Goal: Task Accomplishment & Management: Use online tool/utility

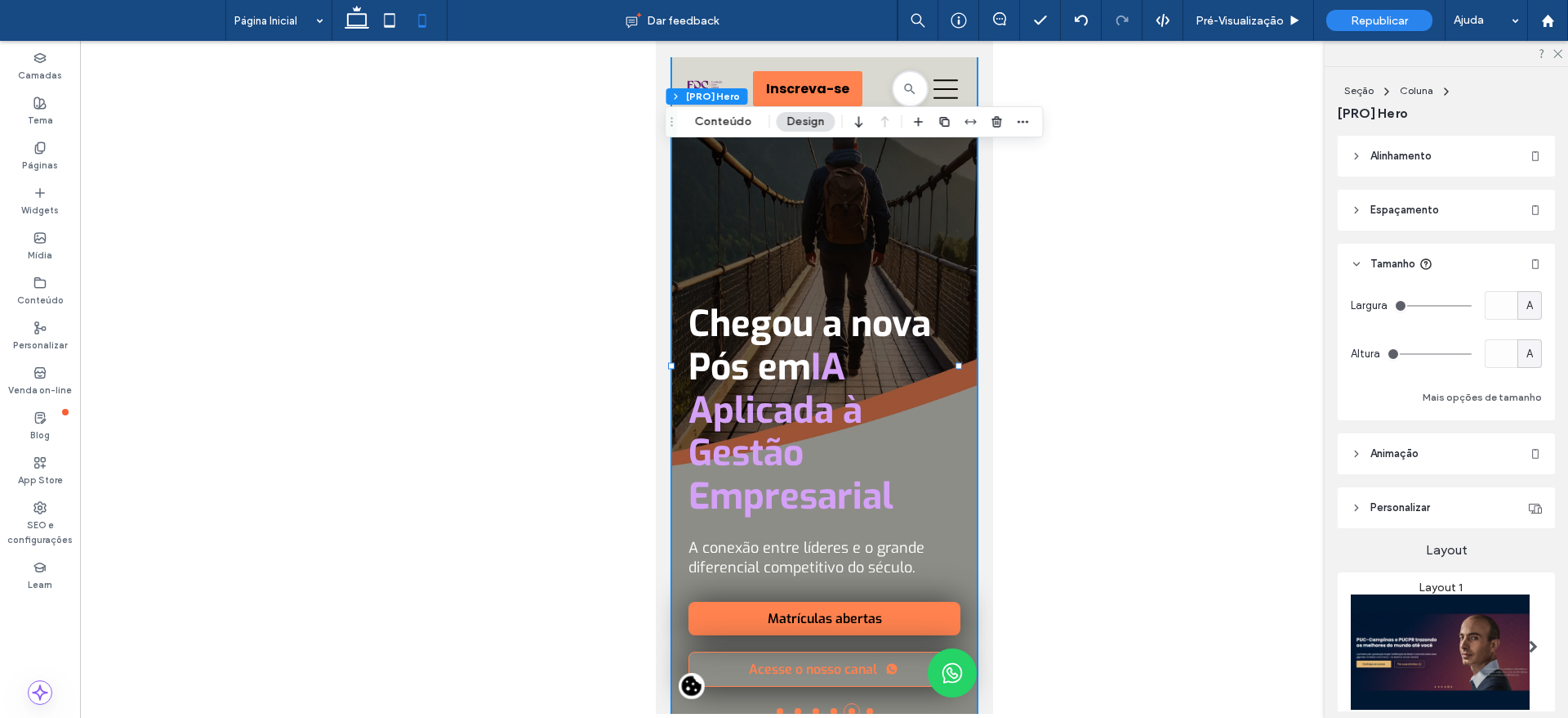
scroll to position [532, 0]
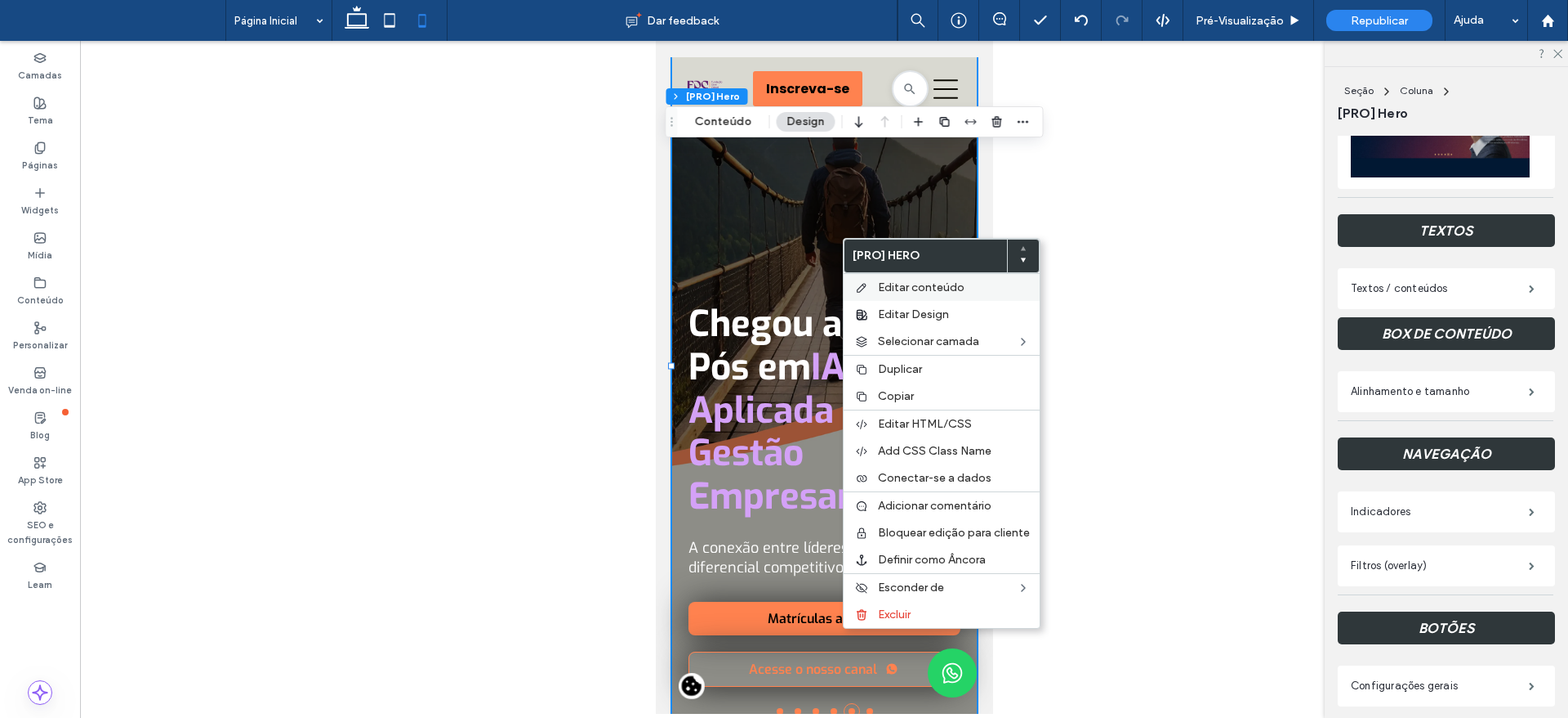
click at [887, 286] on span "Editar conteúdo" at bounding box center [921, 288] width 87 height 14
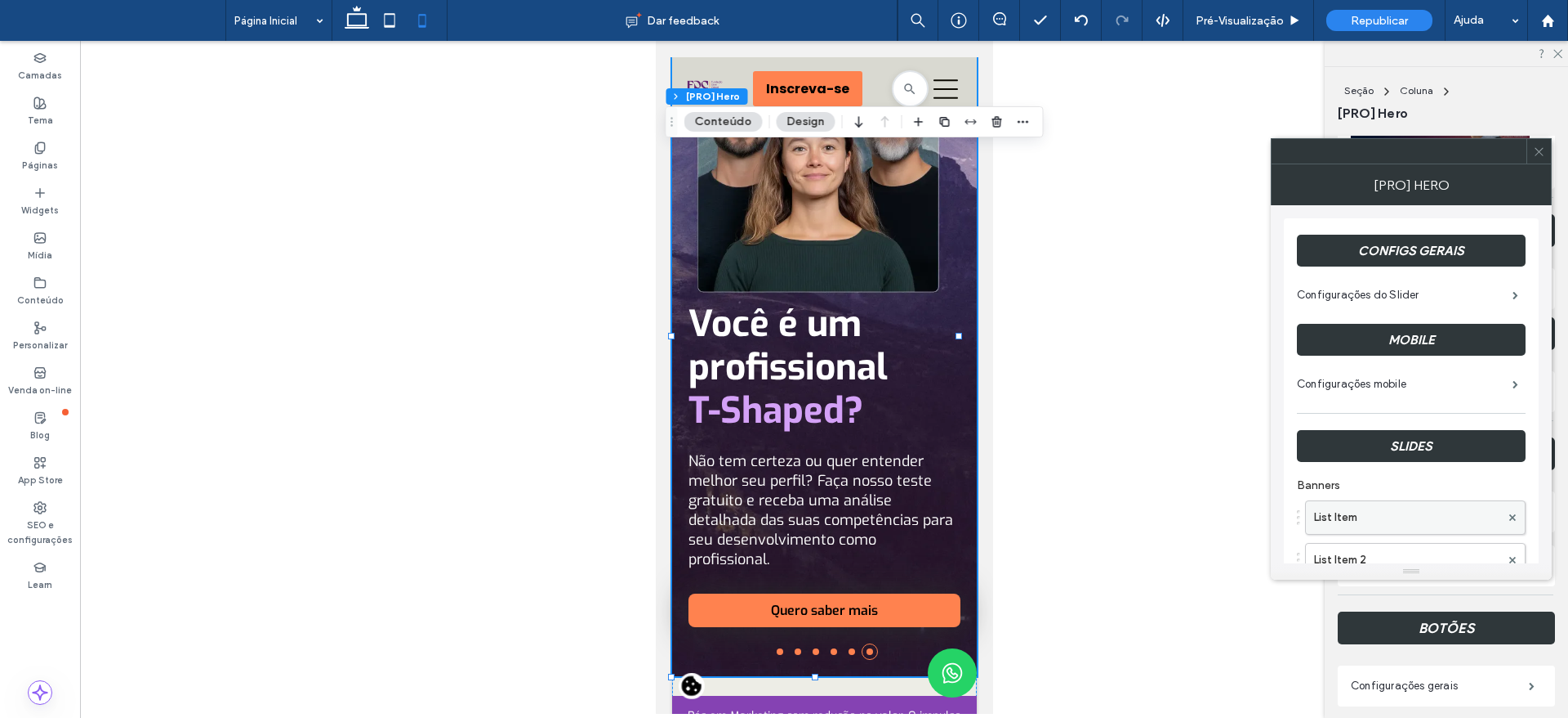
click at [1413, 517] on label "List Item" at bounding box center [1407, 516] width 186 height 32
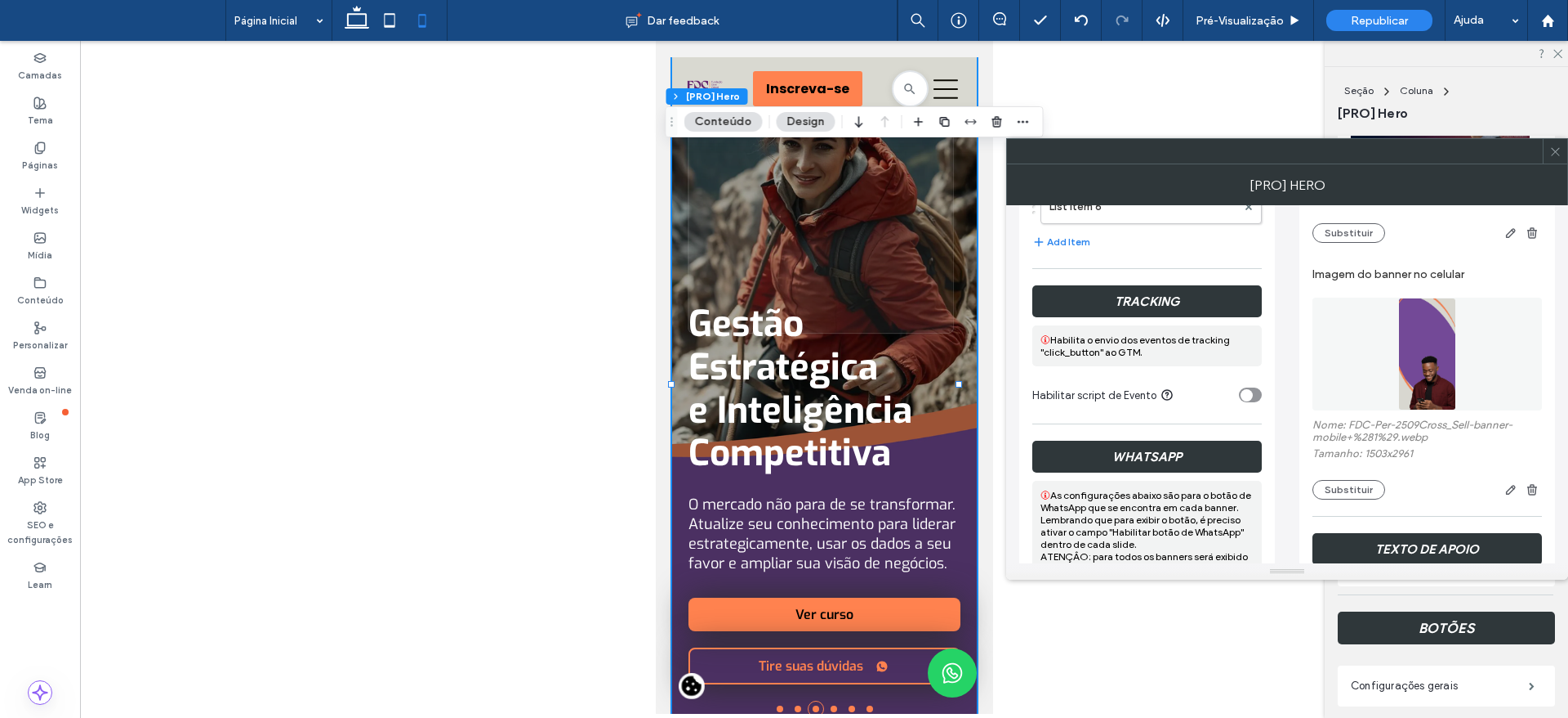
scroll to position [528, 0]
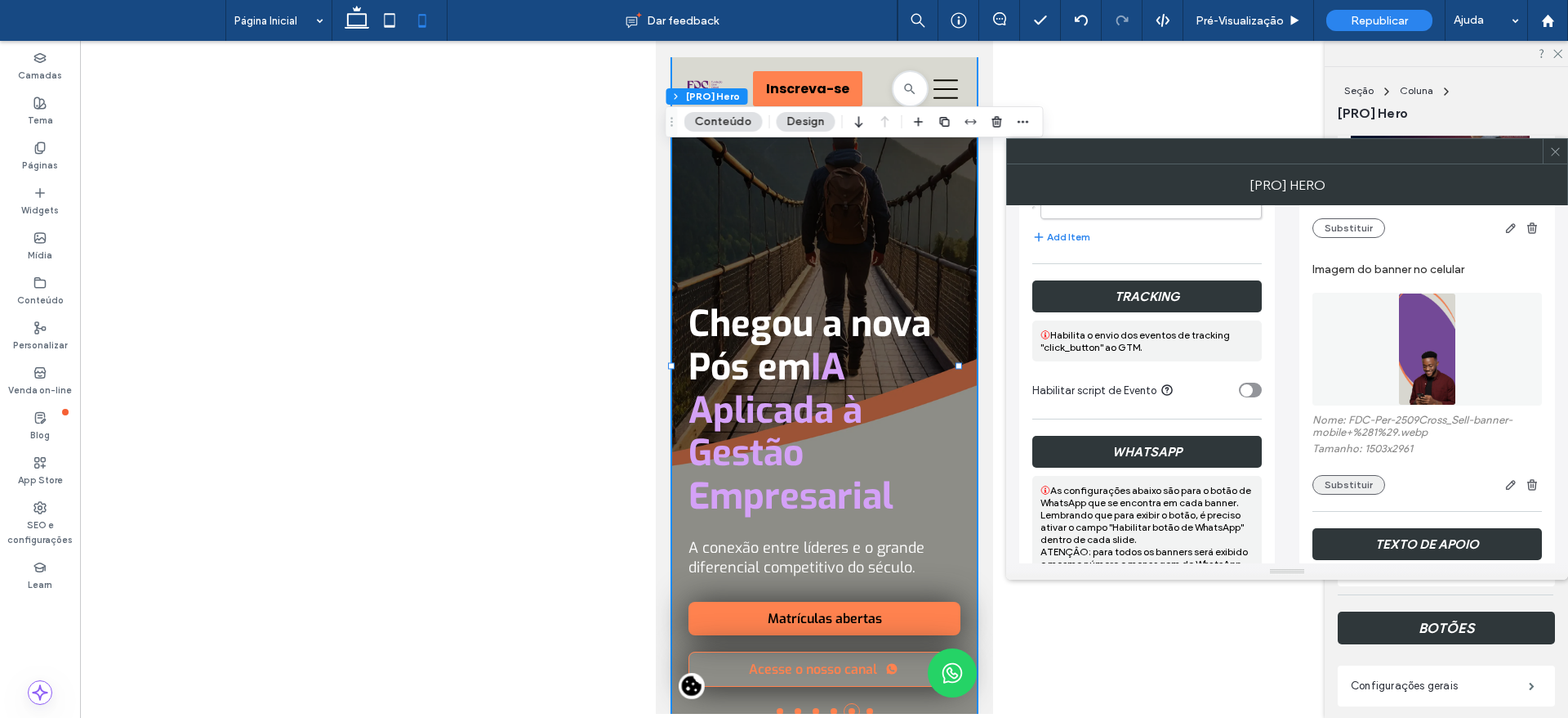
click at [1353, 491] on button "Substituir" at bounding box center [1349, 484] width 72 height 20
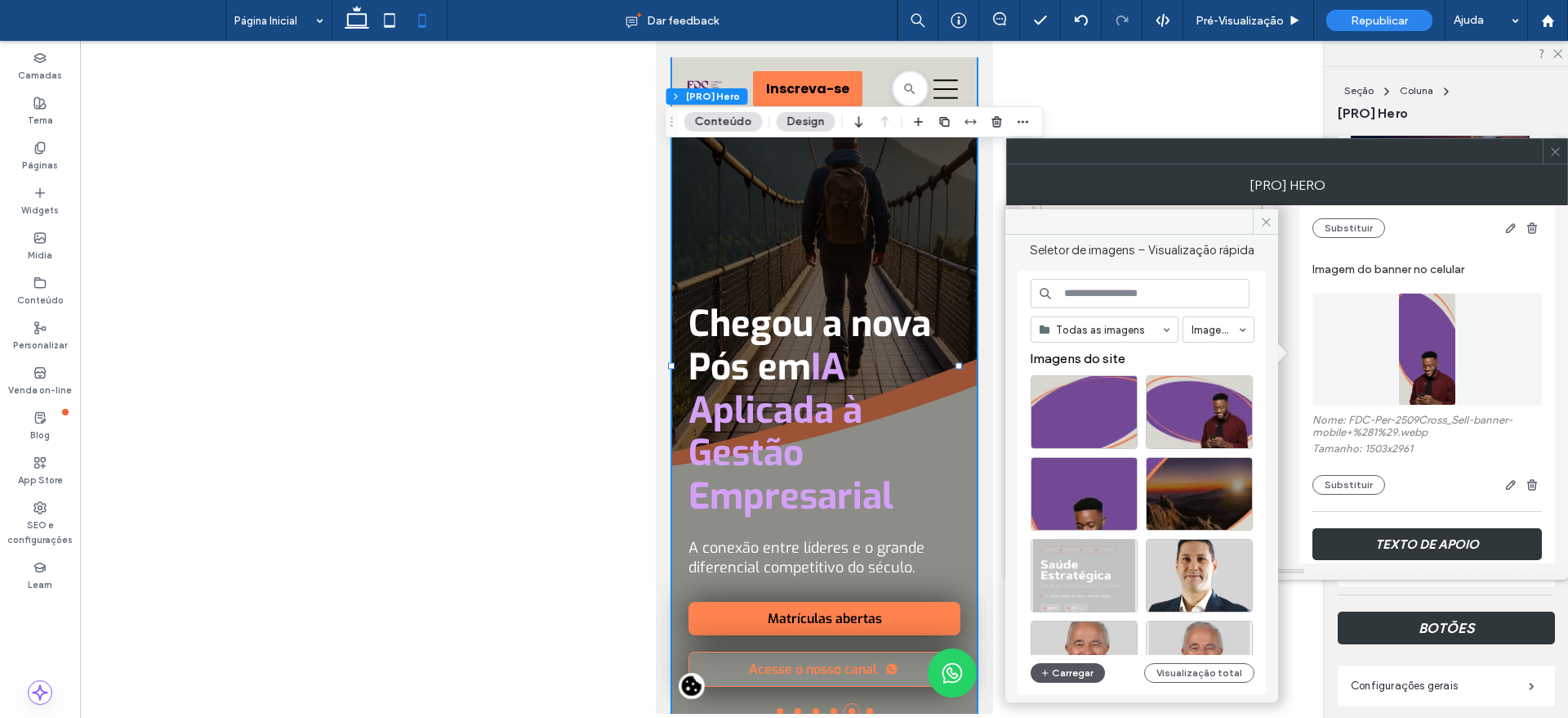
click at [1056, 673] on button "Carregar" at bounding box center [1067, 673] width 74 height 20
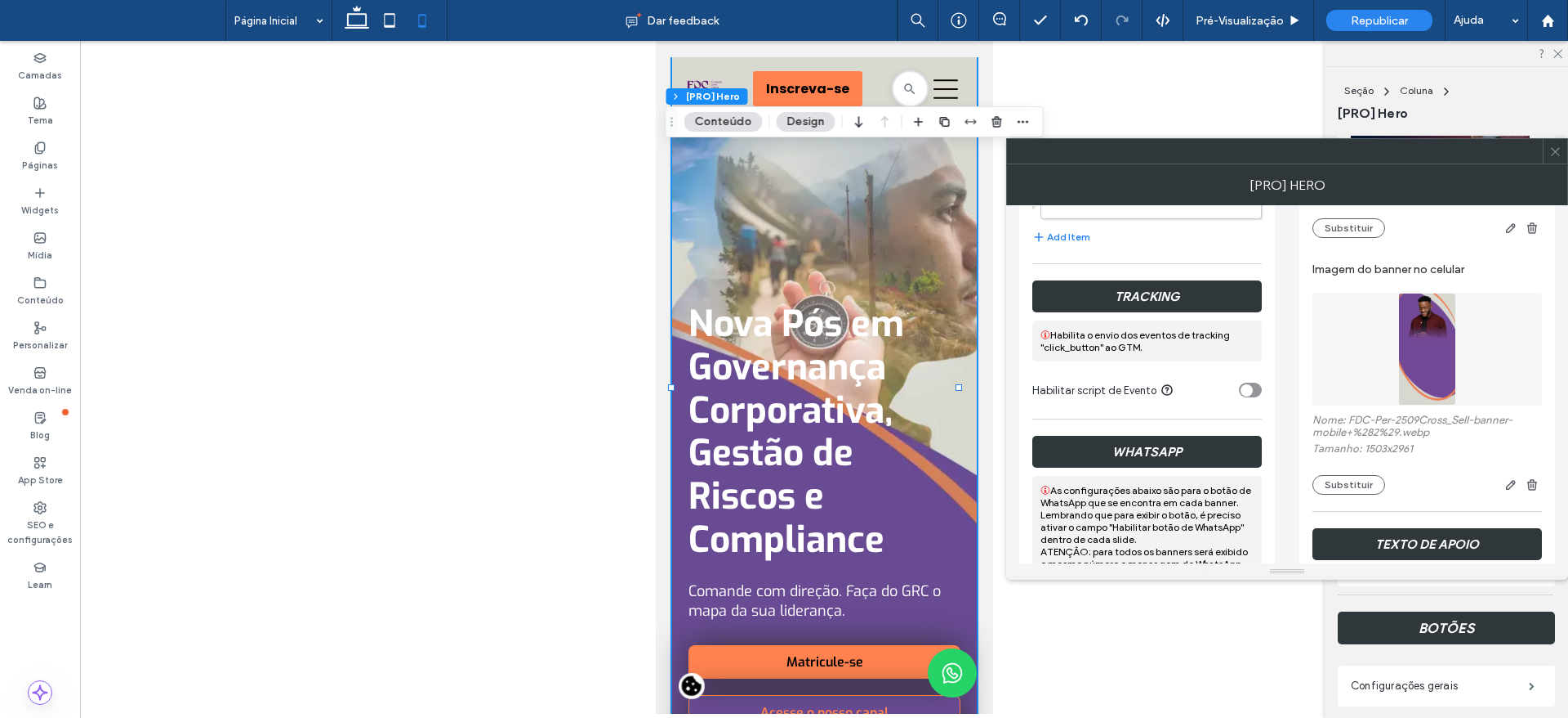
click at [1562, 151] on div at bounding box center [1554, 151] width 24 height 24
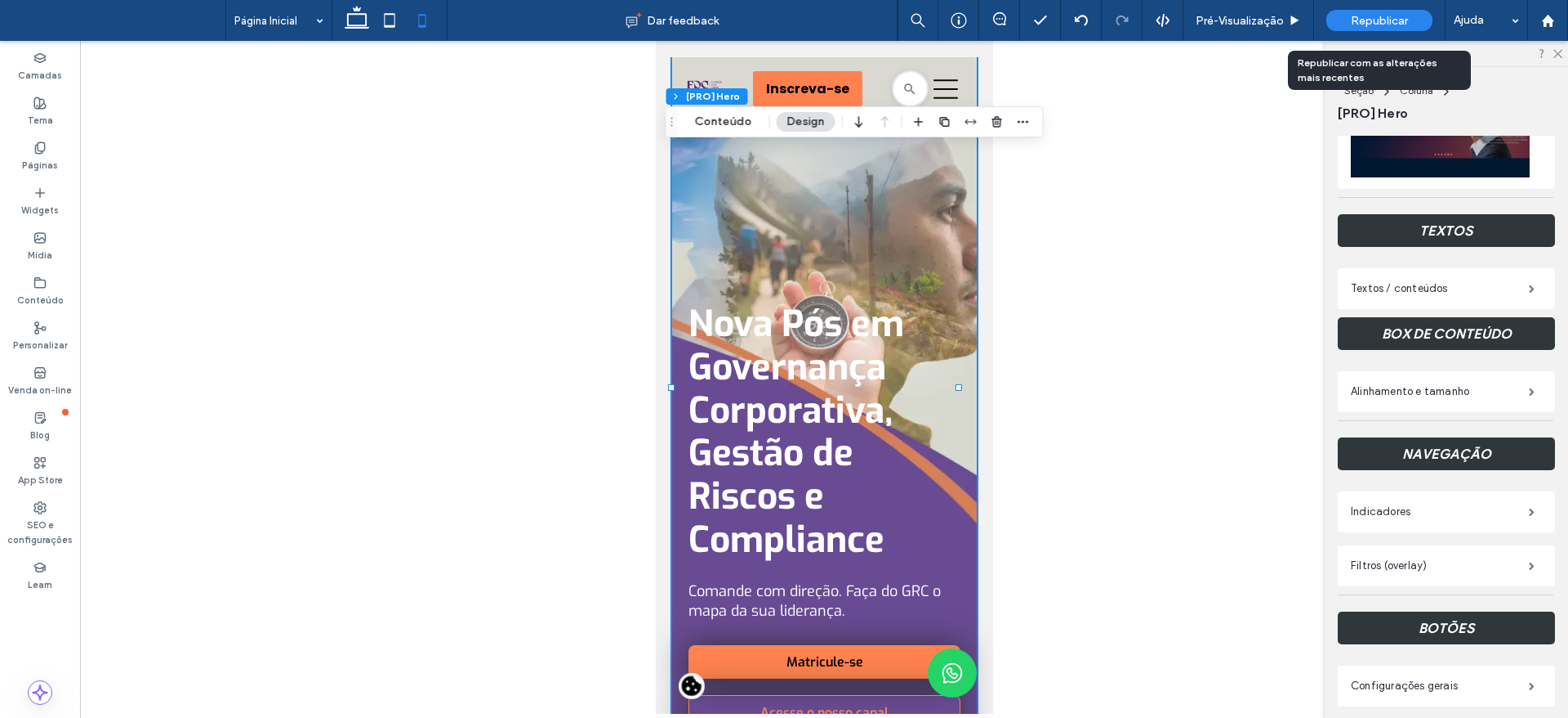
click at [1396, 13] on div "Republicar" at bounding box center [1379, 21] width 107 height 22
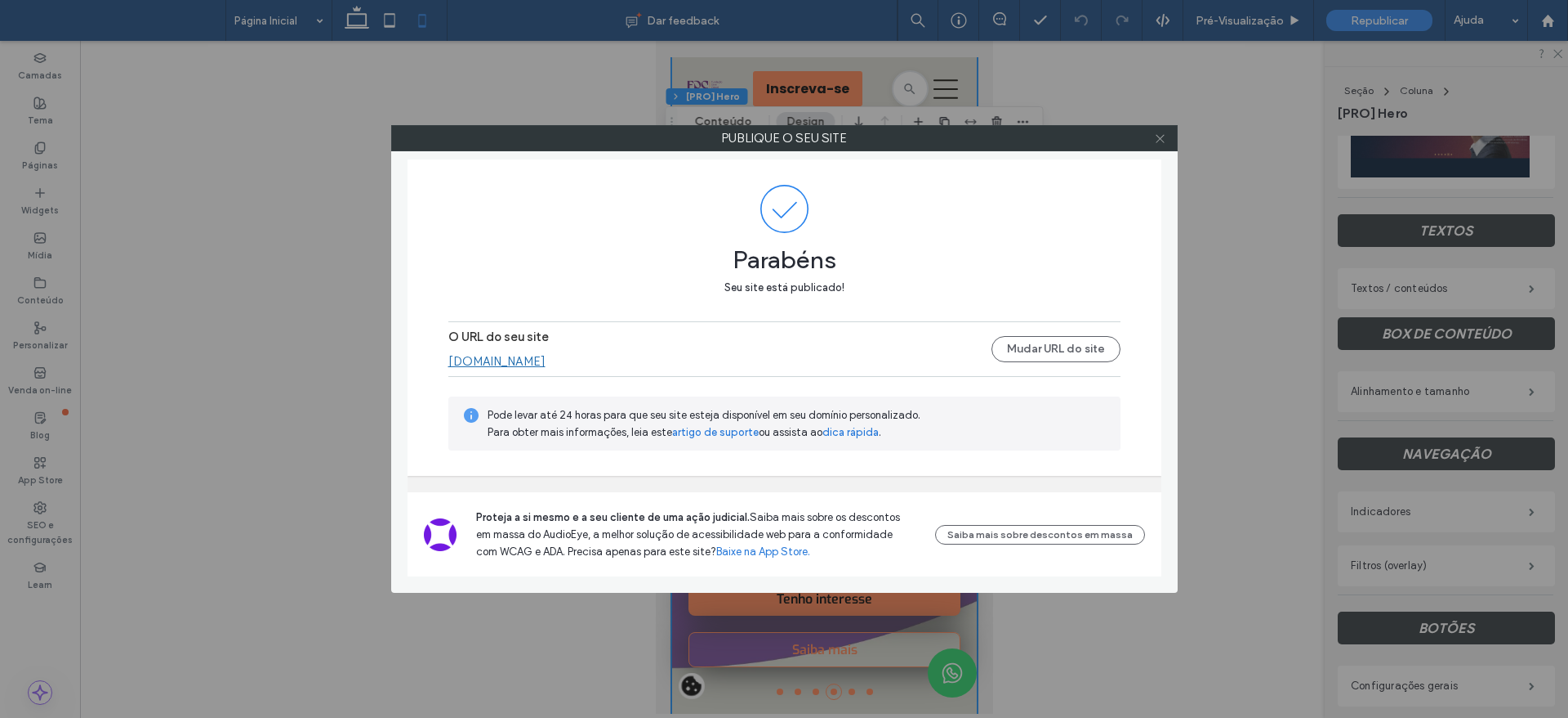
click at [1159, 136] on icon at bounding box center [1160, 138] width 13 height 13
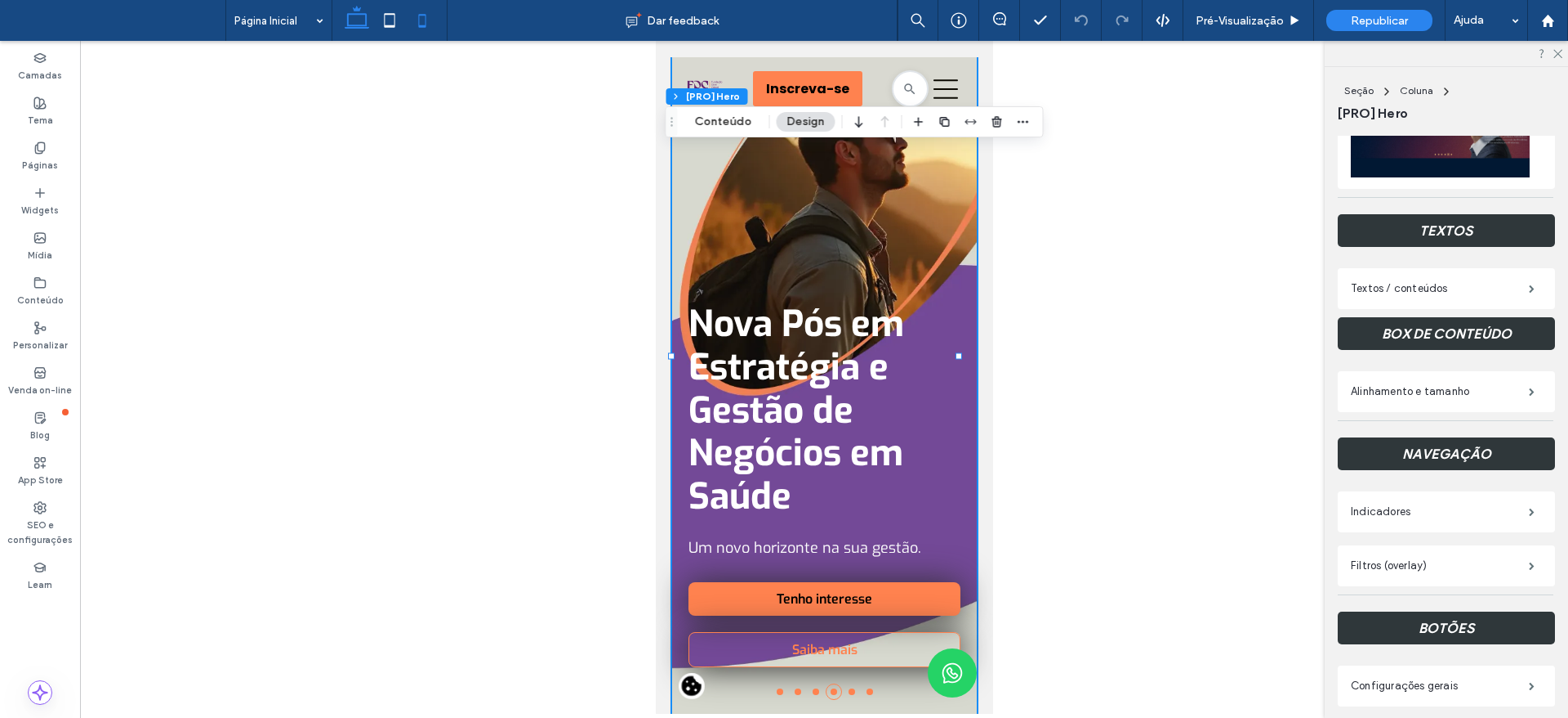
click at [359, 22] on icon at bounding box center [356, 20] width 32 height 32
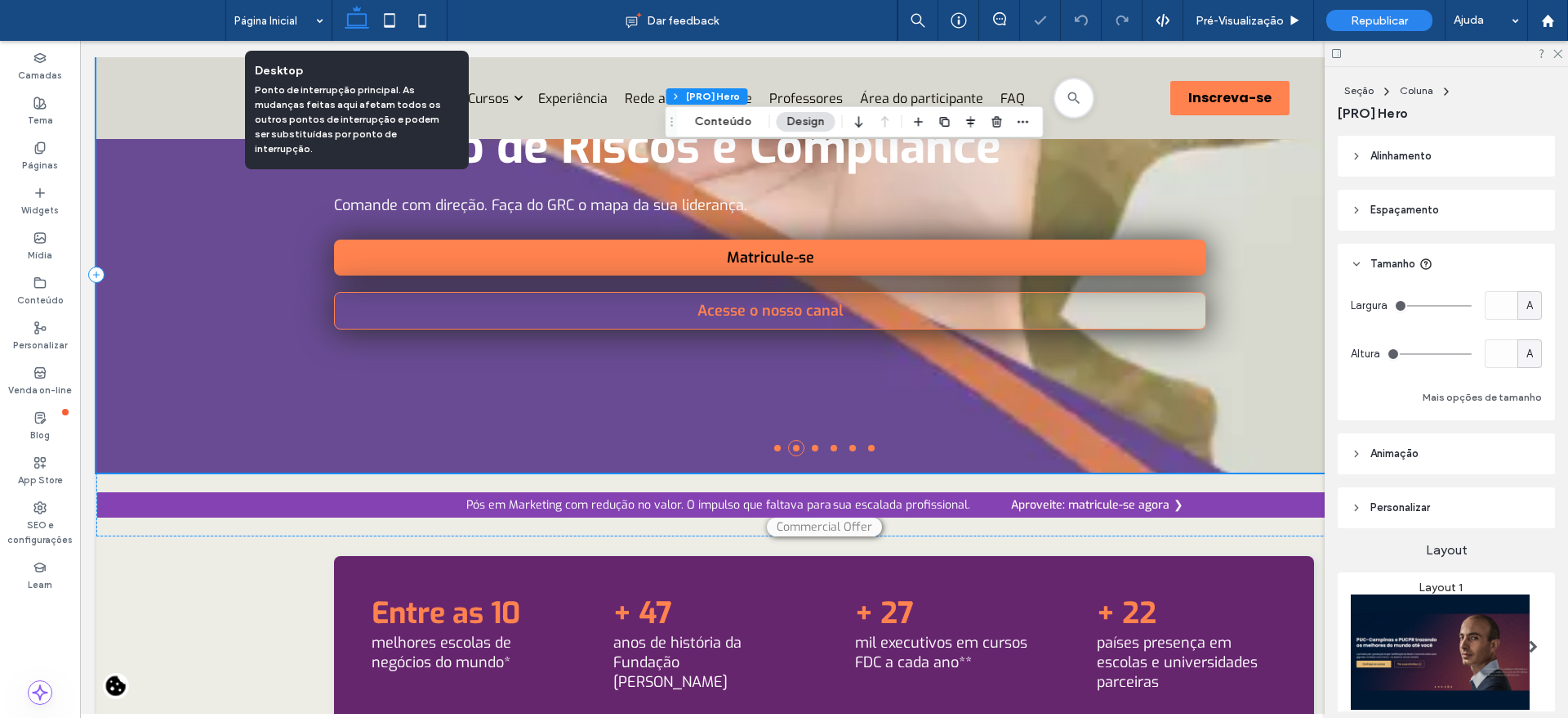
scroll to position [2, 0]
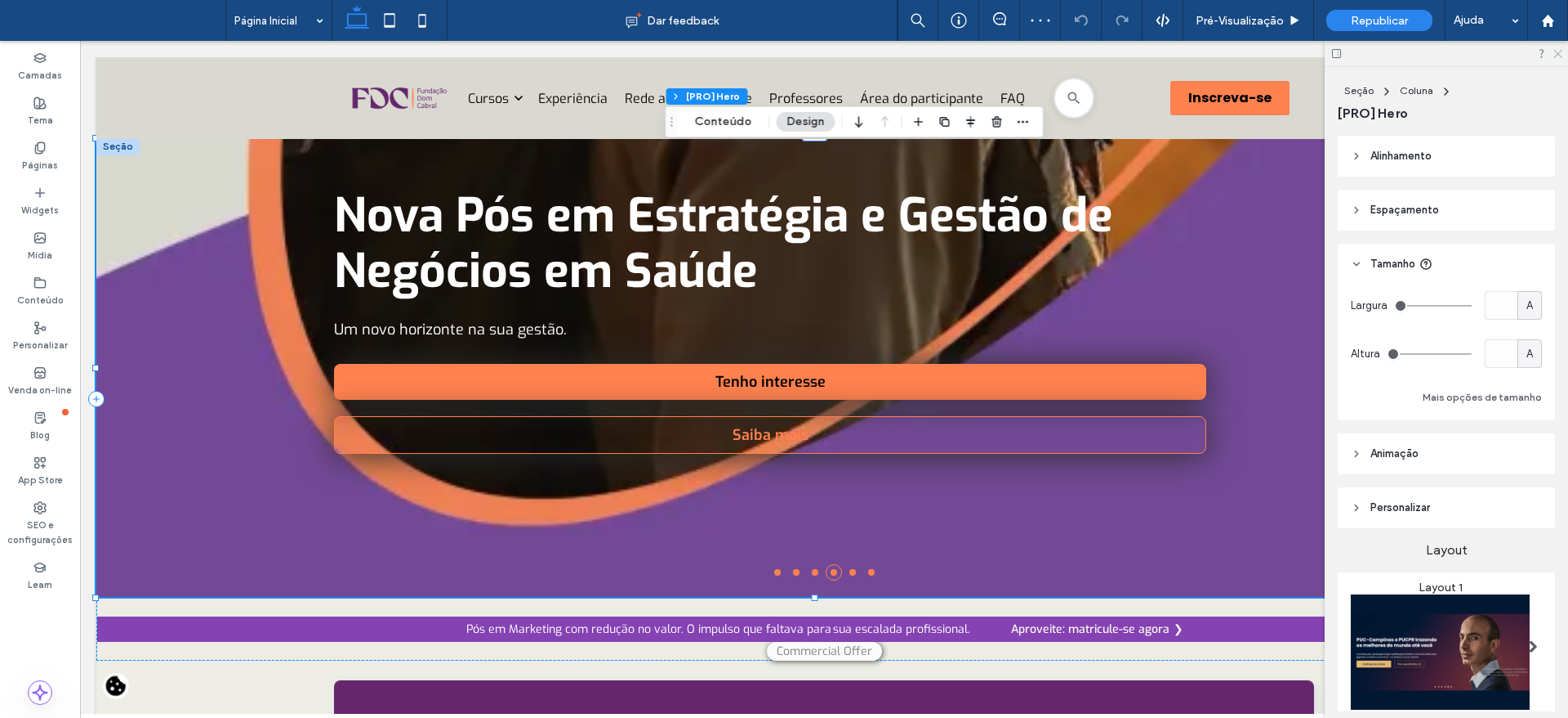
drag, startPoint x: 96, startPoint y: 11, endPoint x: 1560, endPoint y: 50, distance: 1464.5
click at [1560, 50] on icon at bounding box center [1556, 52] width 11 height 11
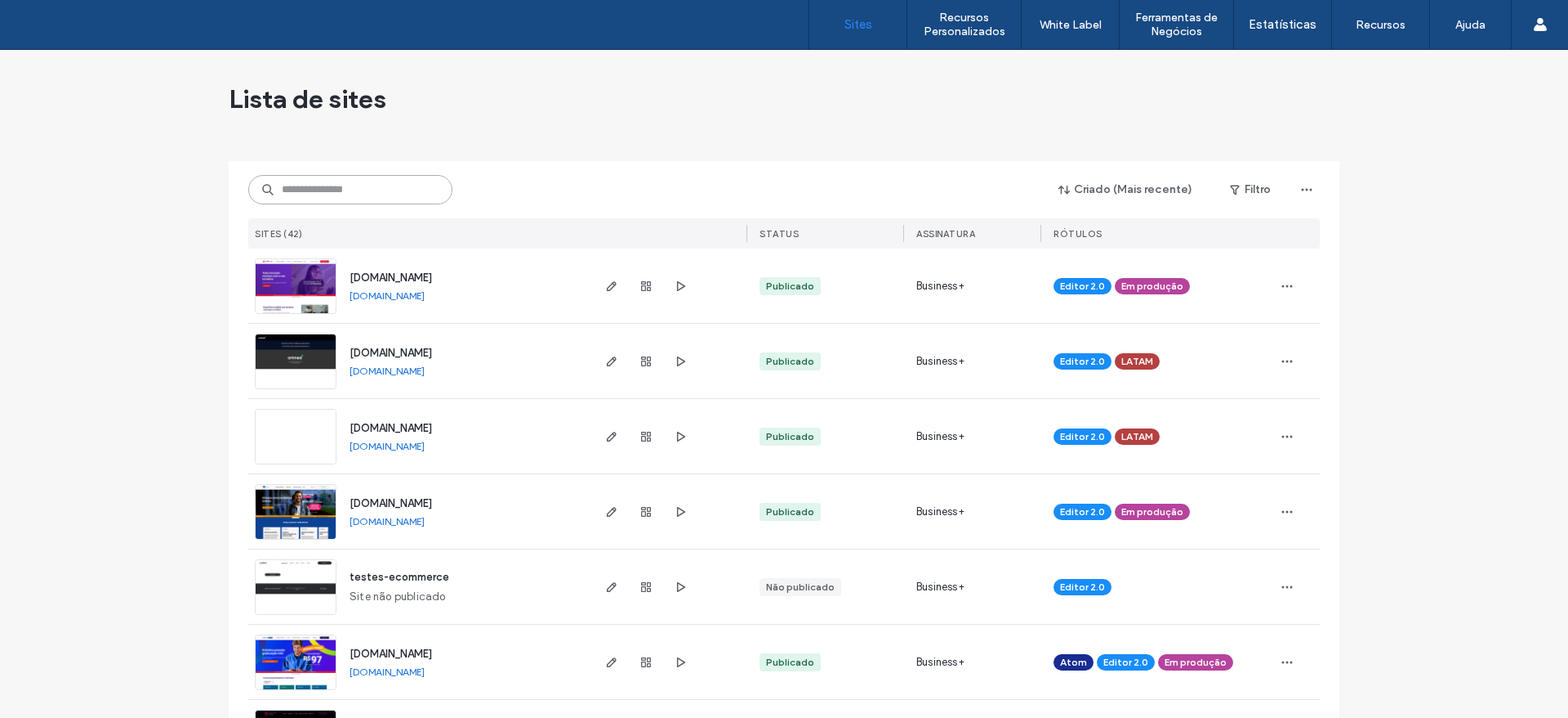
click at [370, 199] on input at bounding box center [350, 190] width 204 height 29
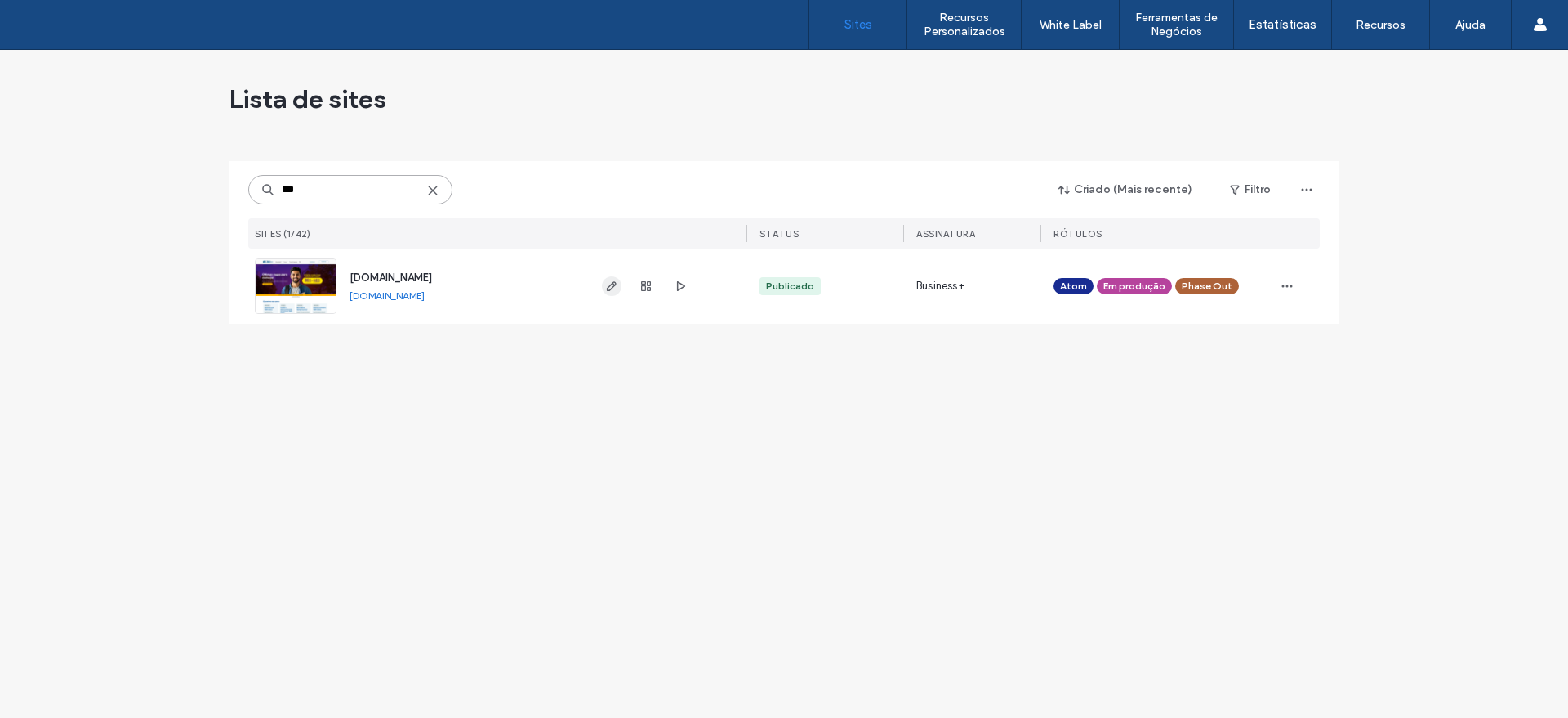
type input "***"
click at [602, 292] on span "button" at bounding box center [612, 286] width 20 height 20
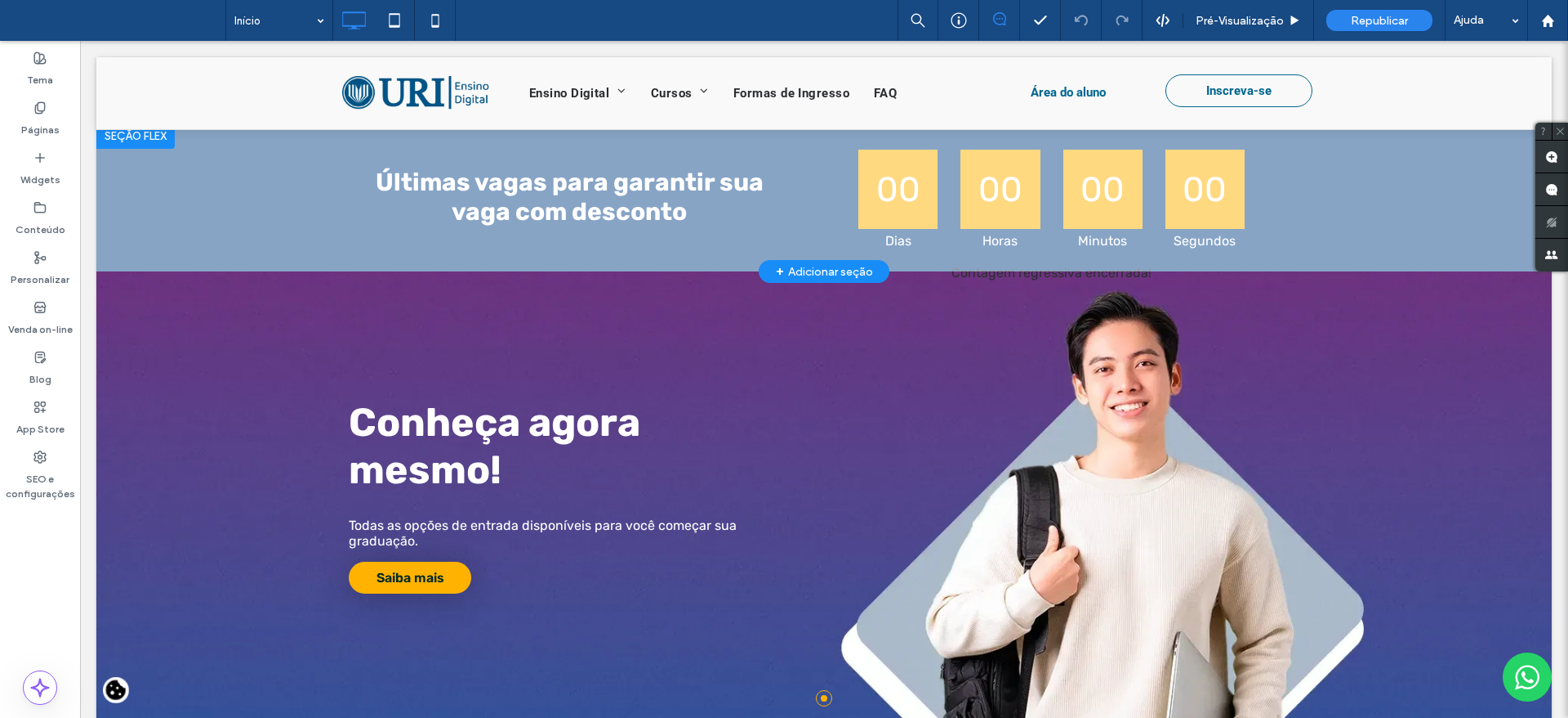
click at [135, 135] on div at bounding box center [136, 135] width 78 height 26
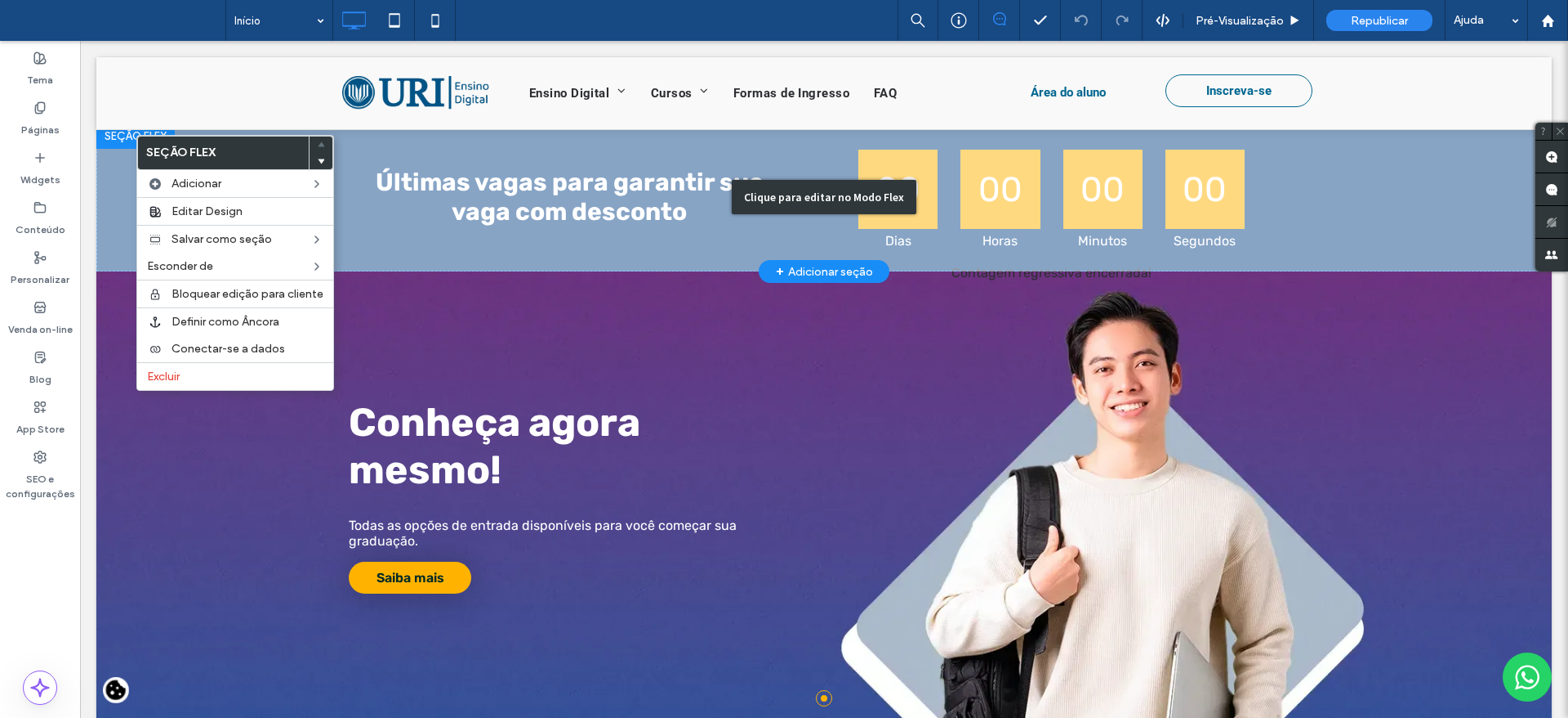
click at [499, 231] on div "Clique para editar no Modo Flex" at bounding box center [824, 197] width 1456 height 149
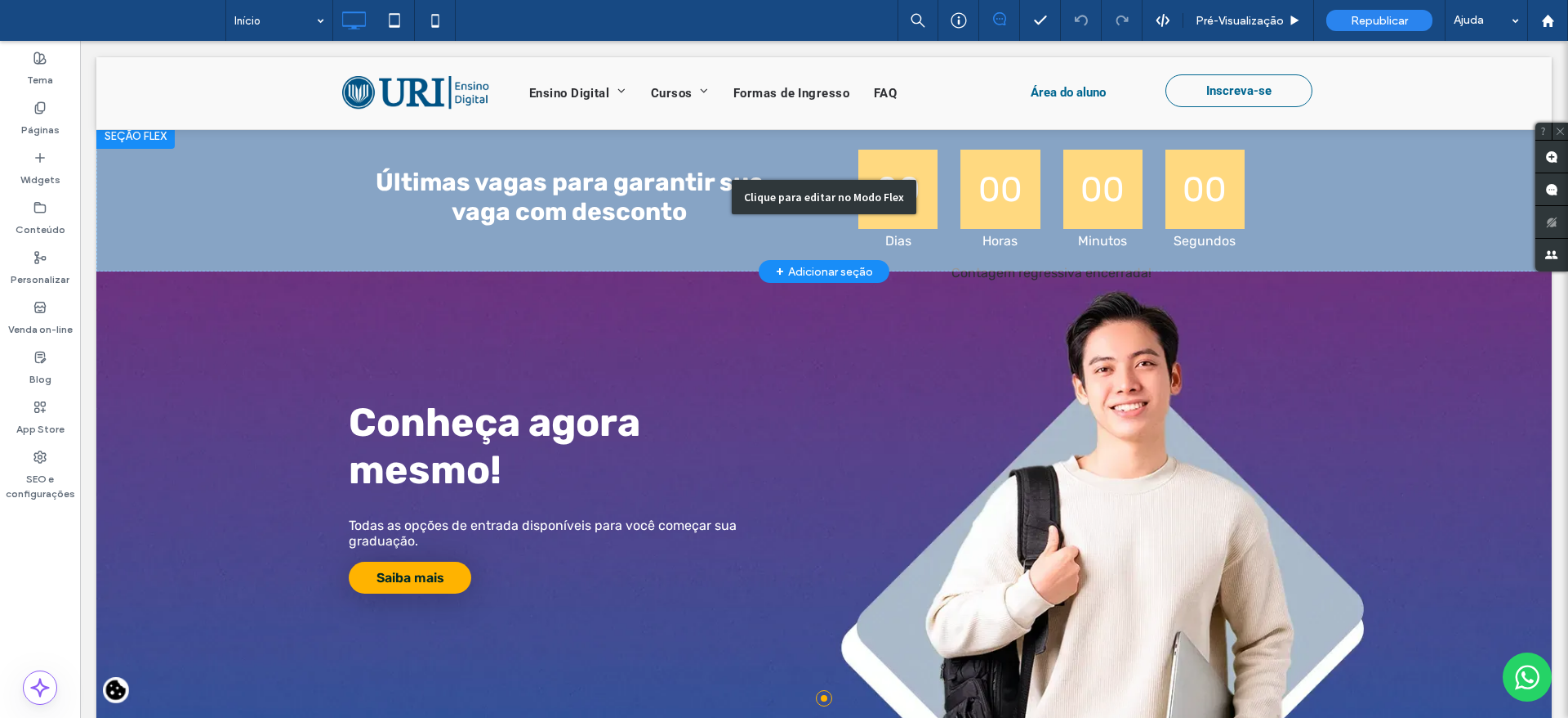
click at [328, 222] on div "Clique para editar no Modo Flex" at bounding box center [824, 197] width 1456 height 149
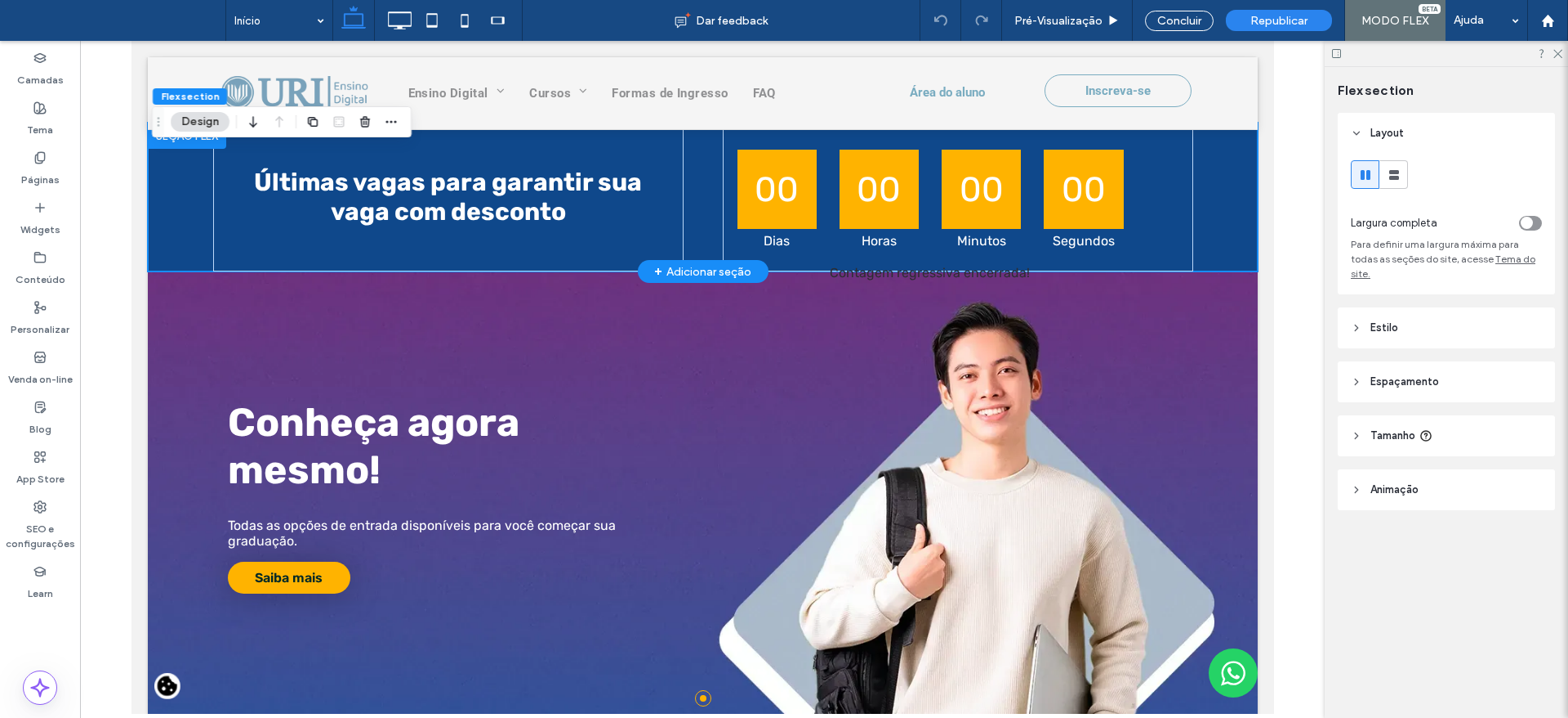
click at [176, 144] on div at bounding box center [186, 135] width 78 height 26
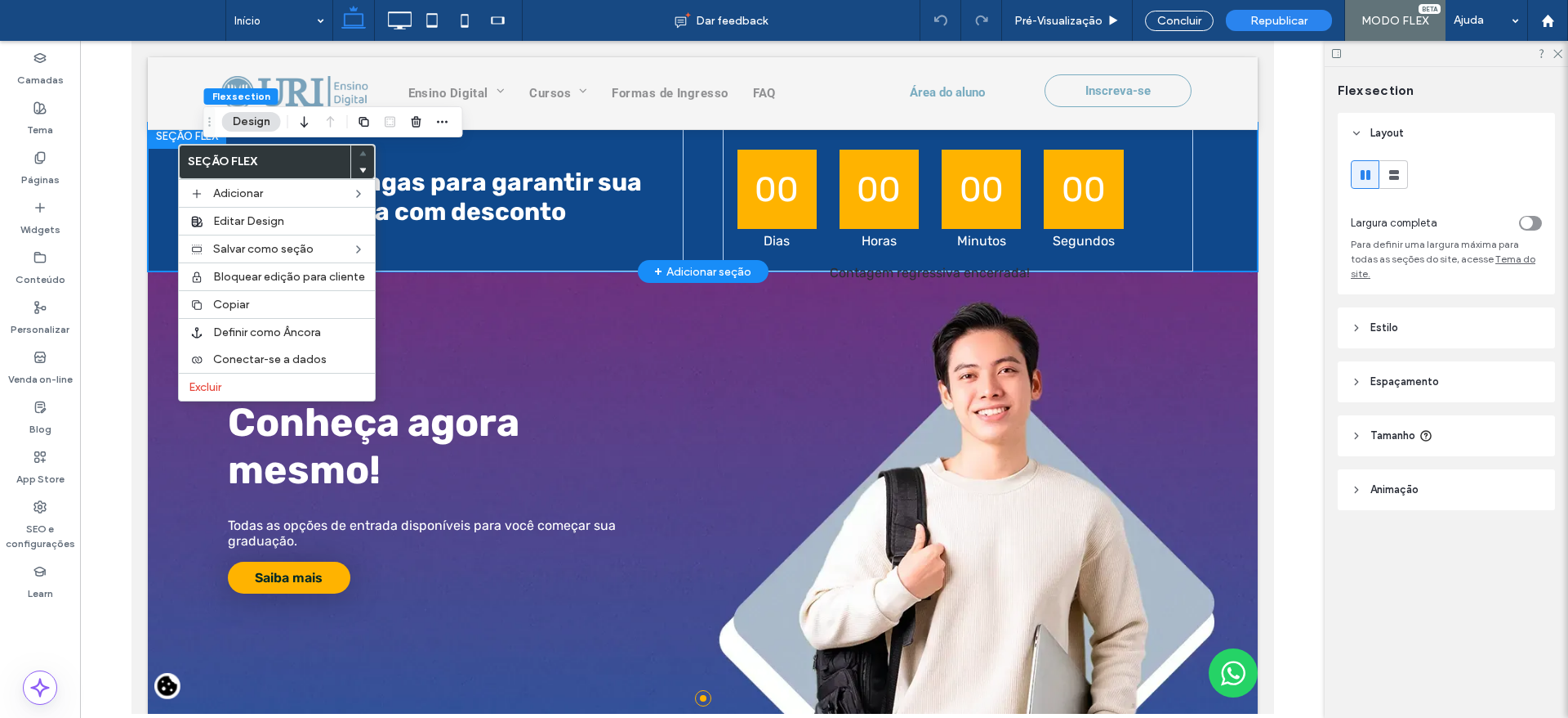
click at [164, 239] on div "Últimas vagas para garantir sua vaga com desconto 00 00 00 00 Dias Horas Minuto…" at bounding box center [701, 197] width 1110 height 149
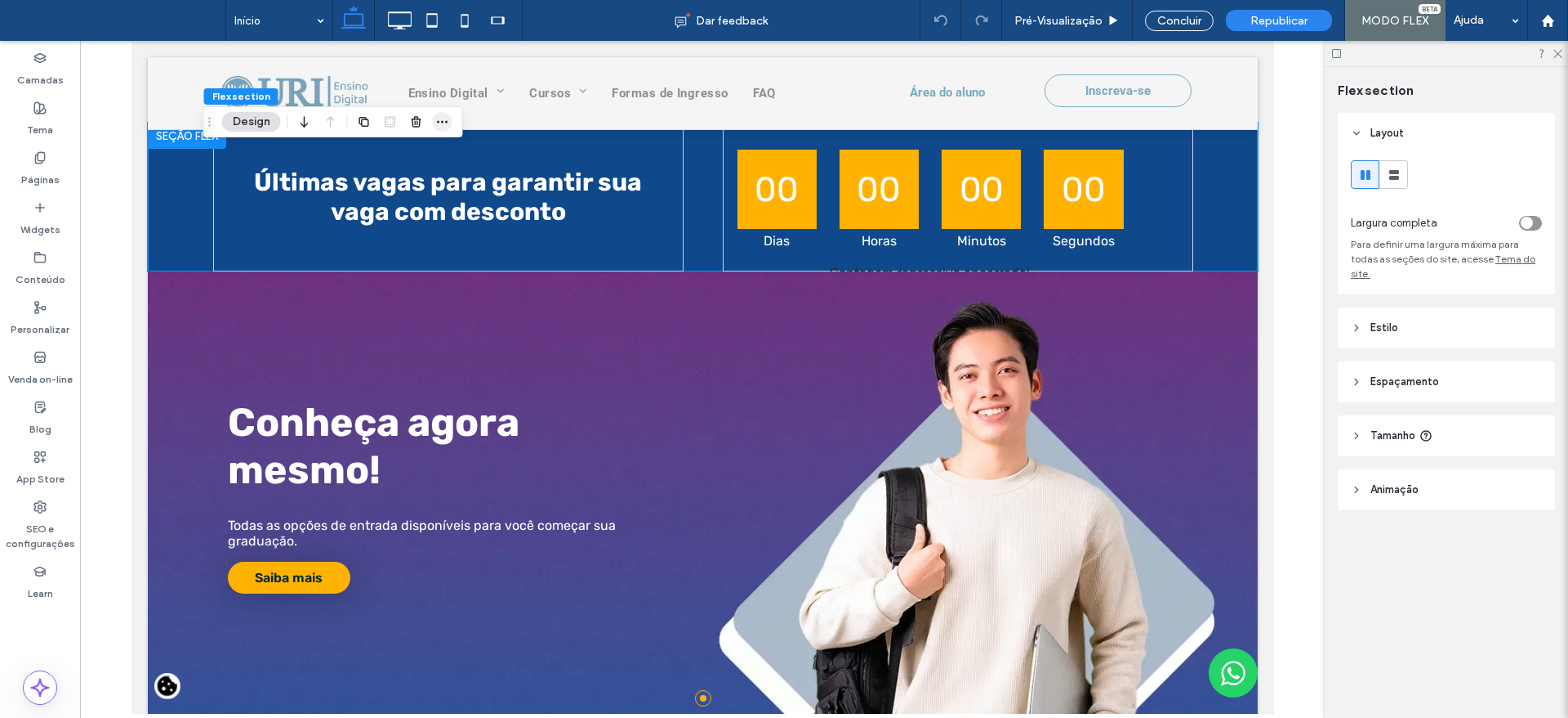
click at [438, 127] on icon "button" at bounding box center [442, 121] width 13 height 13
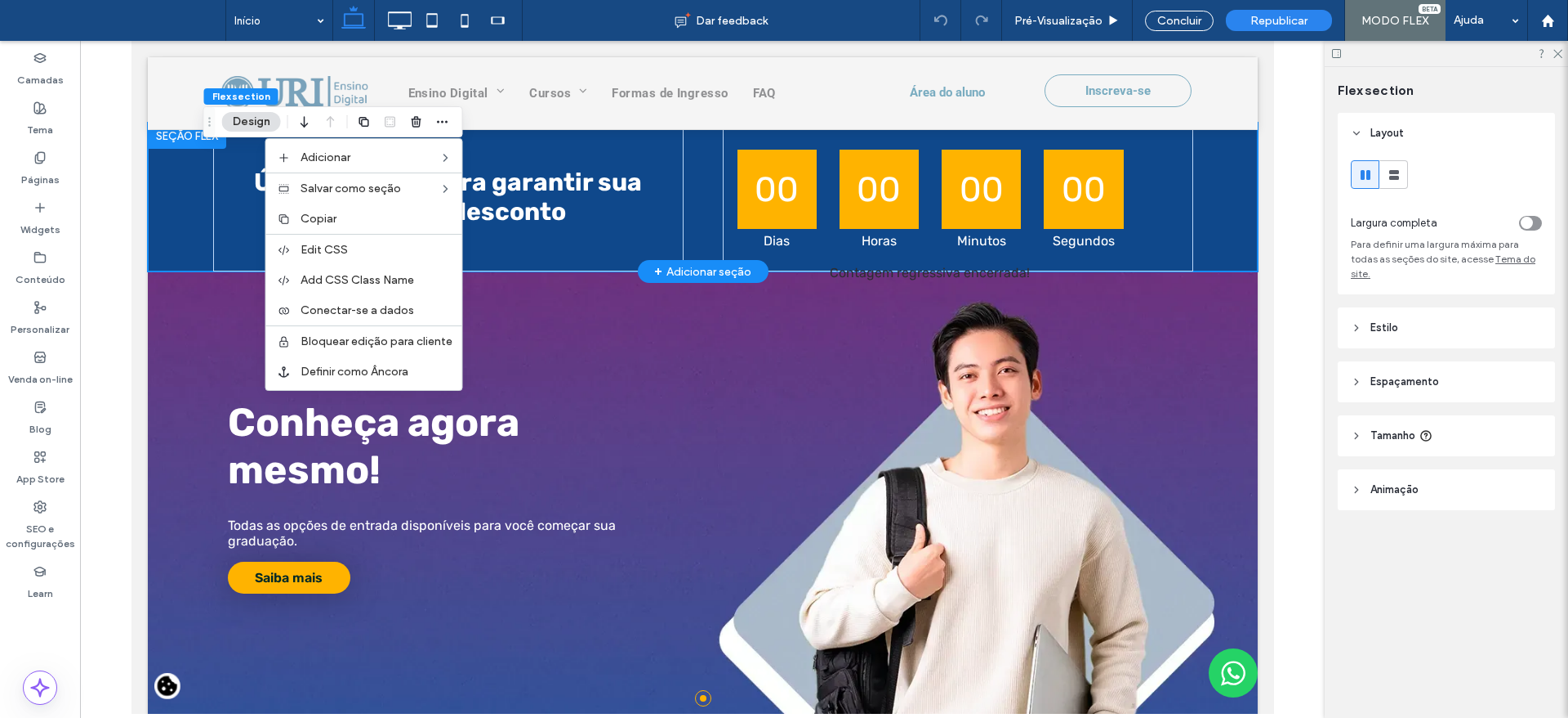
click at [694, 239] on div "Últimas vagas para garantir sua vaga com desconto 00 00 00 00 Dias Horas Minuto…" at bounding box center [702, 197] width 980 height 149
click at [299, 117] on icon "button" at bounding box center [305, 121] width 20 height 29
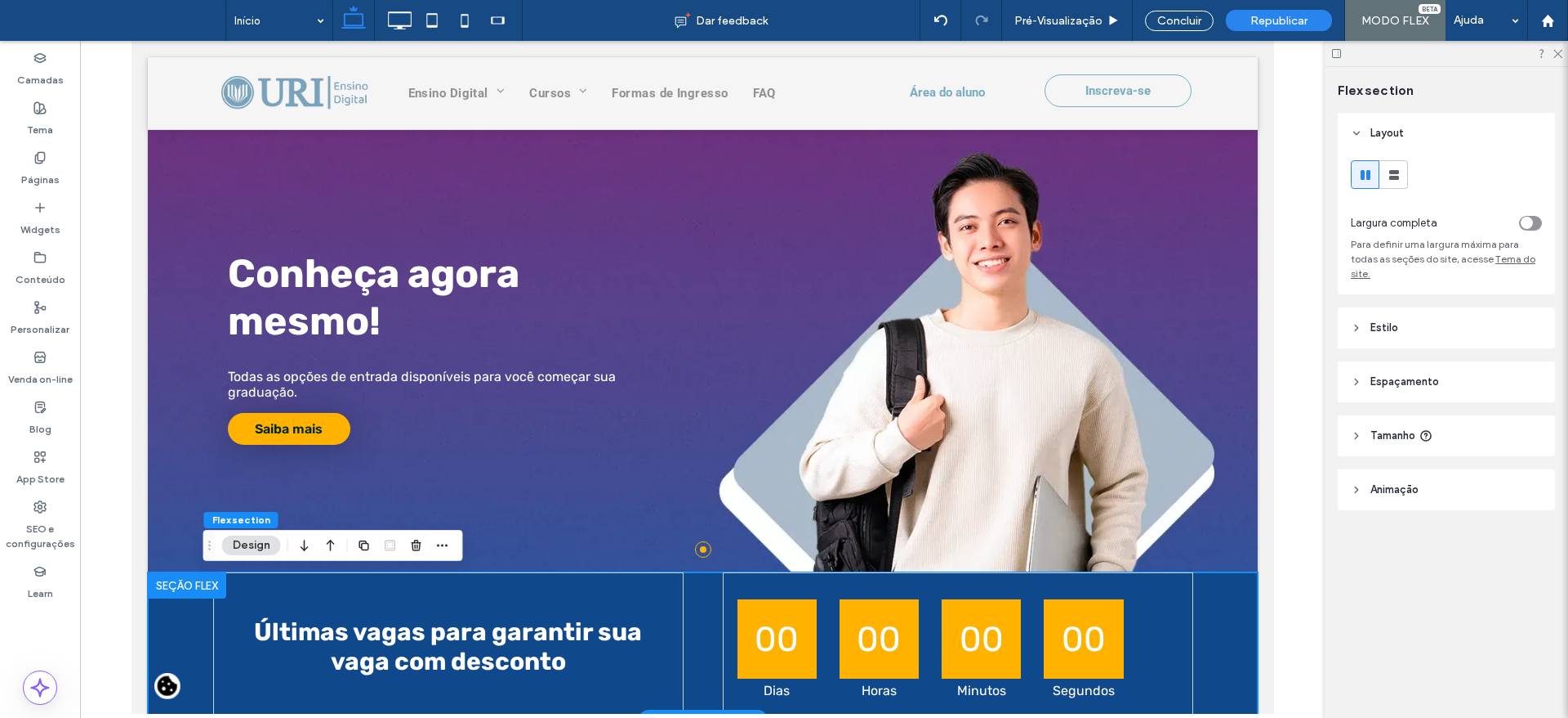
click at [181, 594] on div at bounding box center [186, 585] width 78 height 26
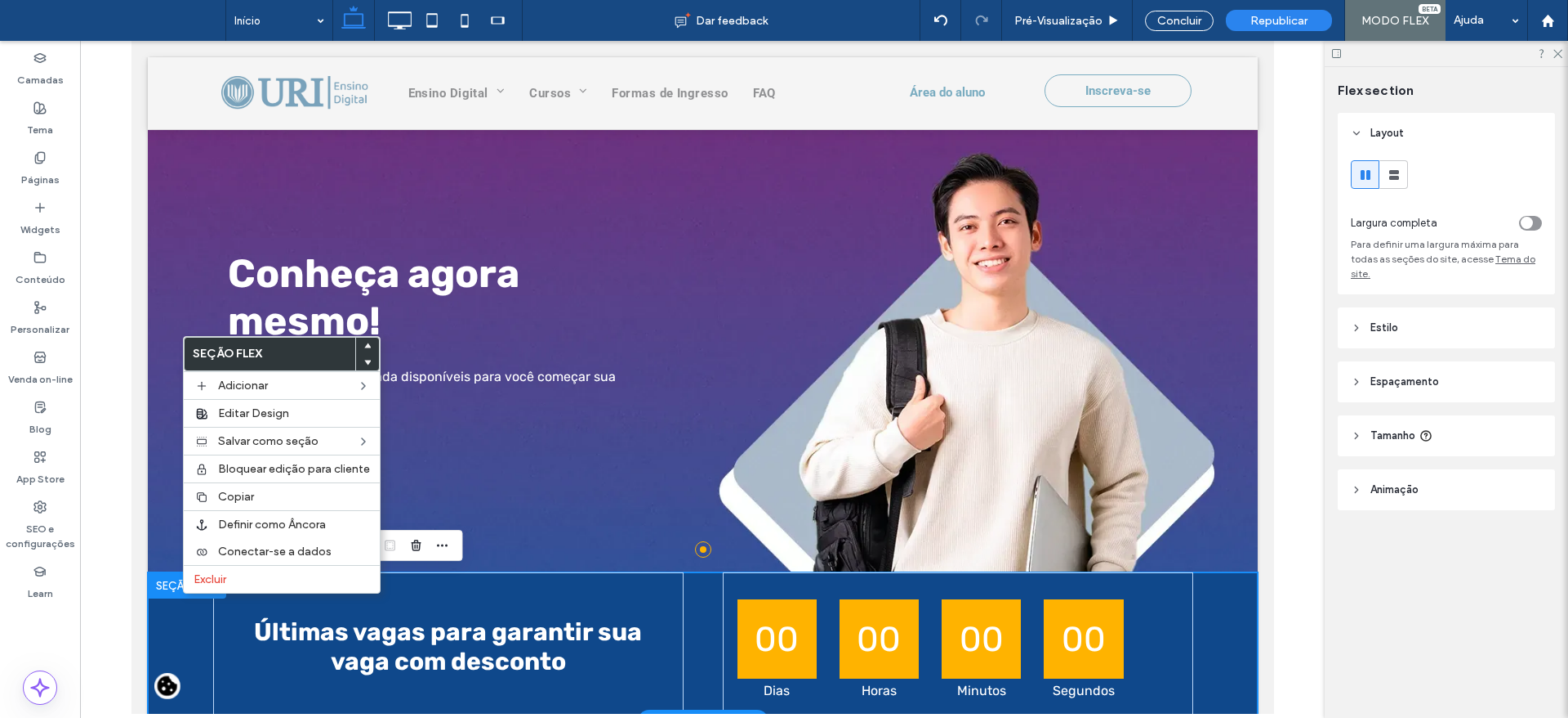
click at [182, 607] on div "Últimas vagas para garantir sua vaga com desconto 00 00 00 00 Dias Horas Minuto…" at bounding box center [701, 647] width 1110 height 149
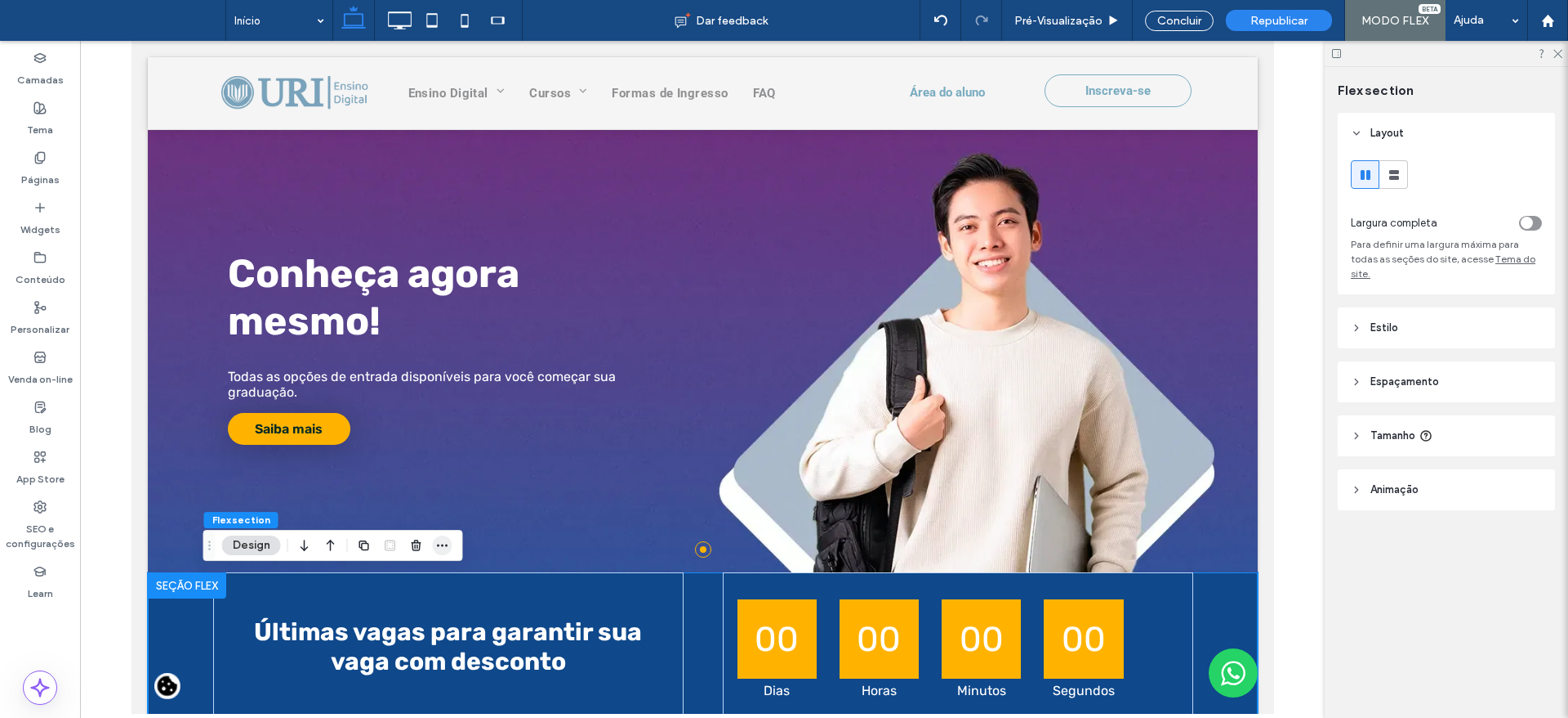
click at [437, 544] on icon "button" at bounding box center [442, 545] width 13 height 13
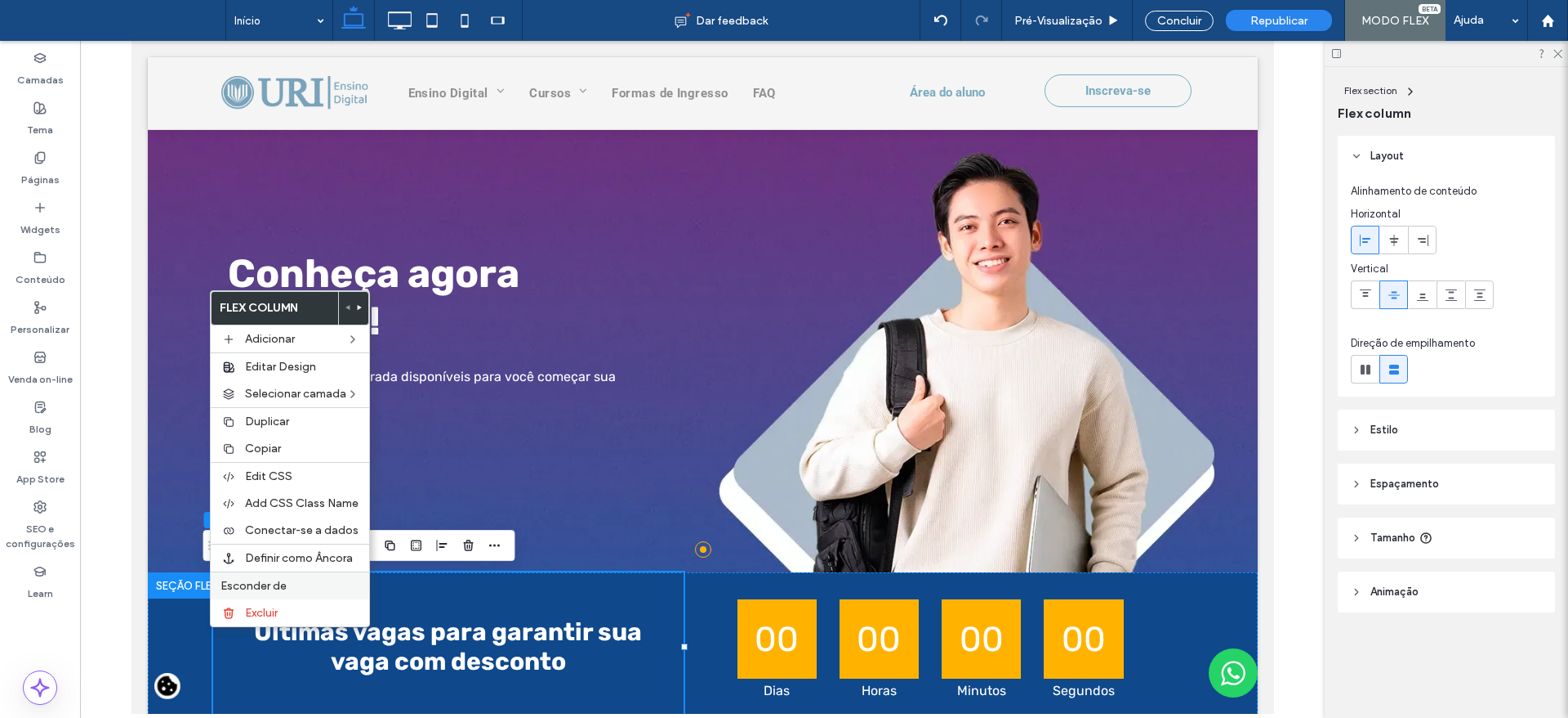
click at [271, 580] on span "Esconder de" at bounding box center [254, 586] width 66 height 14
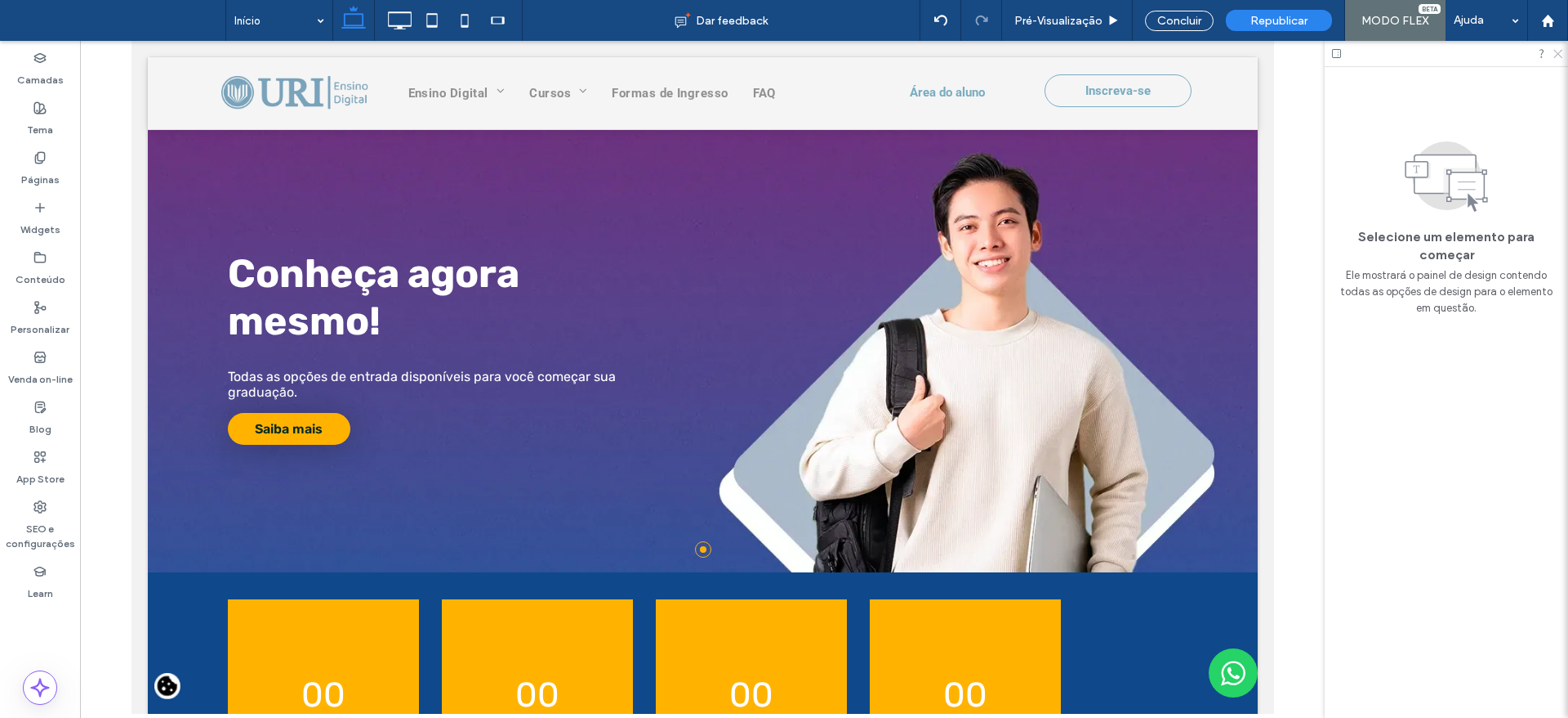
click at [1556, 52] on use at bounding box center [1557, 54] width 9 height 9
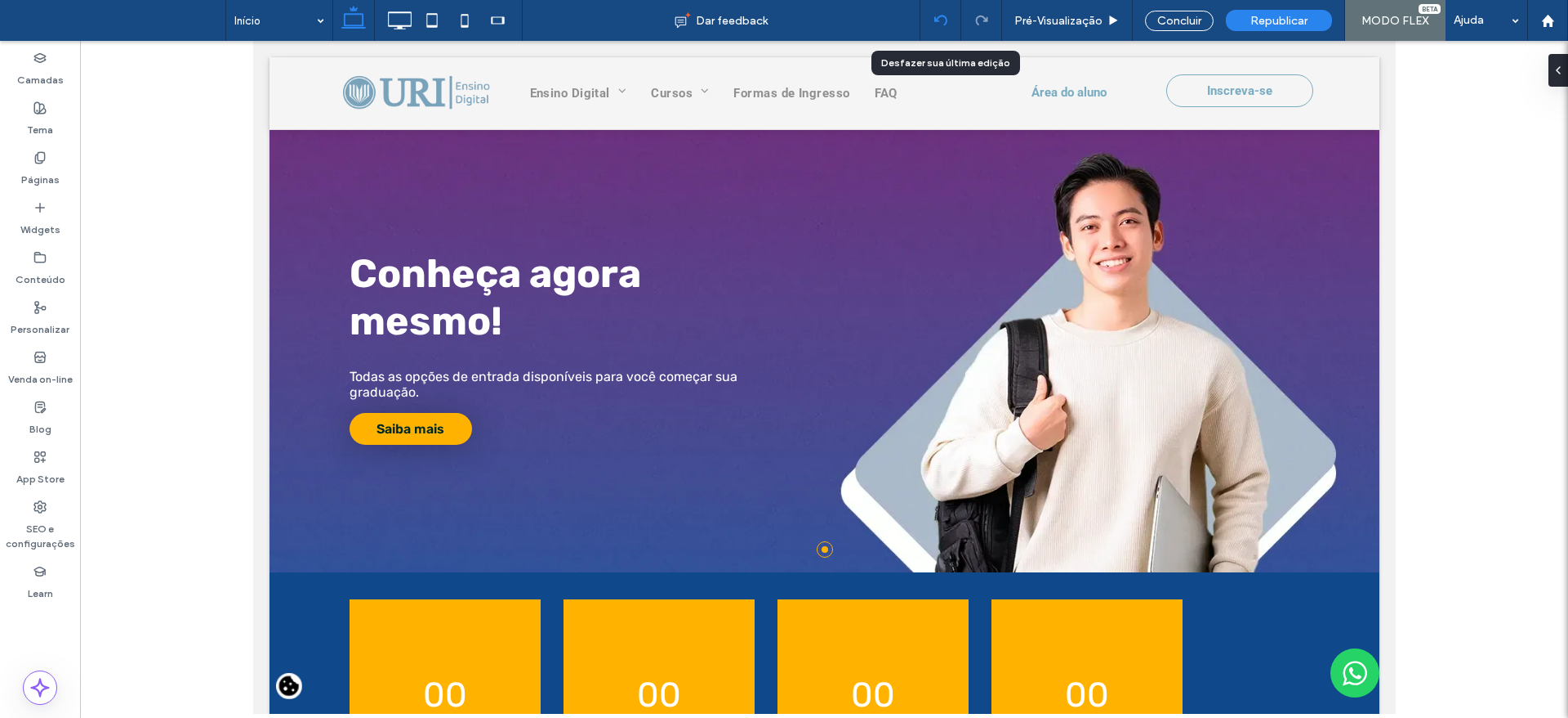
click at [949, 25] on div at bounding box center [940, 20] width 40 height 13
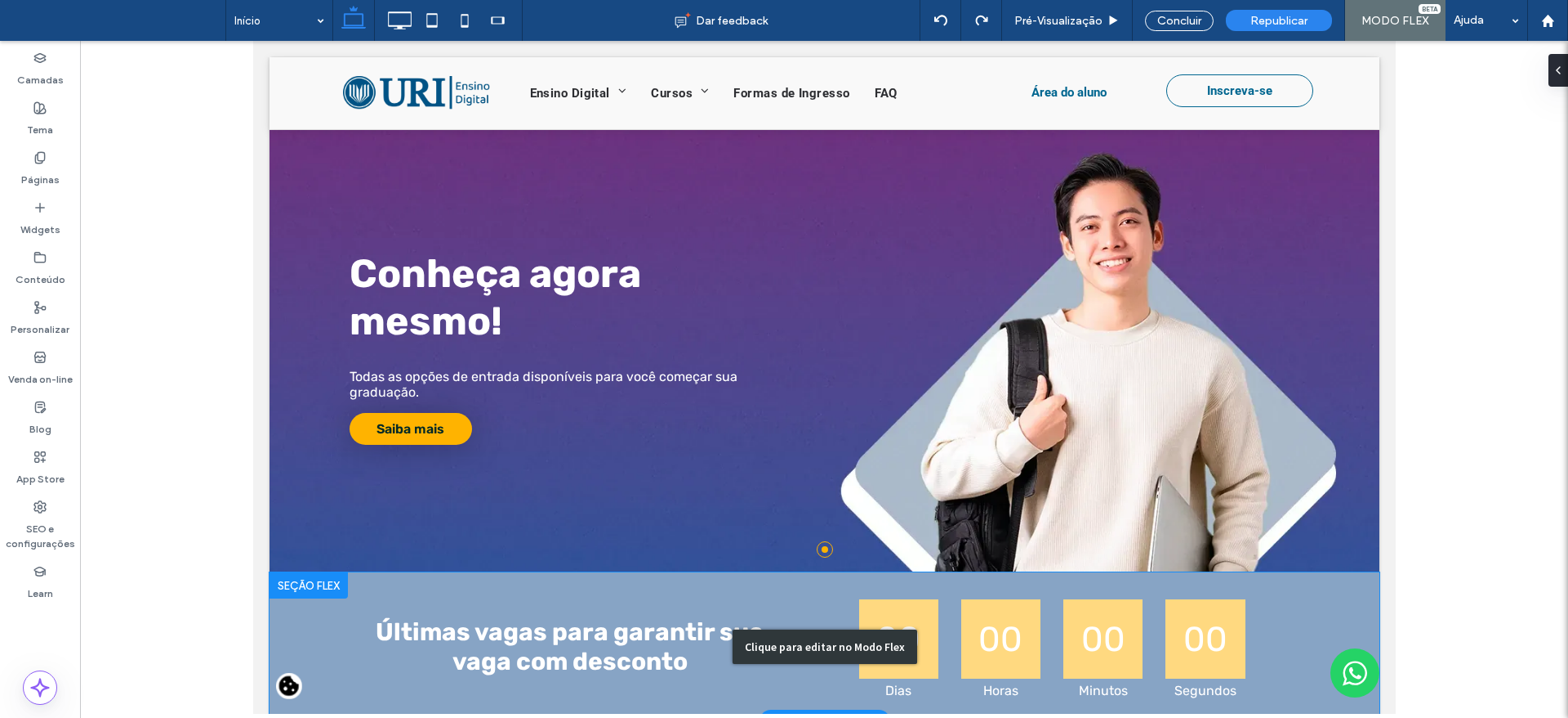
click at [291, 640] on div "Clique para editar no Modo Flex" at bounding box center [823, 647] width 1110 height 149
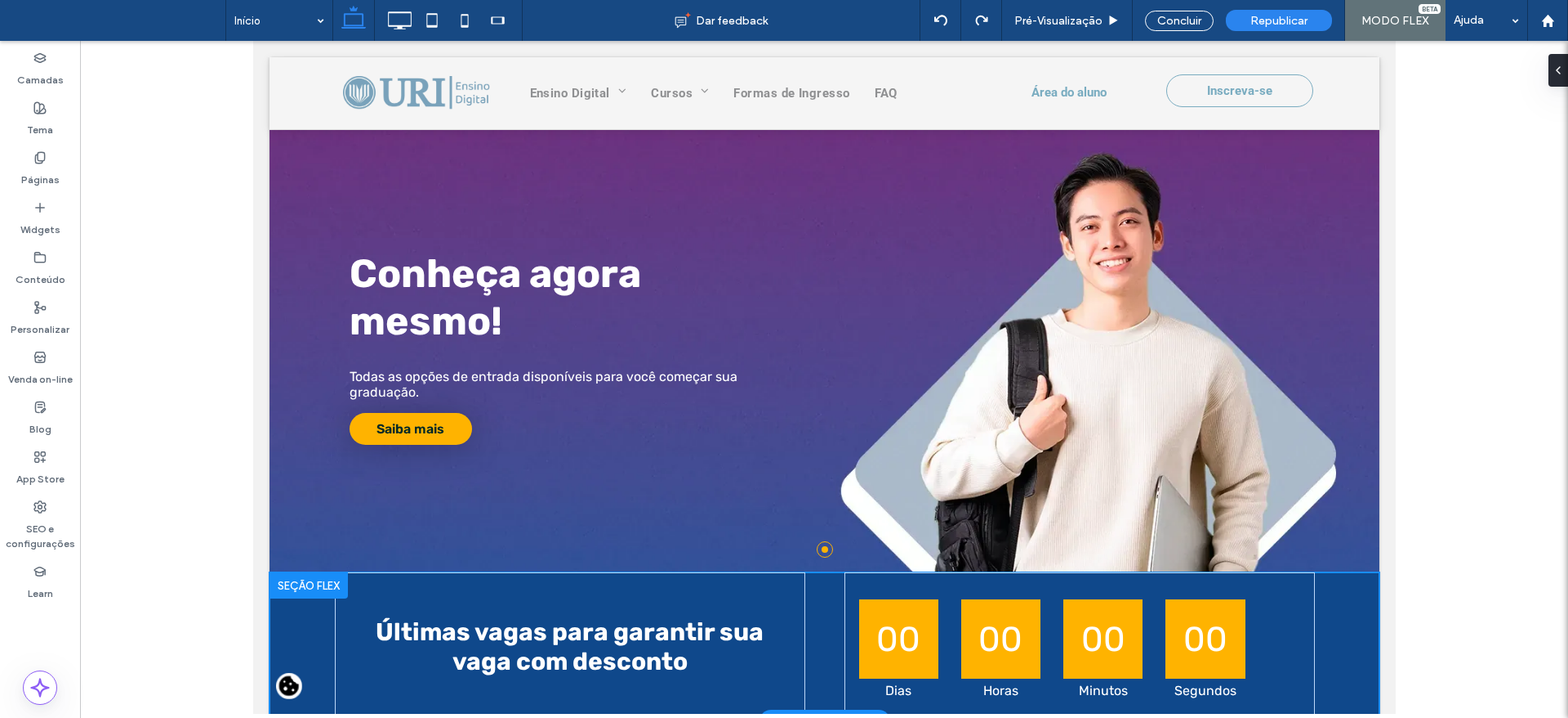
click at [283, 634] on div "Últimas vagas para garantir sua vaga com desconto 00 00 00 00 Dias Horas Minuto…" at bounding box center [823, 647] width 1110 height 149
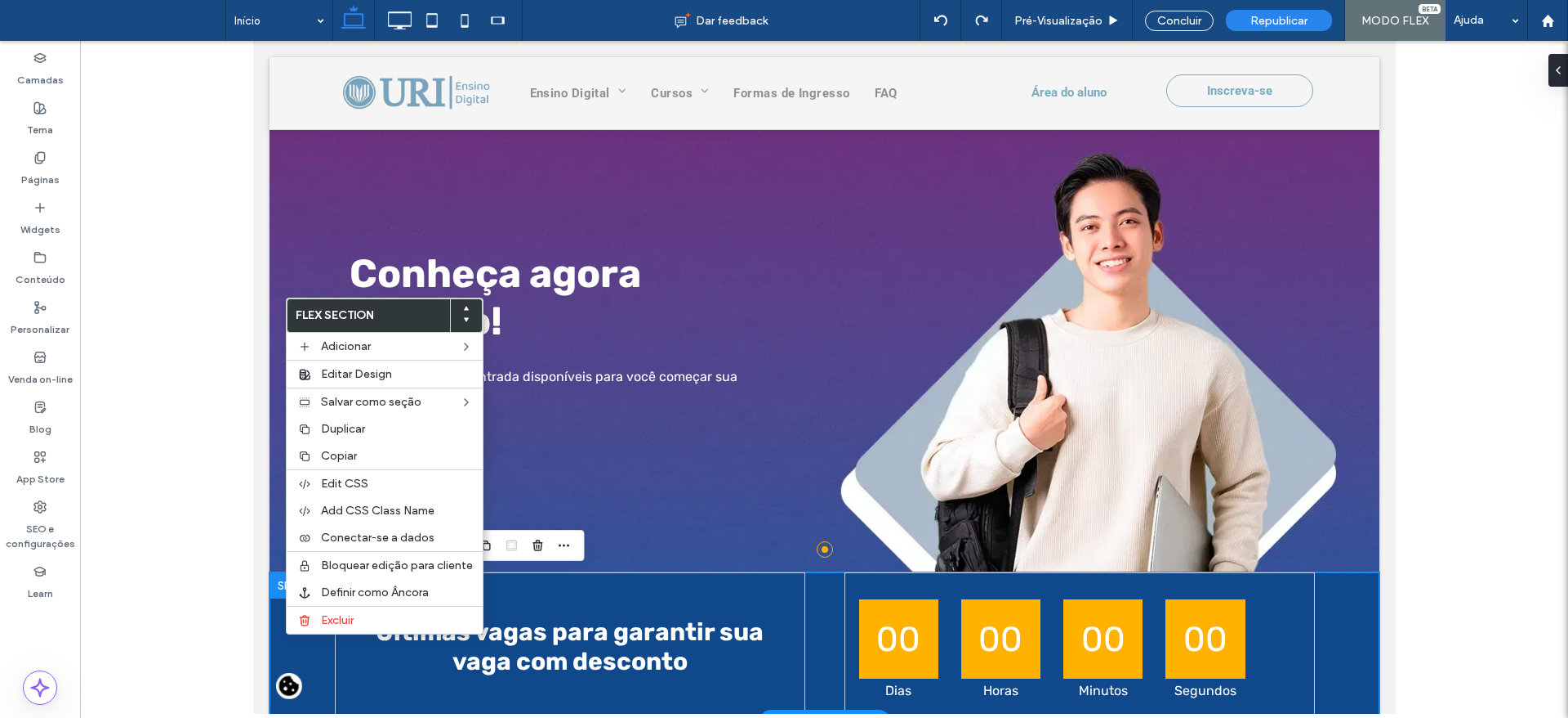
click at [292, 643] on div "Últimas vagas para garantir sua vaga com desconto 00 00 00 00 Dias Horas Minuto…" at bounding box center [823, 647] width 1110 height 149
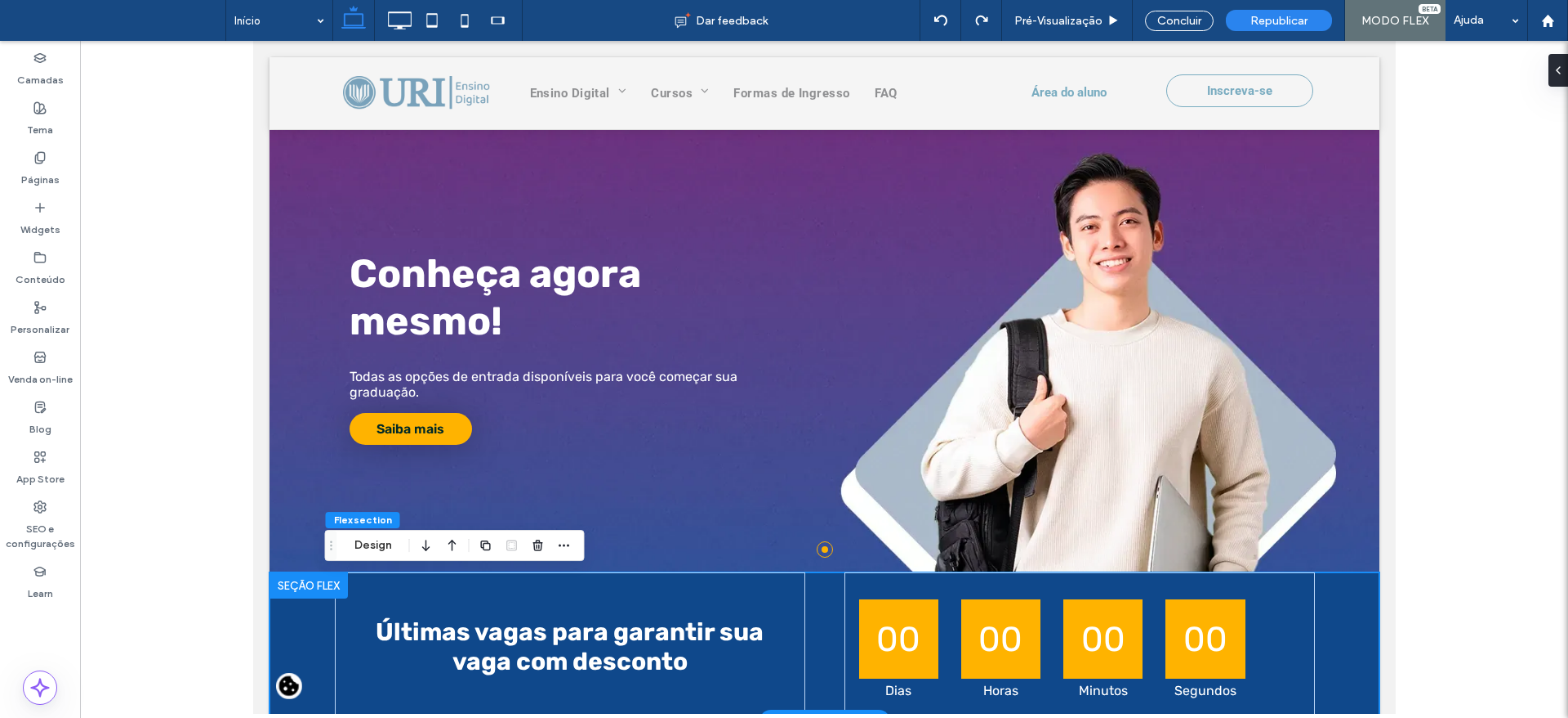
click at [293, 591] on div at bounding box center [308, 585] width 78 height 26
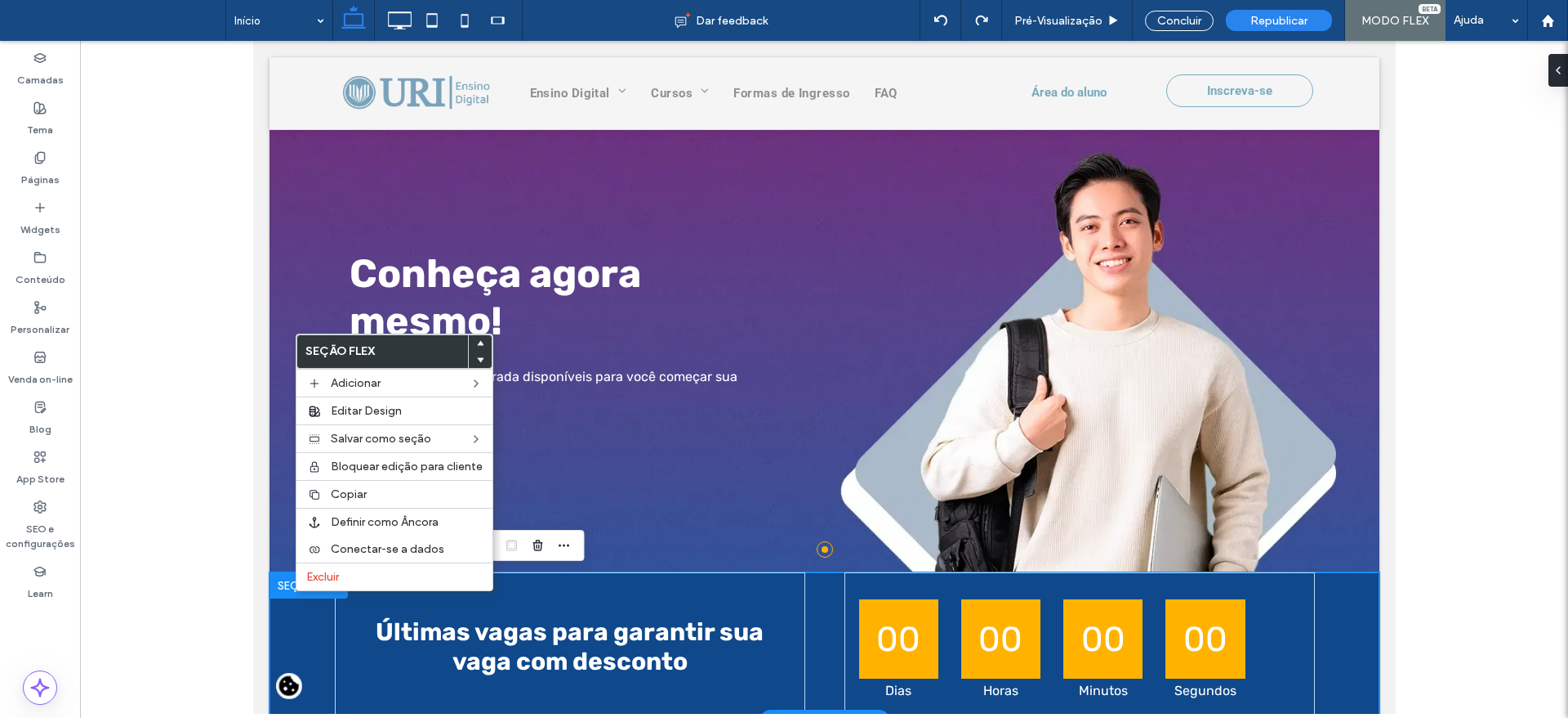
click at [310, 623] on div "Últimas vagas para garantir sua vaga com desconto 00 00 00 00 Dias Horas Minuto…" at bounding box center [823, 647] width 1110 height 149
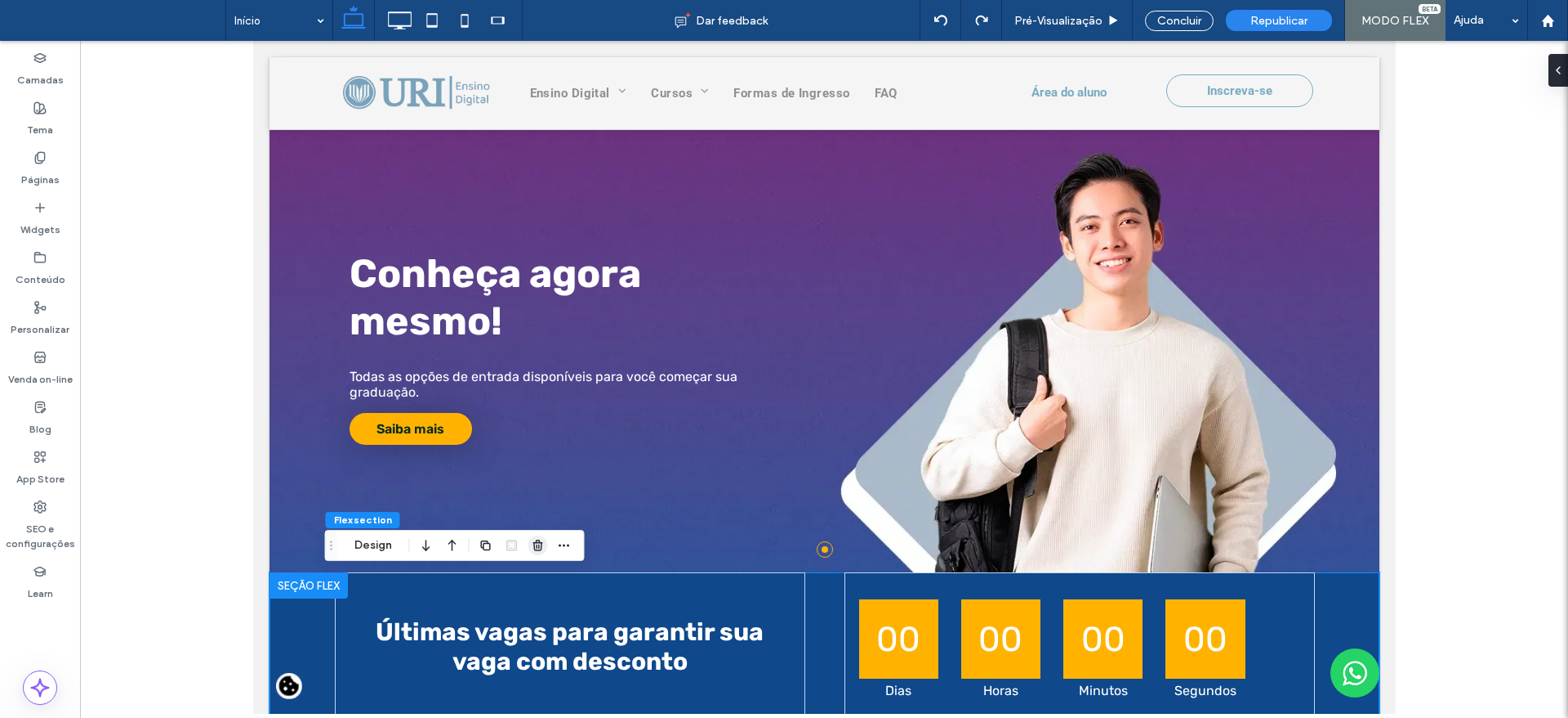
click at [546, 551] on span "button" at bounding box center [539, 545] width 20 height 20
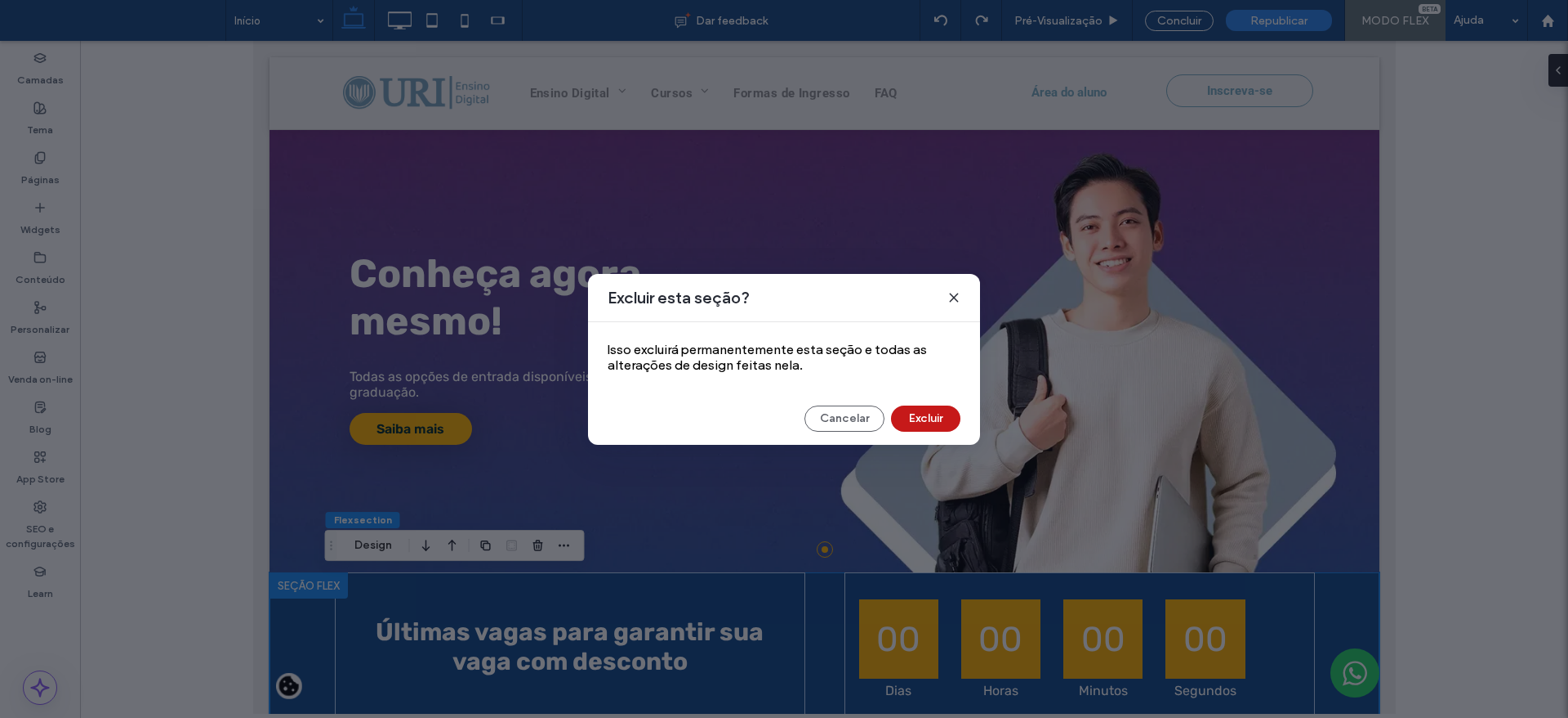
click at [930, 420] on button "Excluir" at bounding box center [926, 418] width 69 height 26
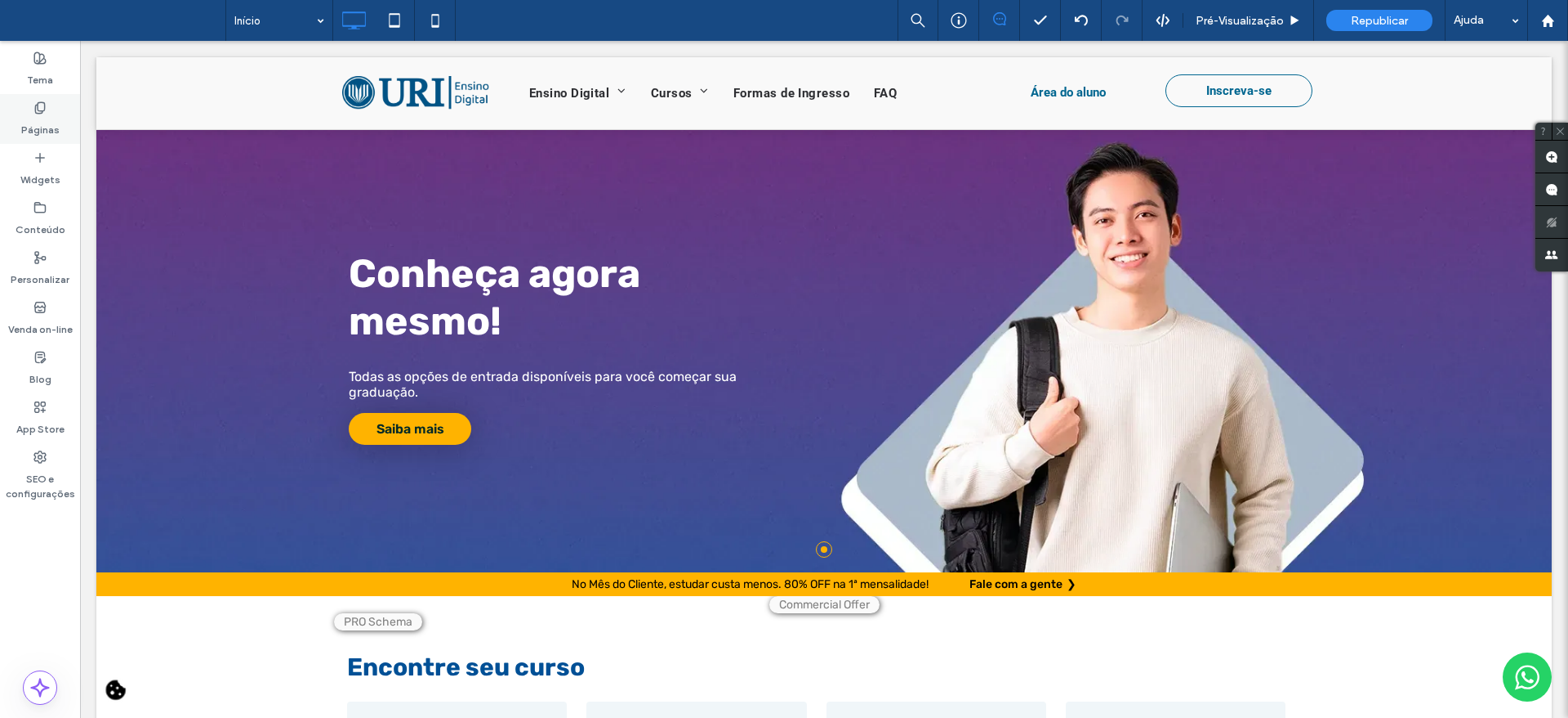
click at [24, 115] on label "Páginas" at bounding box center [40, 125] width 38 height 22
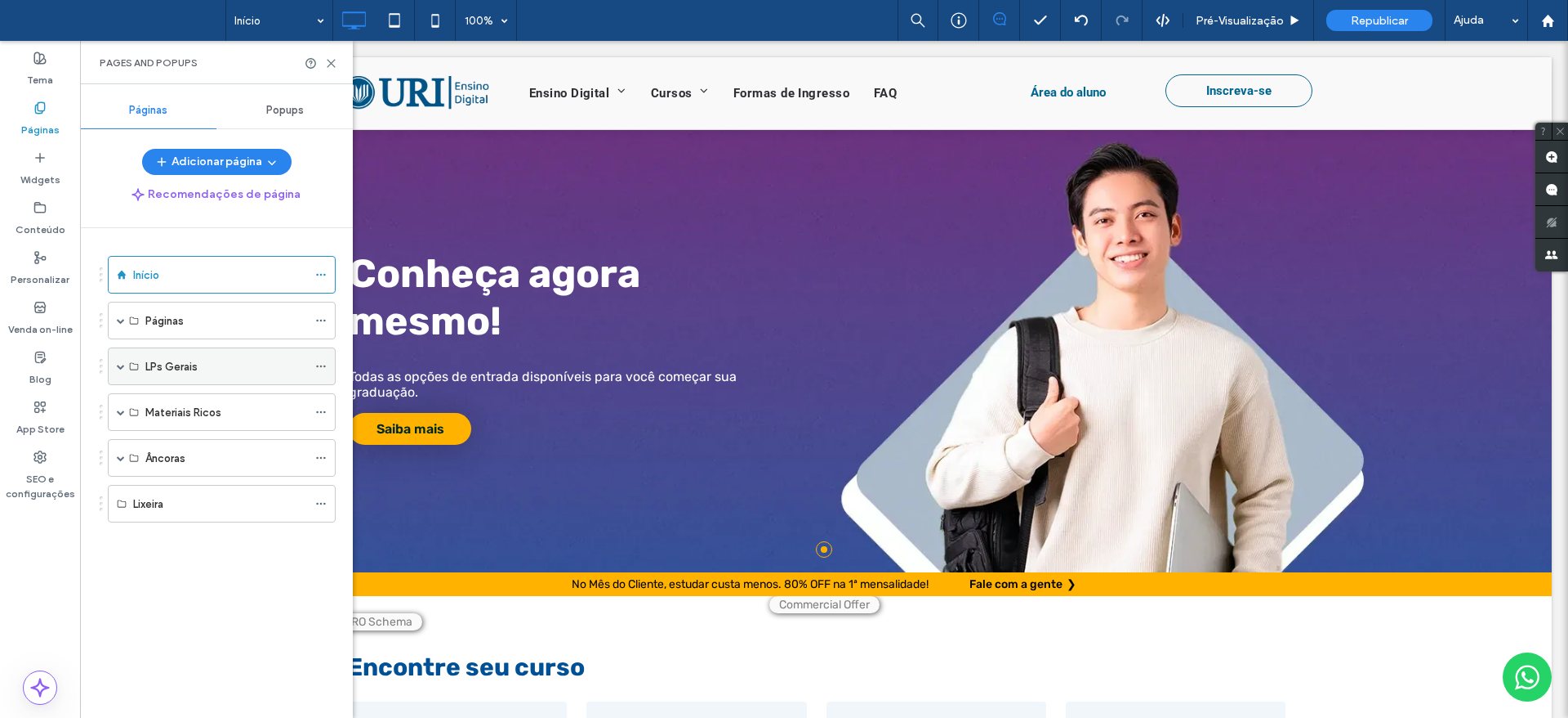
click at [120, 365] on span at bounding box center [120, 366] width 8 height 8
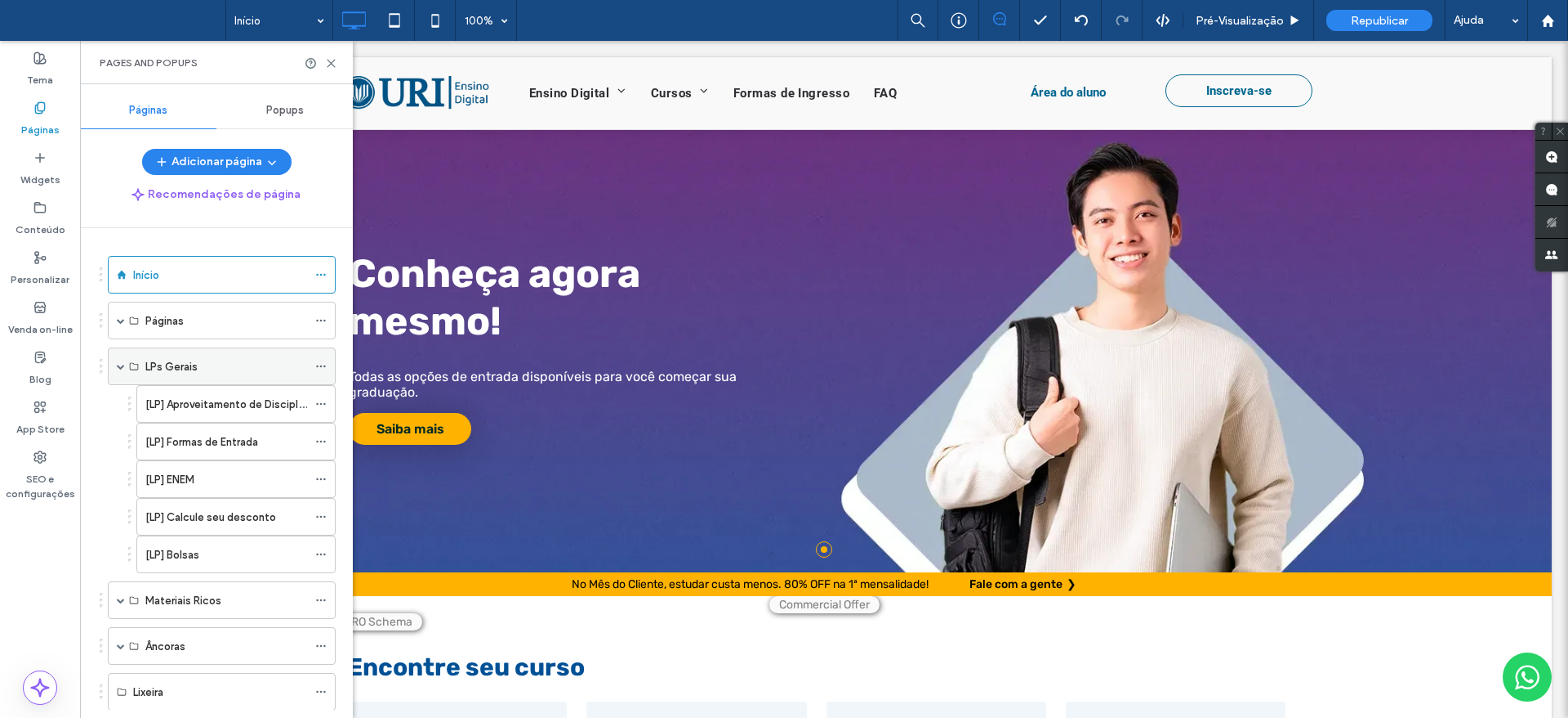
click at [120, 365] on span at bounding box center [120, 366] width 8 height 8
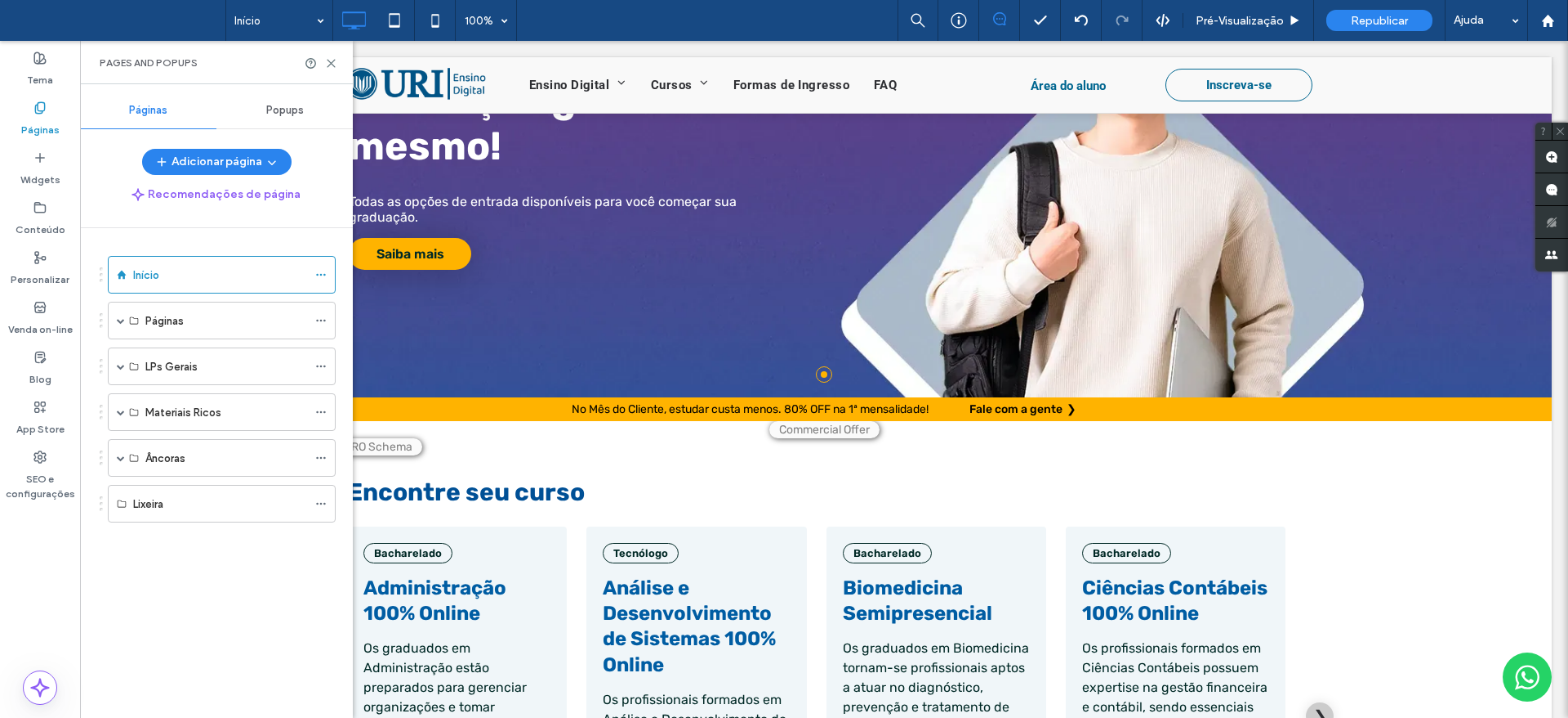
scroll to position [90, 0]
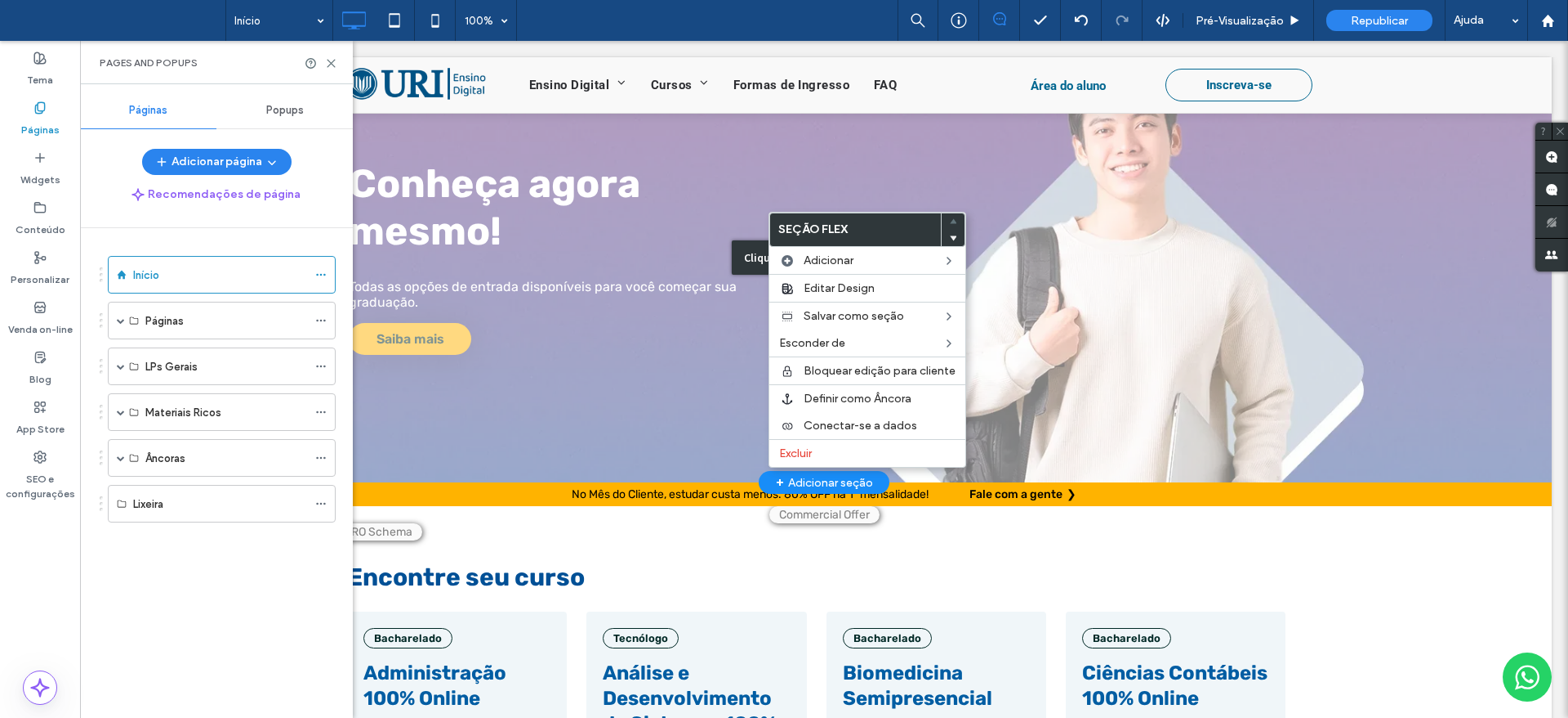
click at [678, 346] on div "Clique para editar no Modo Flex" at bounding box center [824, 257] width 1456 height 450
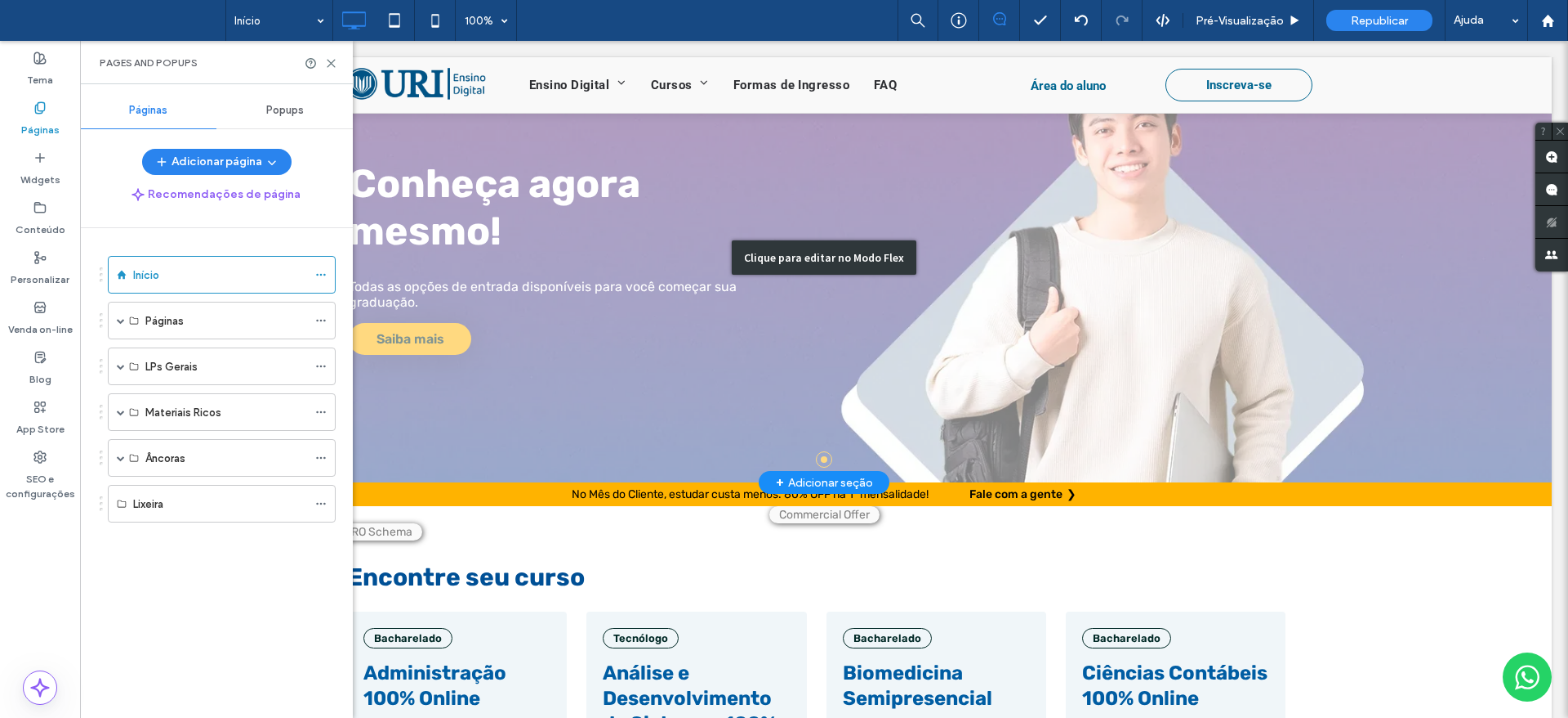
click at [678, 346] on div "Clique para editar no Modo Flex" at bounding box center [824, 257] width 1456 height 450
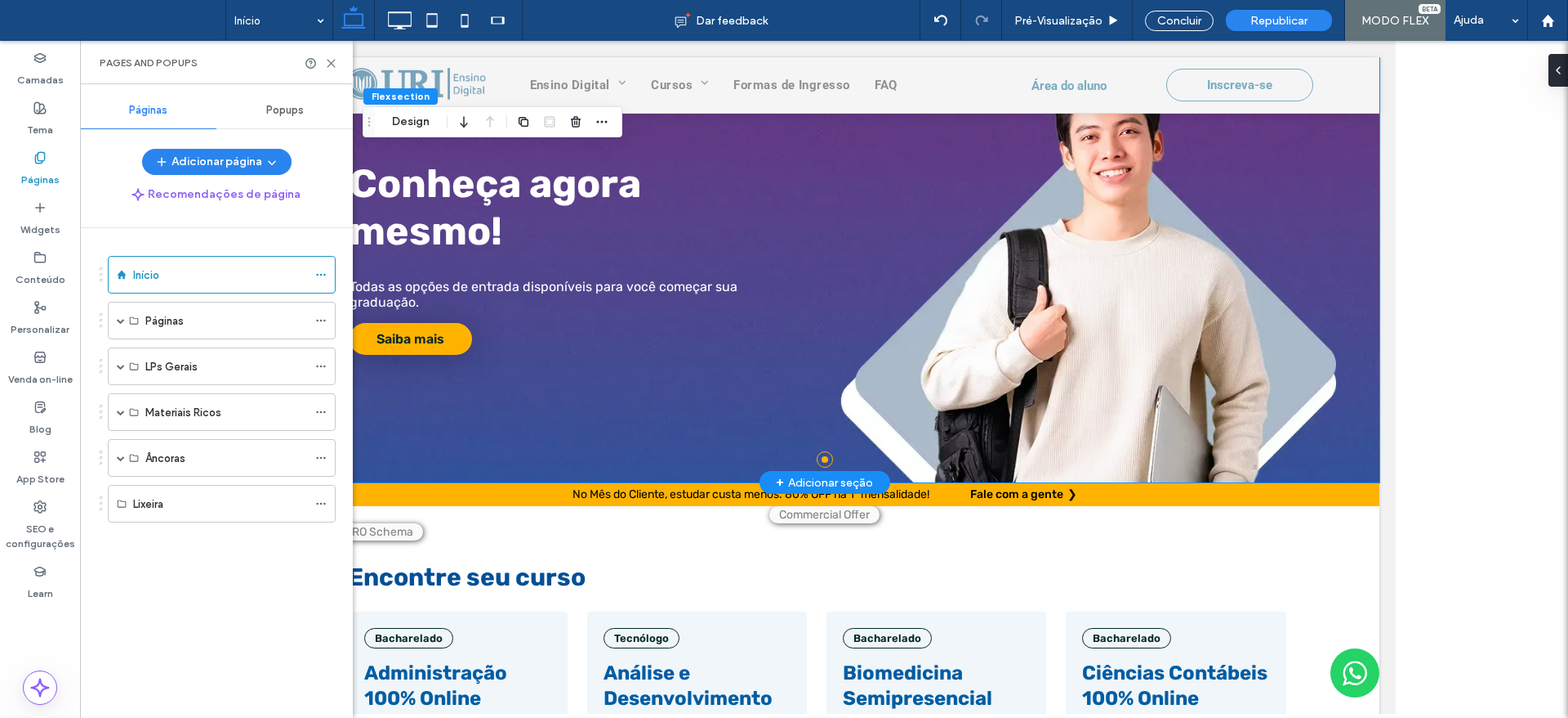
click at [672, 221] on h2 "Conheça agora mesmo!" at bounding box center [568, 207] width 438 height 94
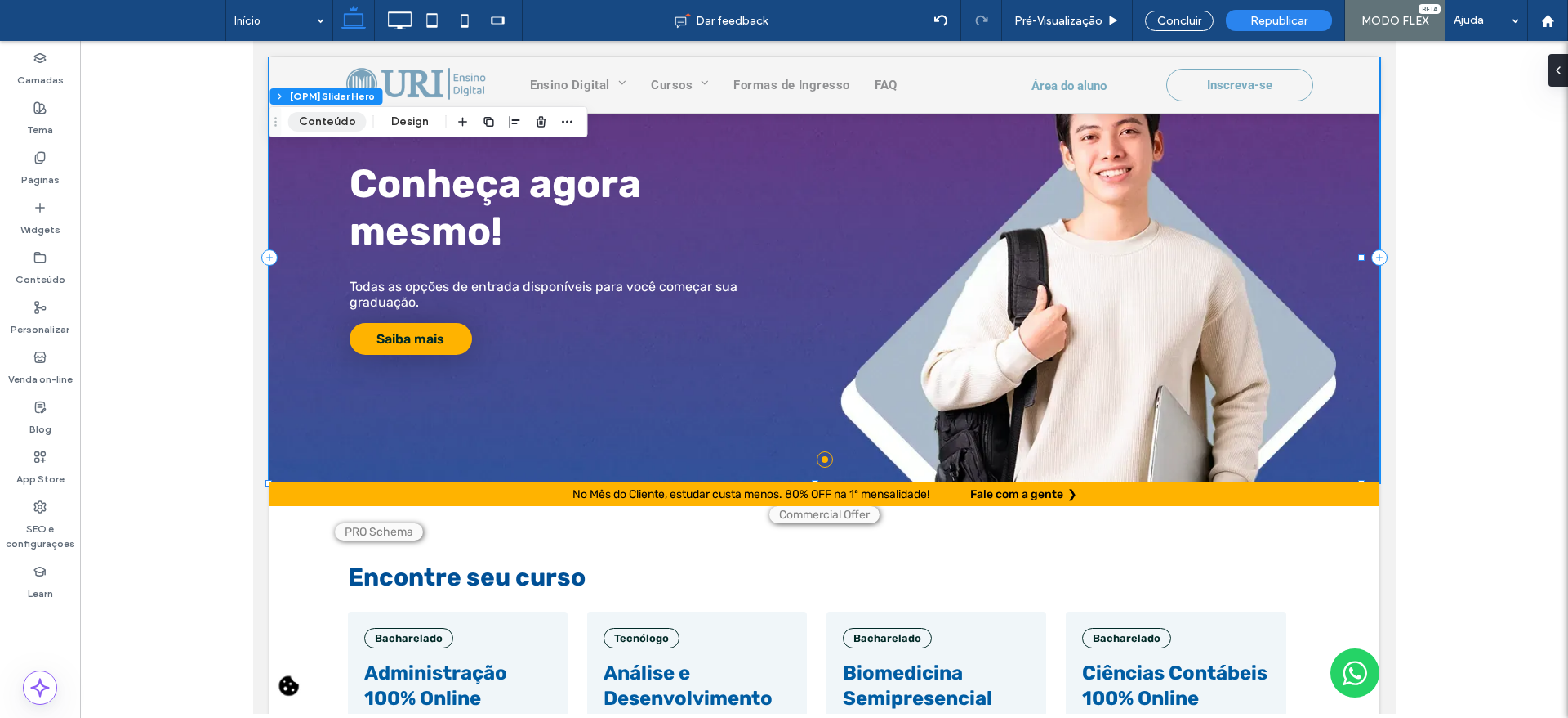
click at [340, 126] on button "Conteúdo" at bounding box center [327, 121] width 78 height 20
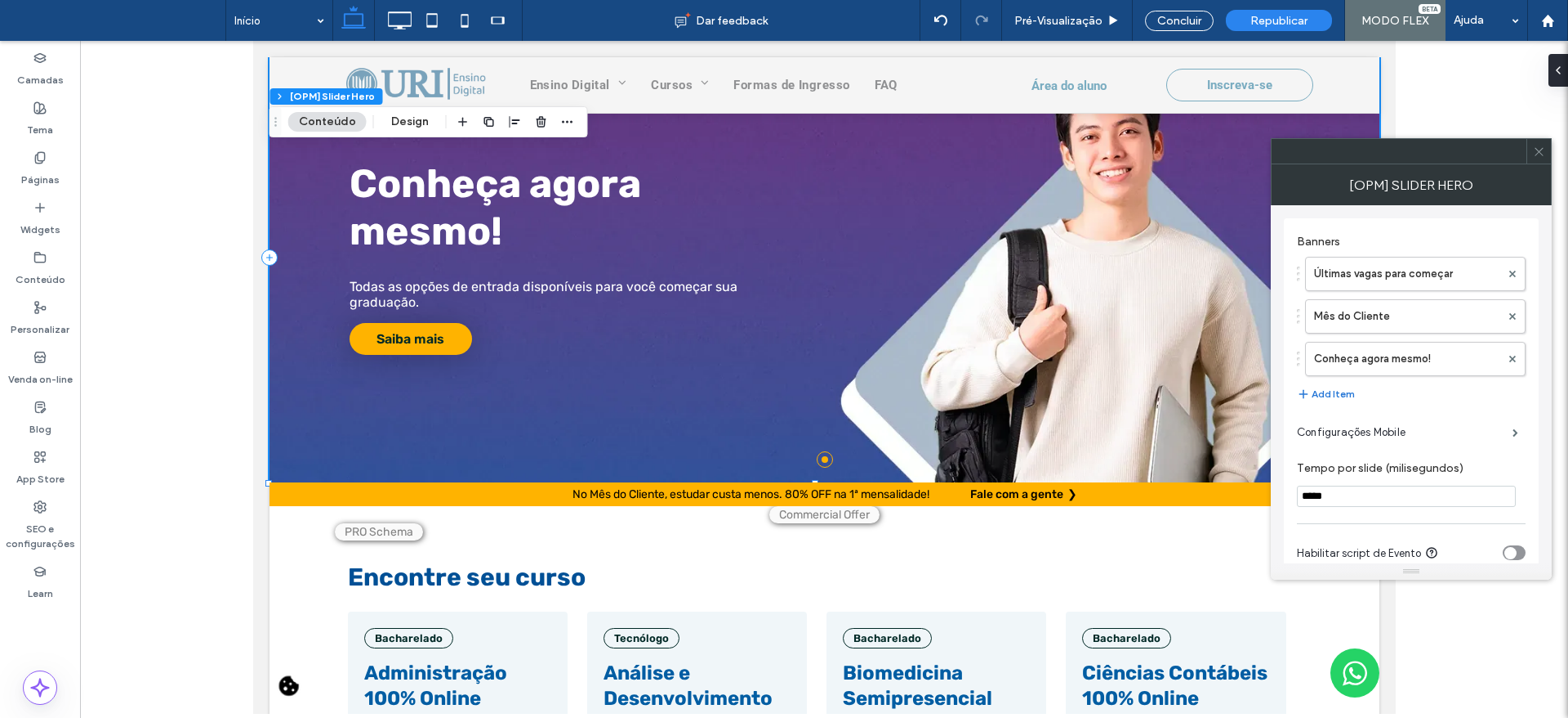
click at [1325, 395] on button "Add Item" at bounding box center [1326, 394] width 58 height 20
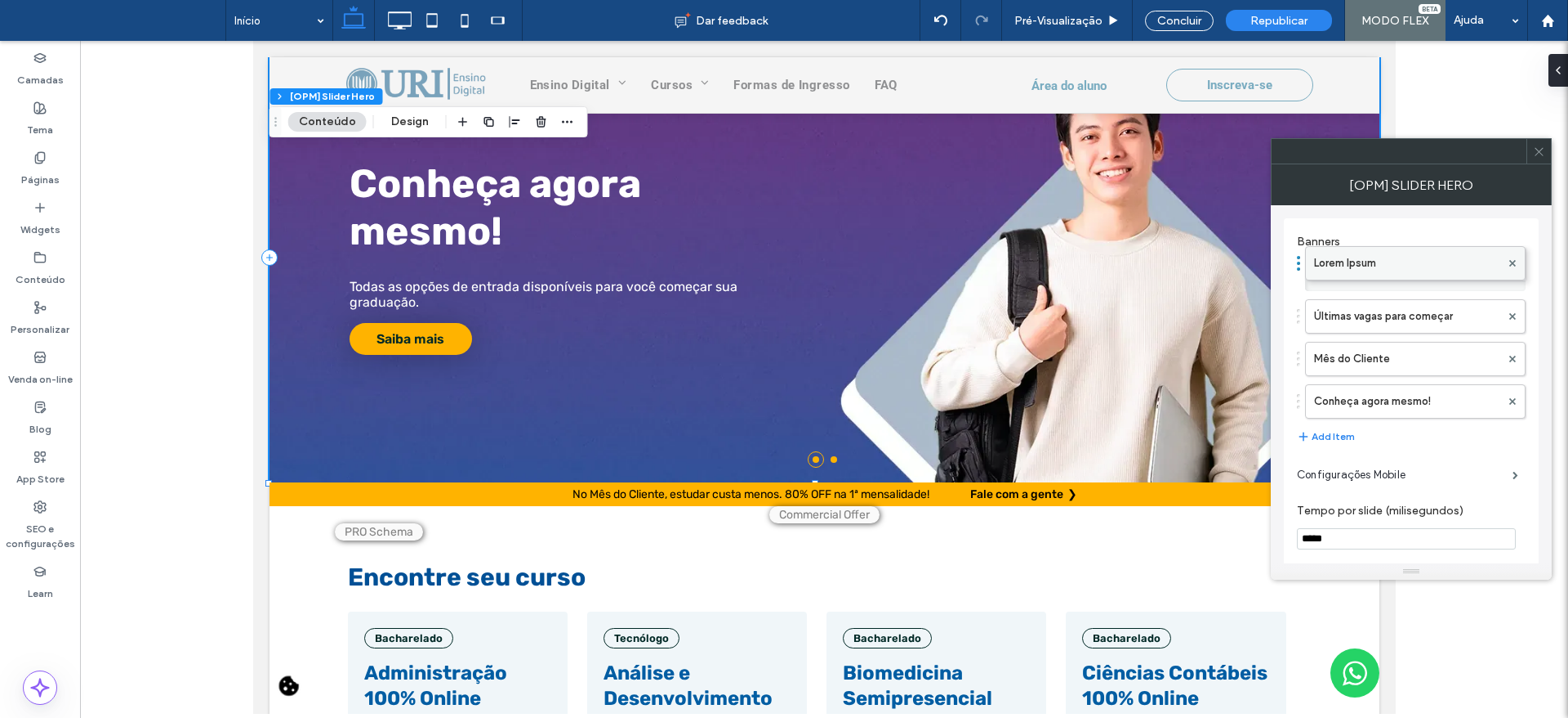
drag, startPoint x: 1358, startPoint y: 407, endPoint x: 1353, endPoint y: 251, distance: 156.1
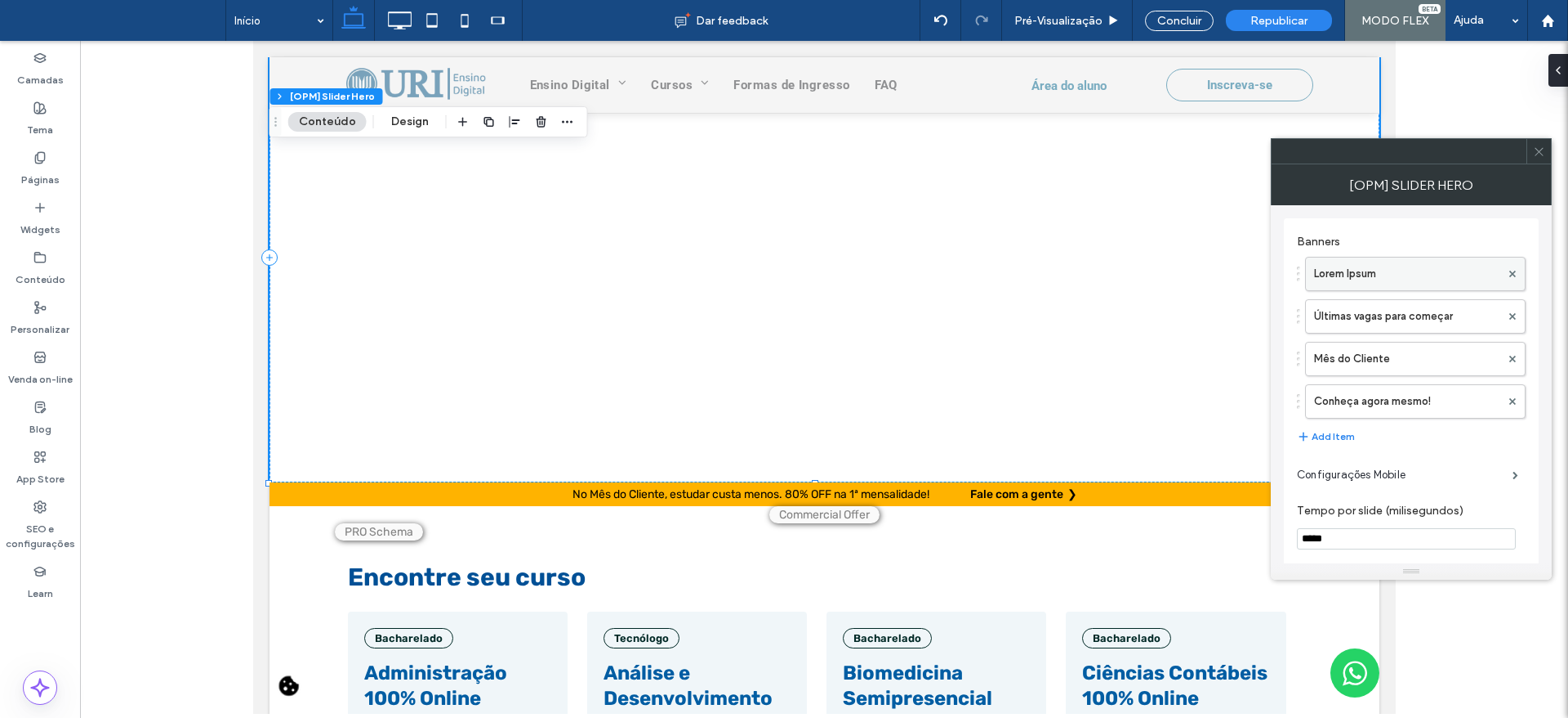
click at [1369, 270] on label "Lorem Ipsum" at bounding box center [1407, 273] width 186 height 32
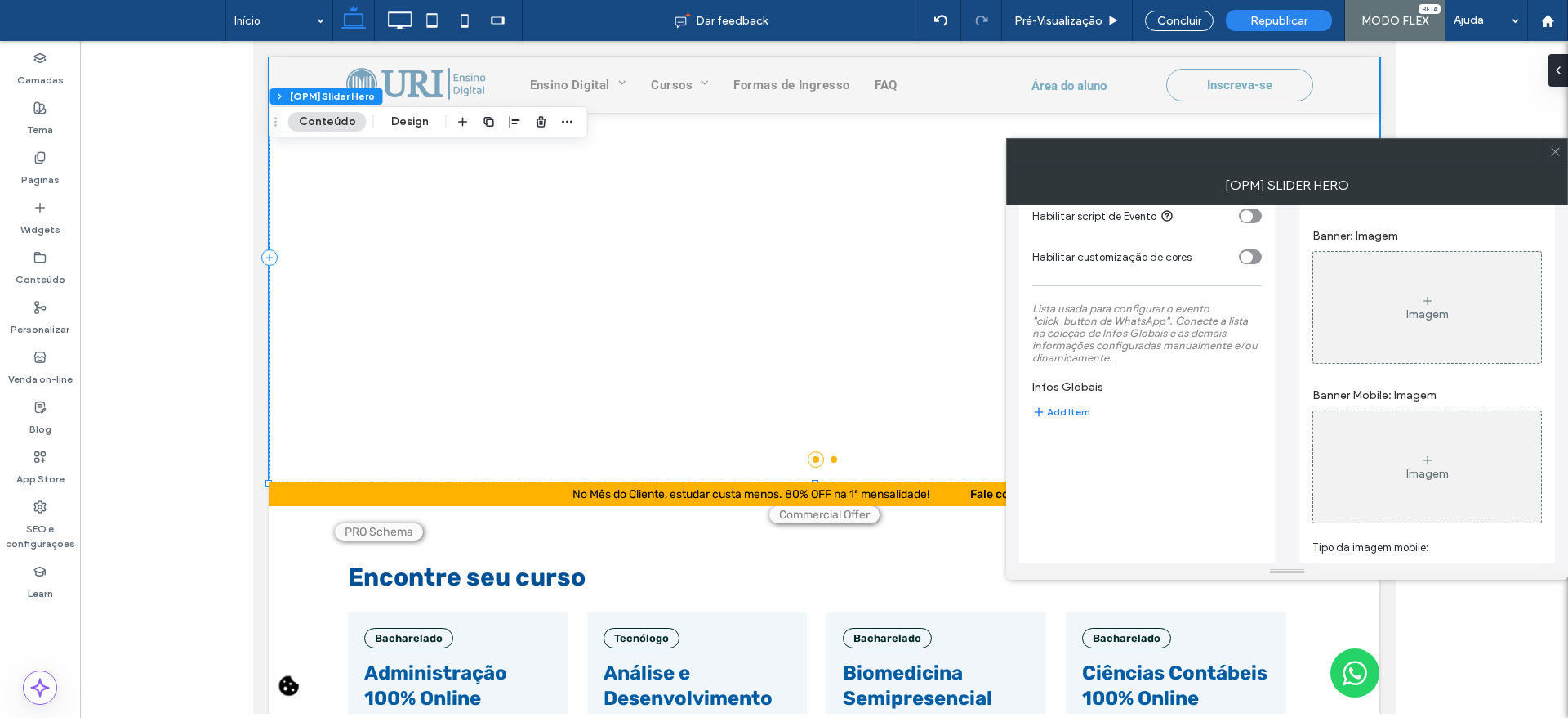
scroll to position [349, 0]
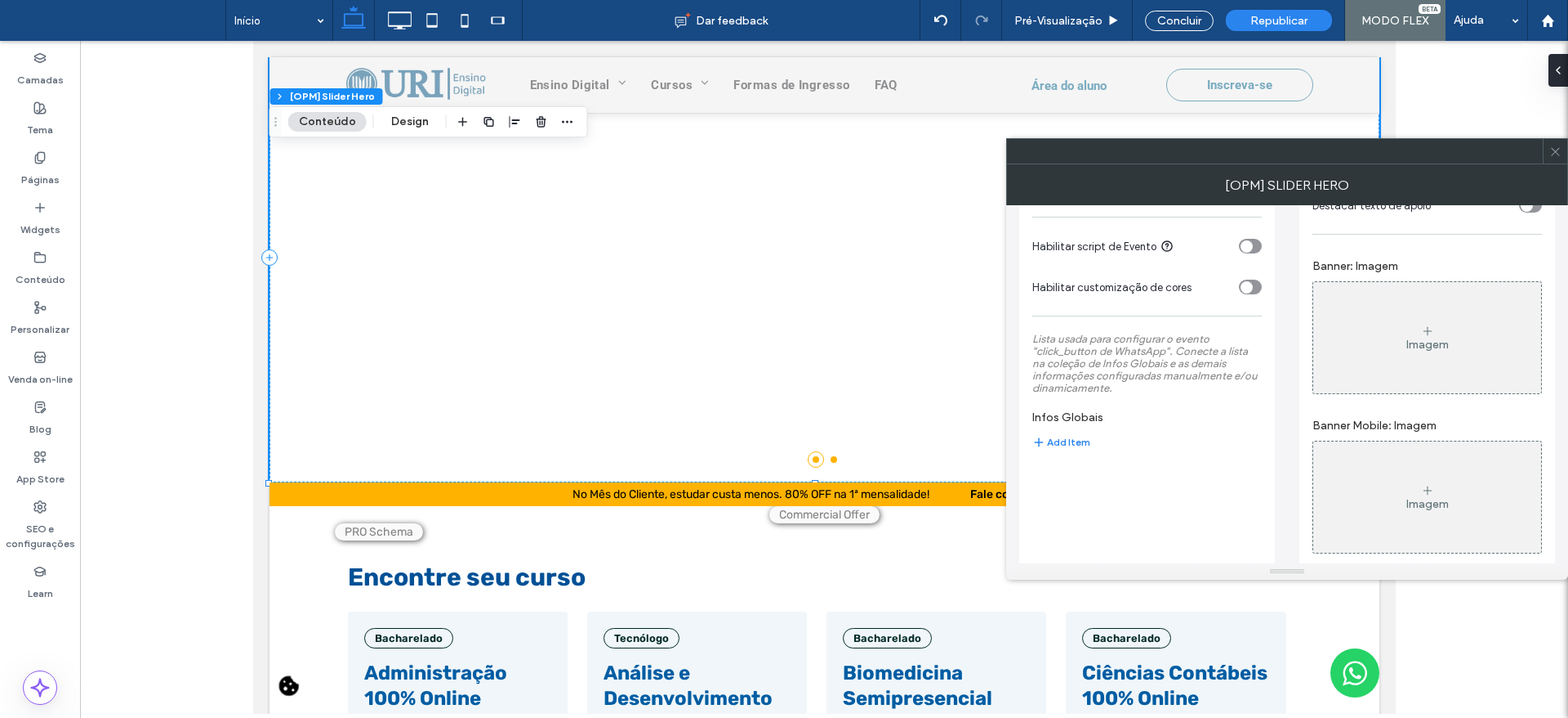
click at [1464, 340] on div "Imagem" at bounding box center [1426, 337] width 228 height 108
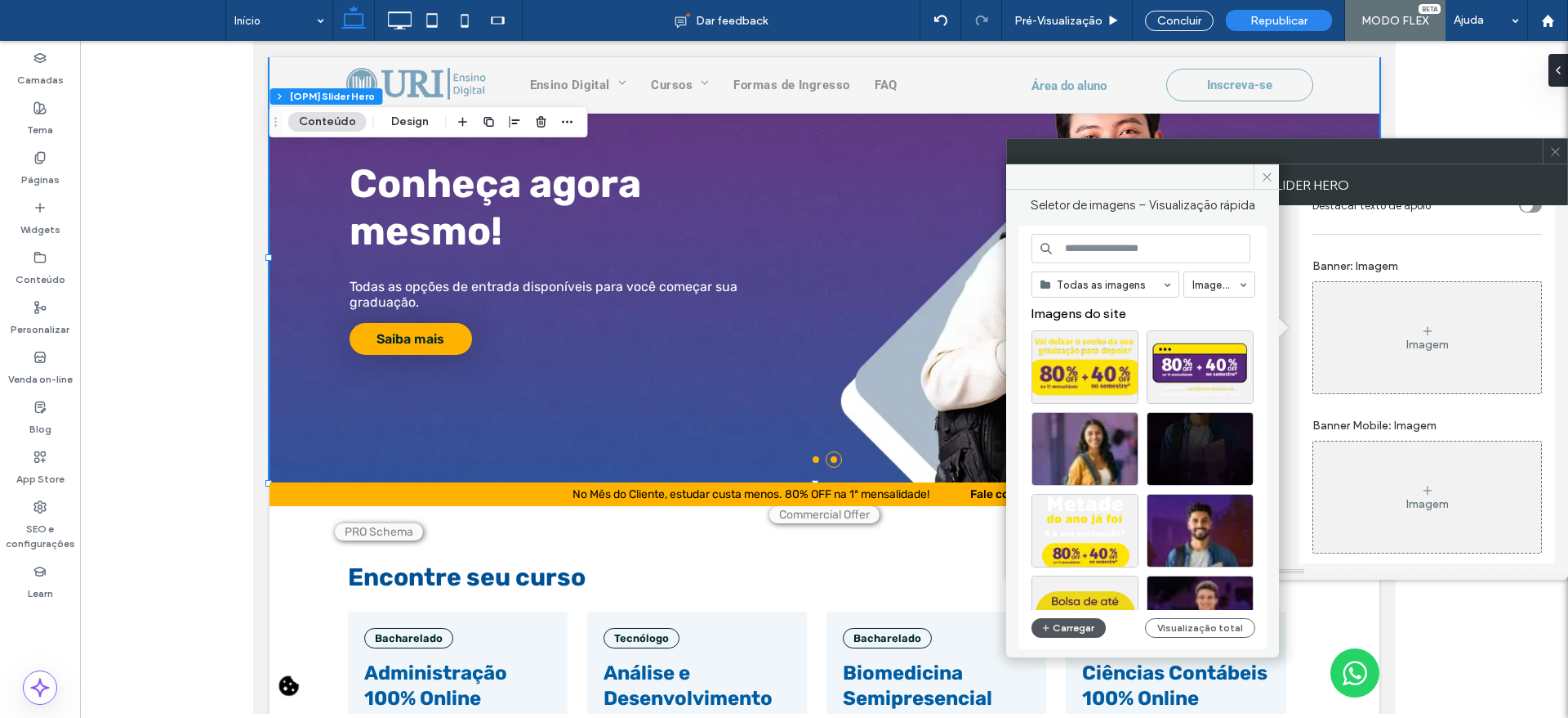
click at [1070, 630] on button "Carregar" at bounding box center [1068, 628] width 74 height 20
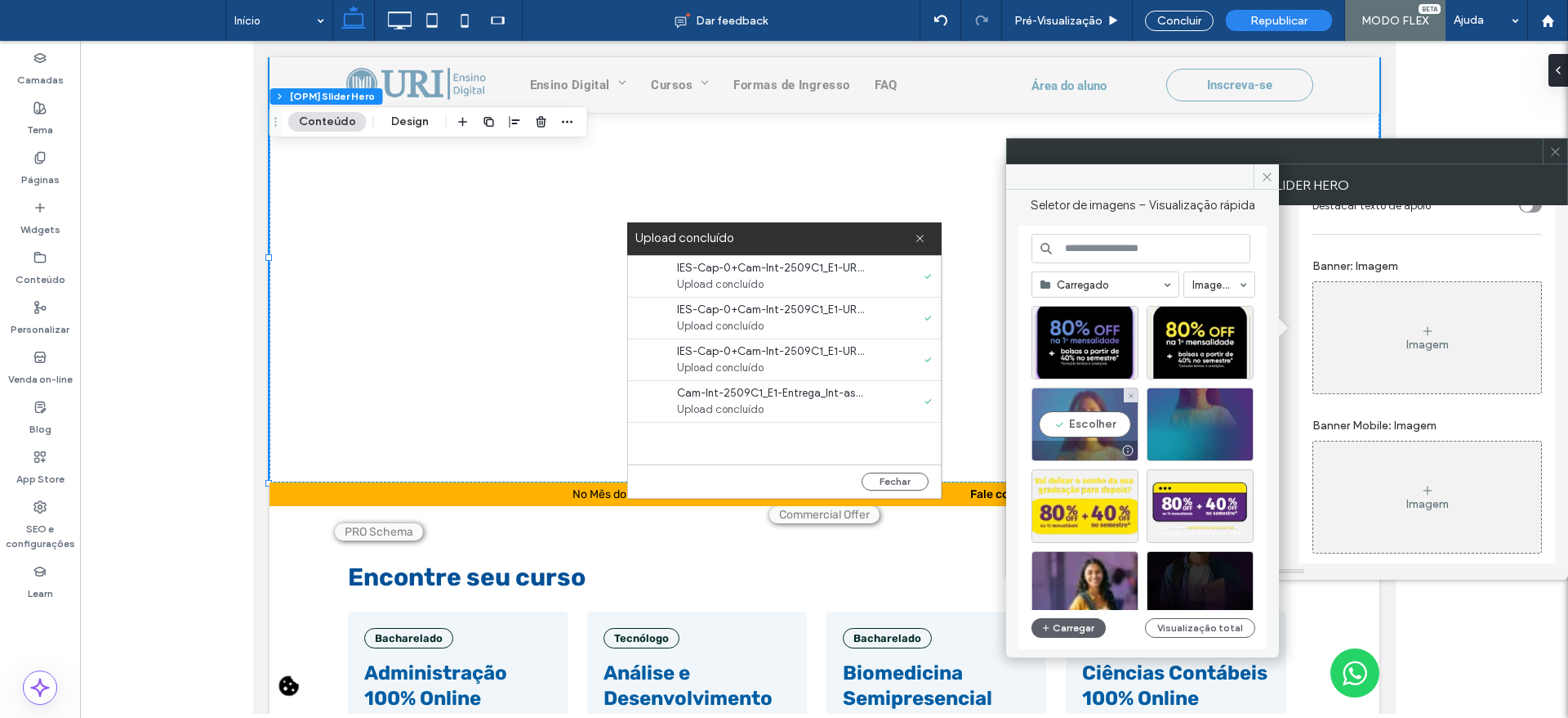
click at [1080, 429] on div "Escolher" at bounding box center [1084, 424] width 107 height 73
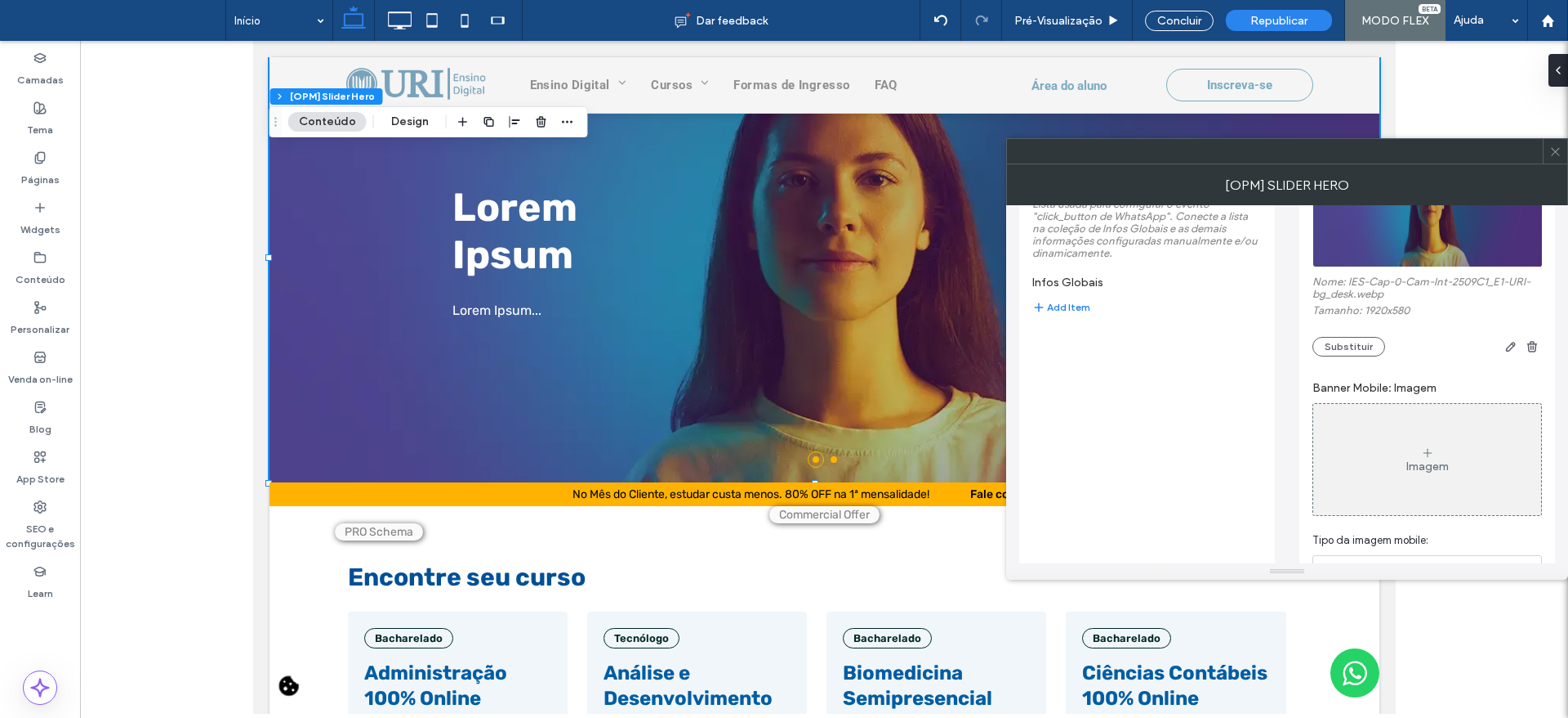
scroll to position [509, 0]
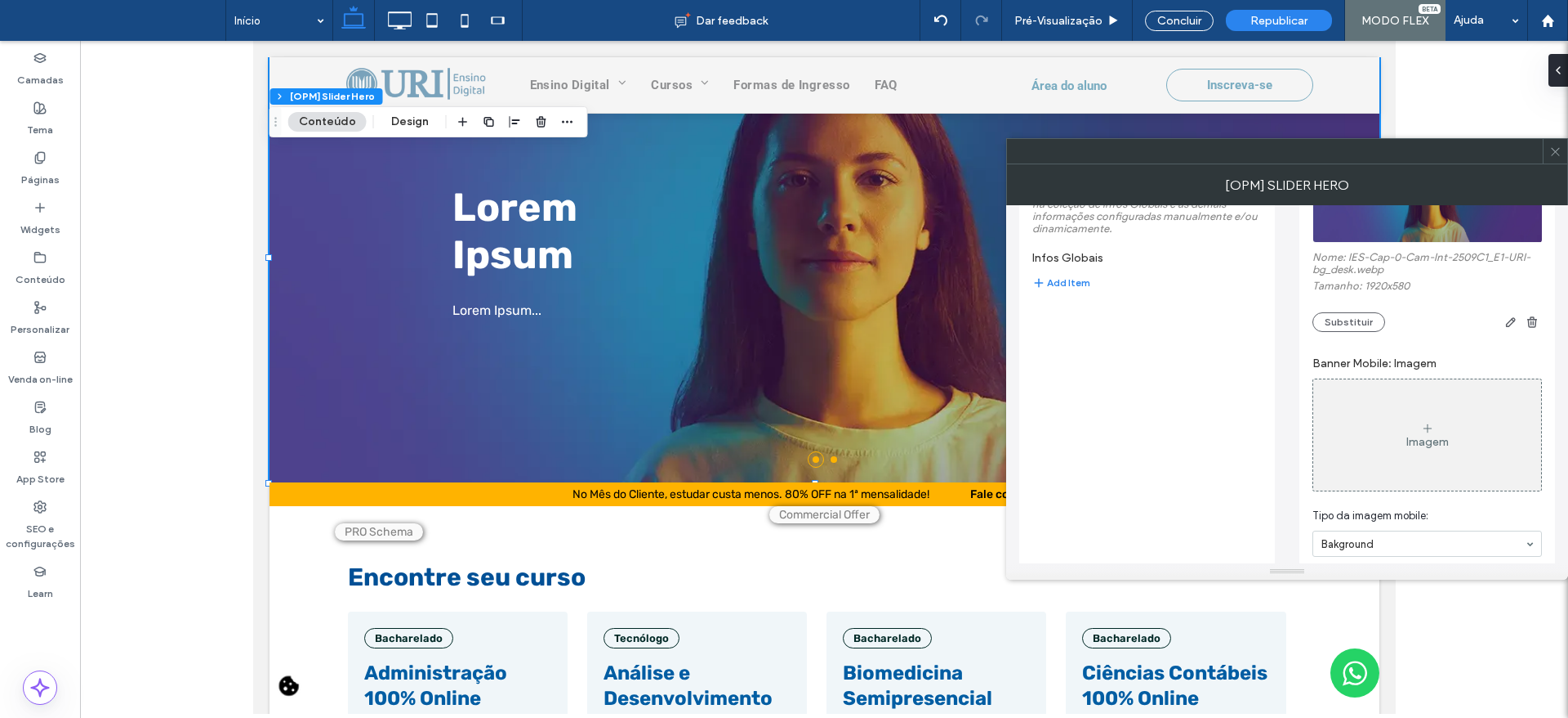
click at [1430, 426] on icon at bounding box center [1427, 427] width 13 height 13
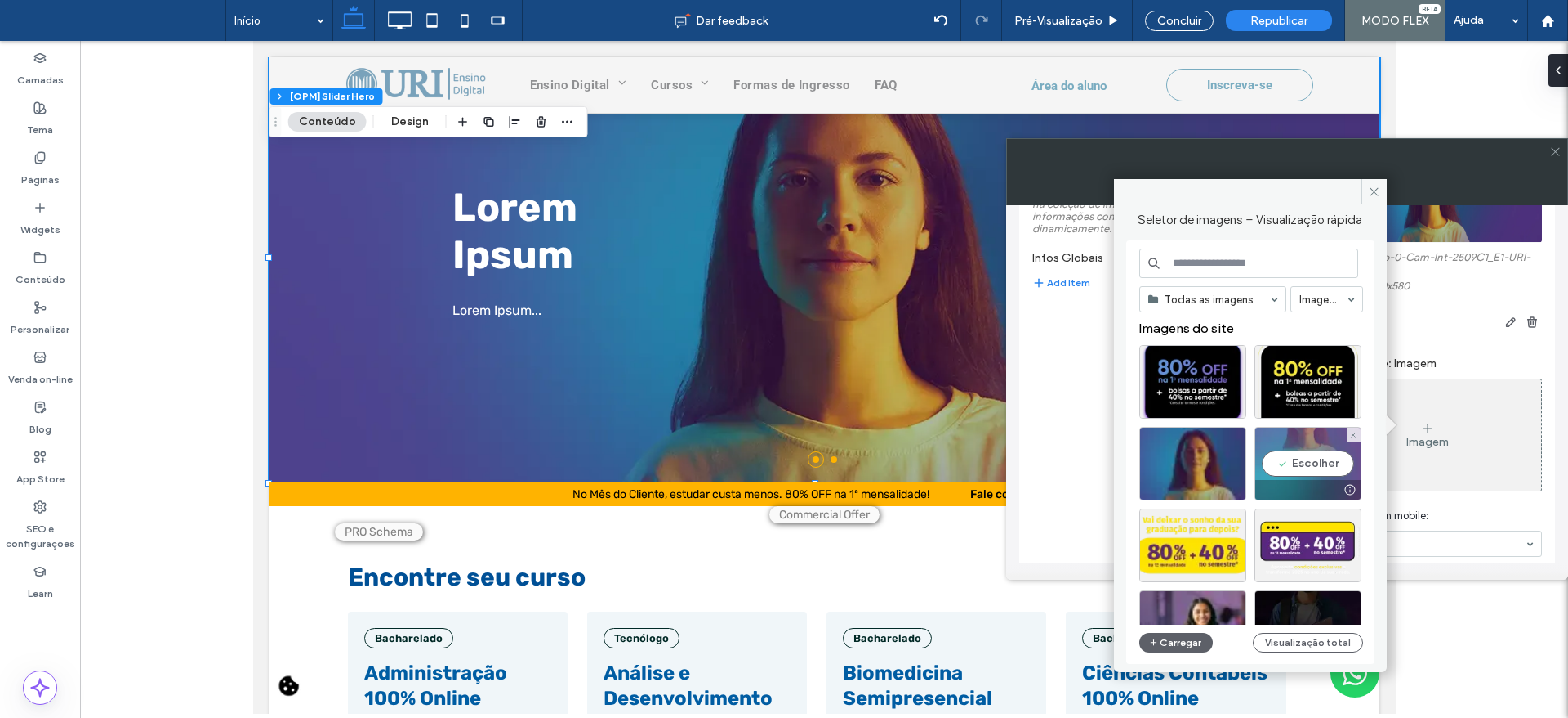
click at [1286, 471] on div "Escolher" at bounding box center [1307, 463] width 107 height 73
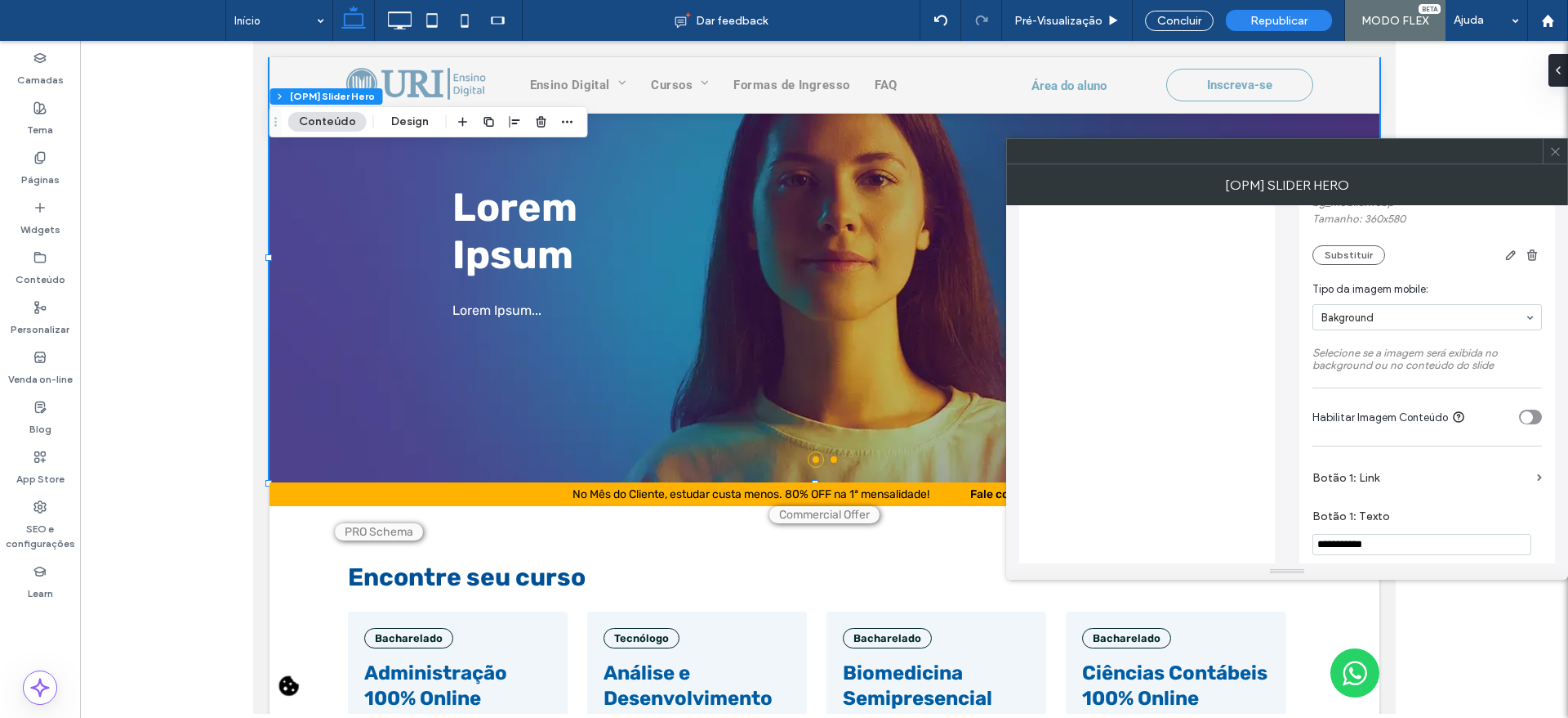
scroll to position [809, 0]
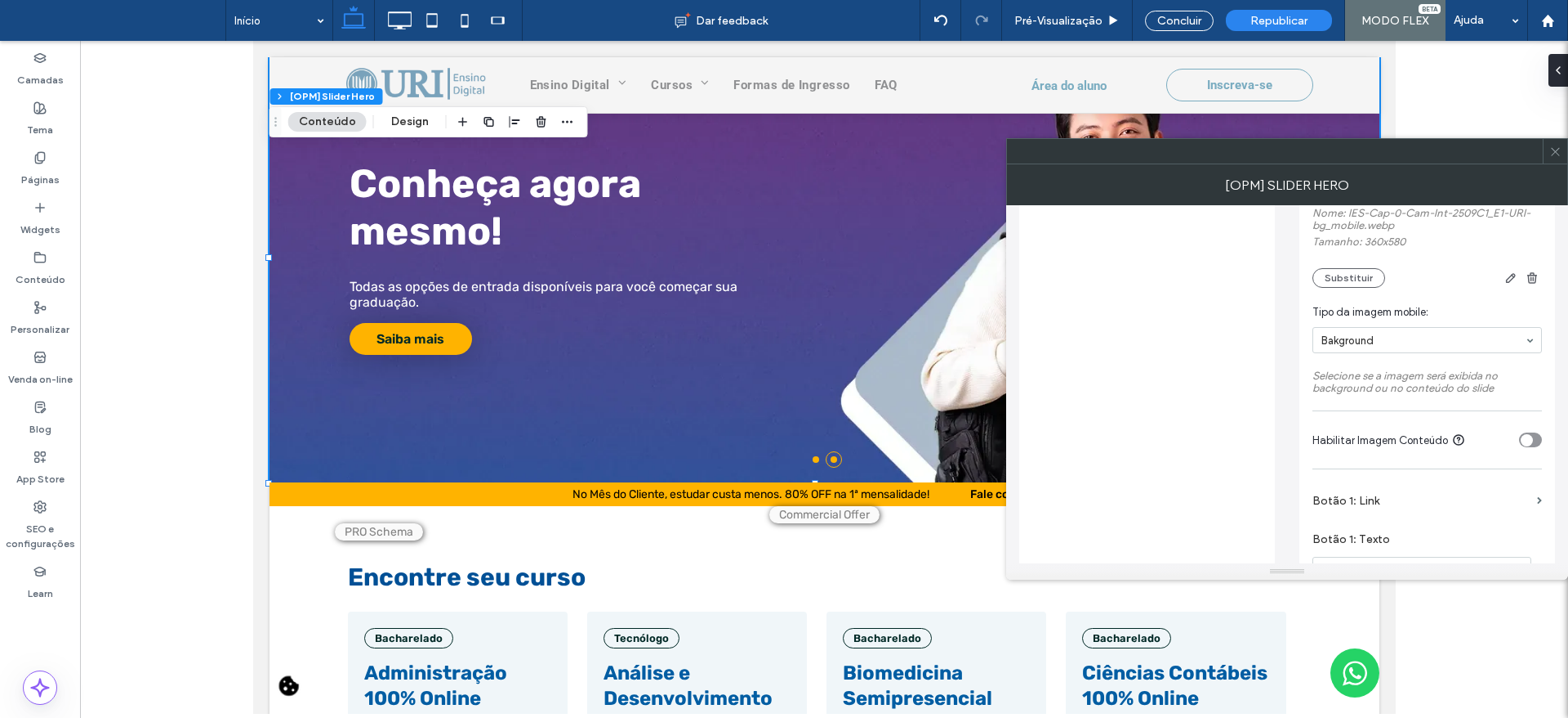
click at [1532, 432] on section "Habilitar Imagem Conteúdo" at bounding box center [1427, 440] width 230 height 41
click at [1529, 445] on div "toggle" at bounding box center [1527, 440] width 13 height 13
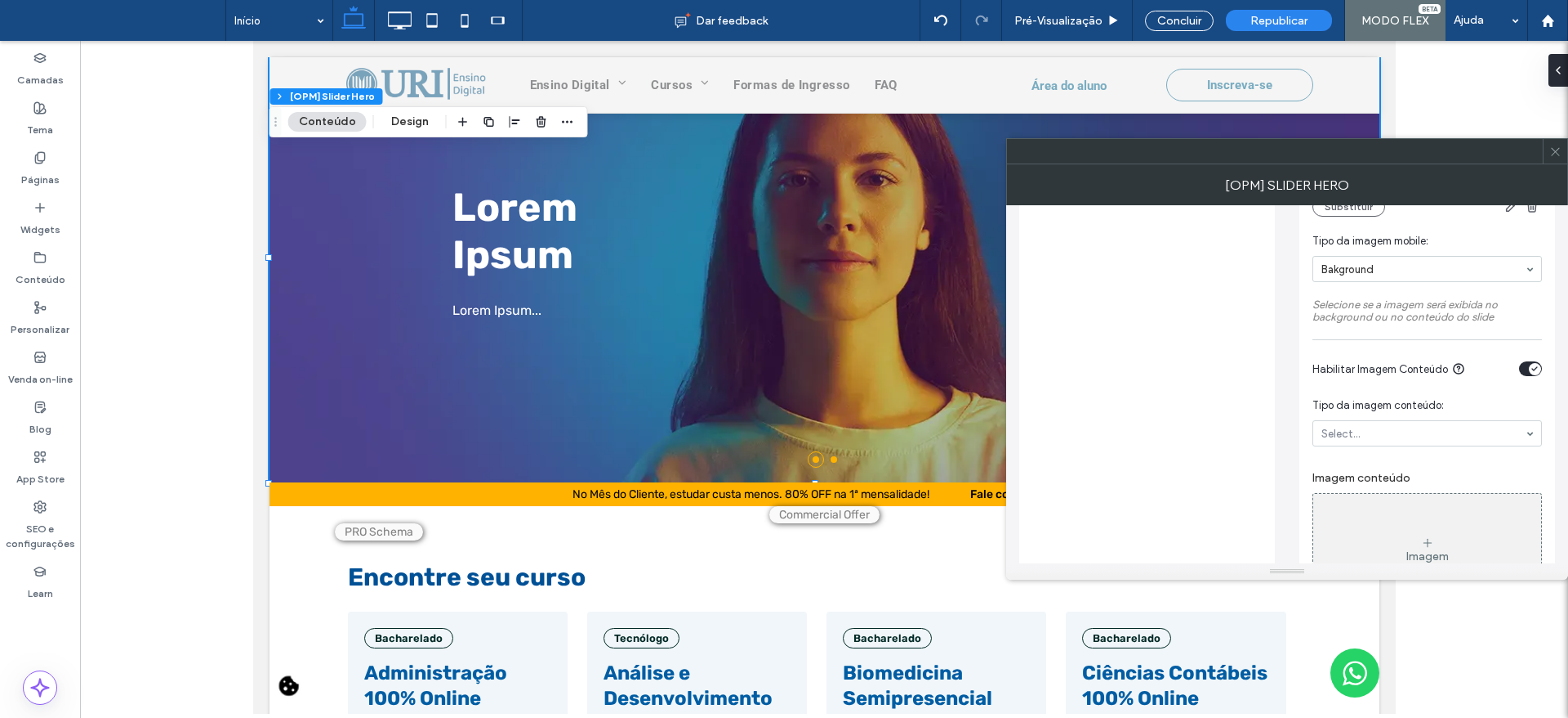
scroll to position [893, 0]
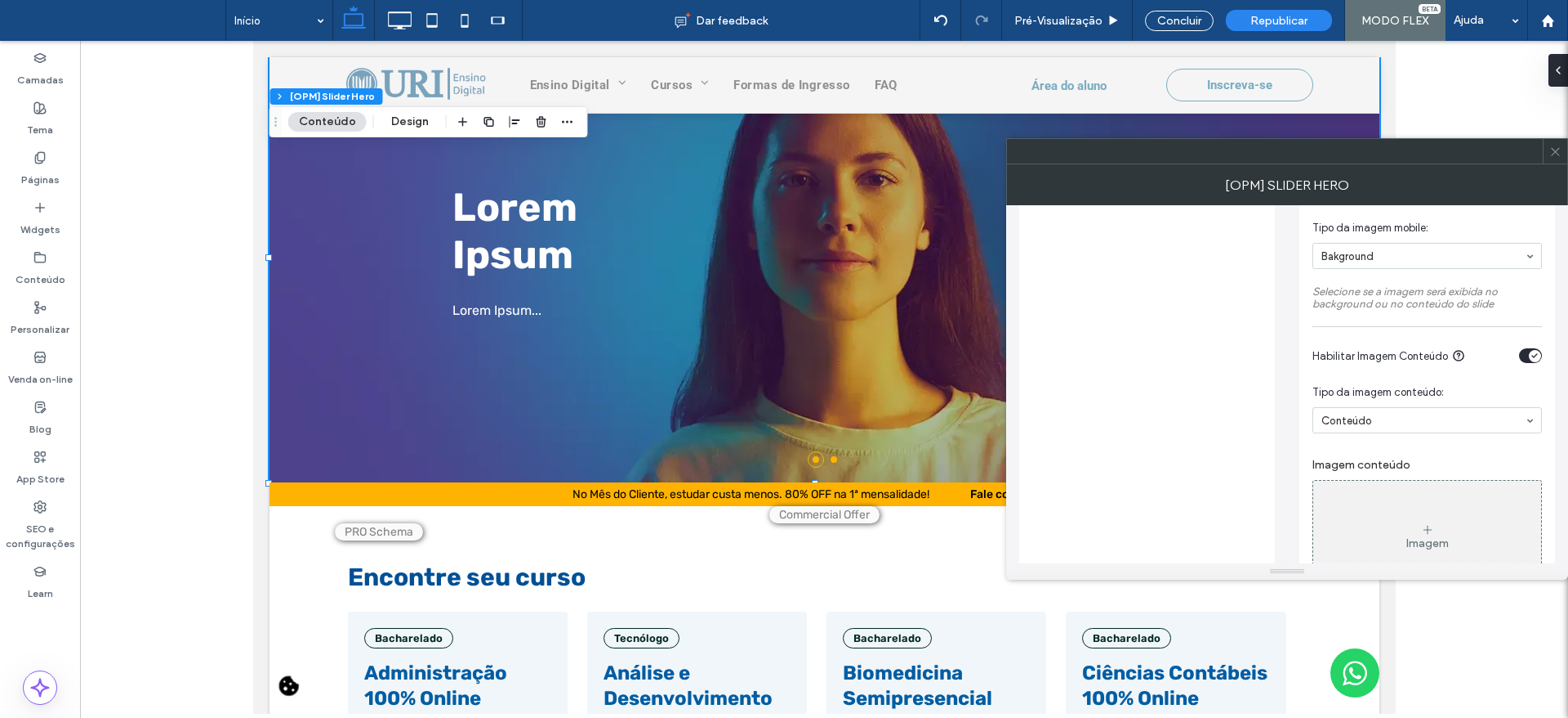
click at [1431, 519] on div "Imagem" at bounding box center [1426, 536] width 228 height 108
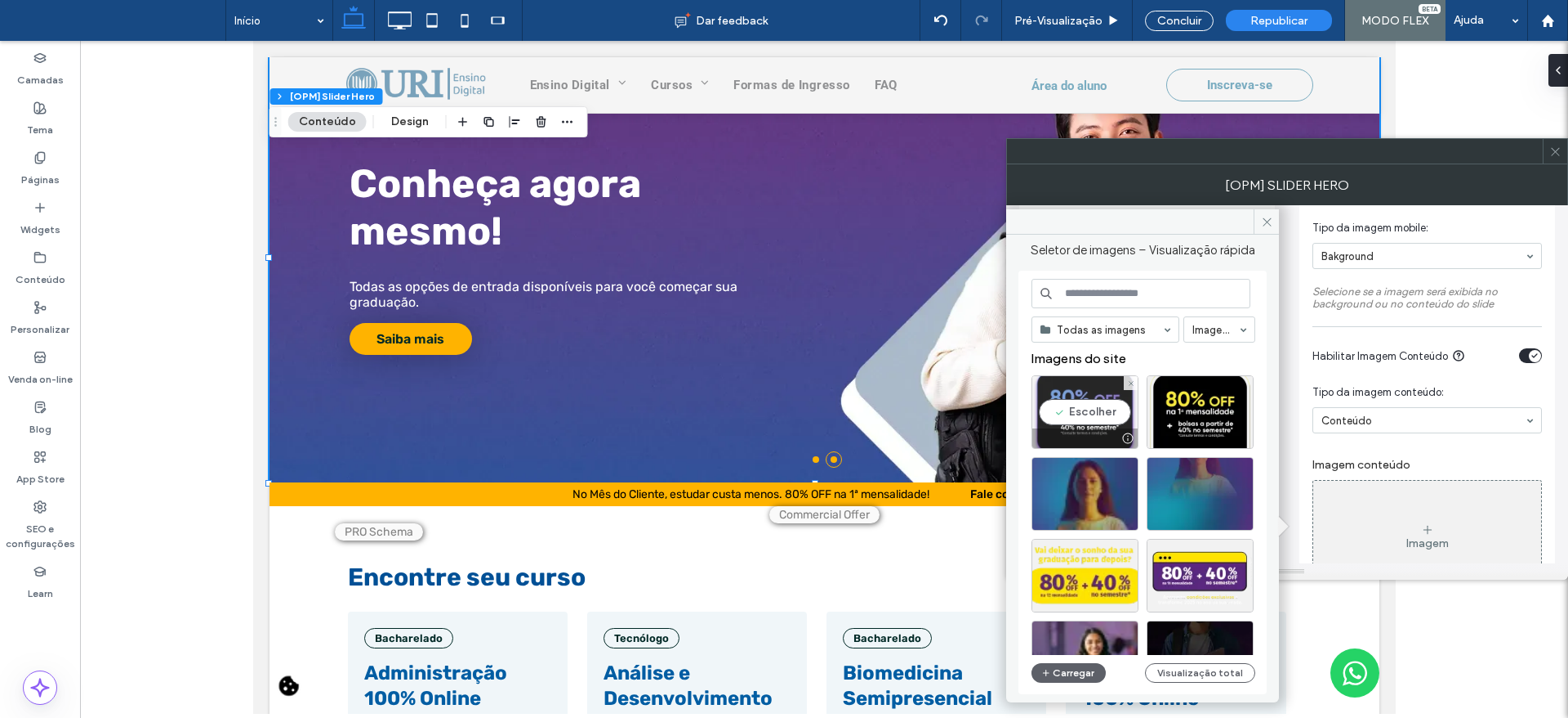
click at [1113, 412] on div "Escolher" at bounding box center [1084, 411] width 107 height 73
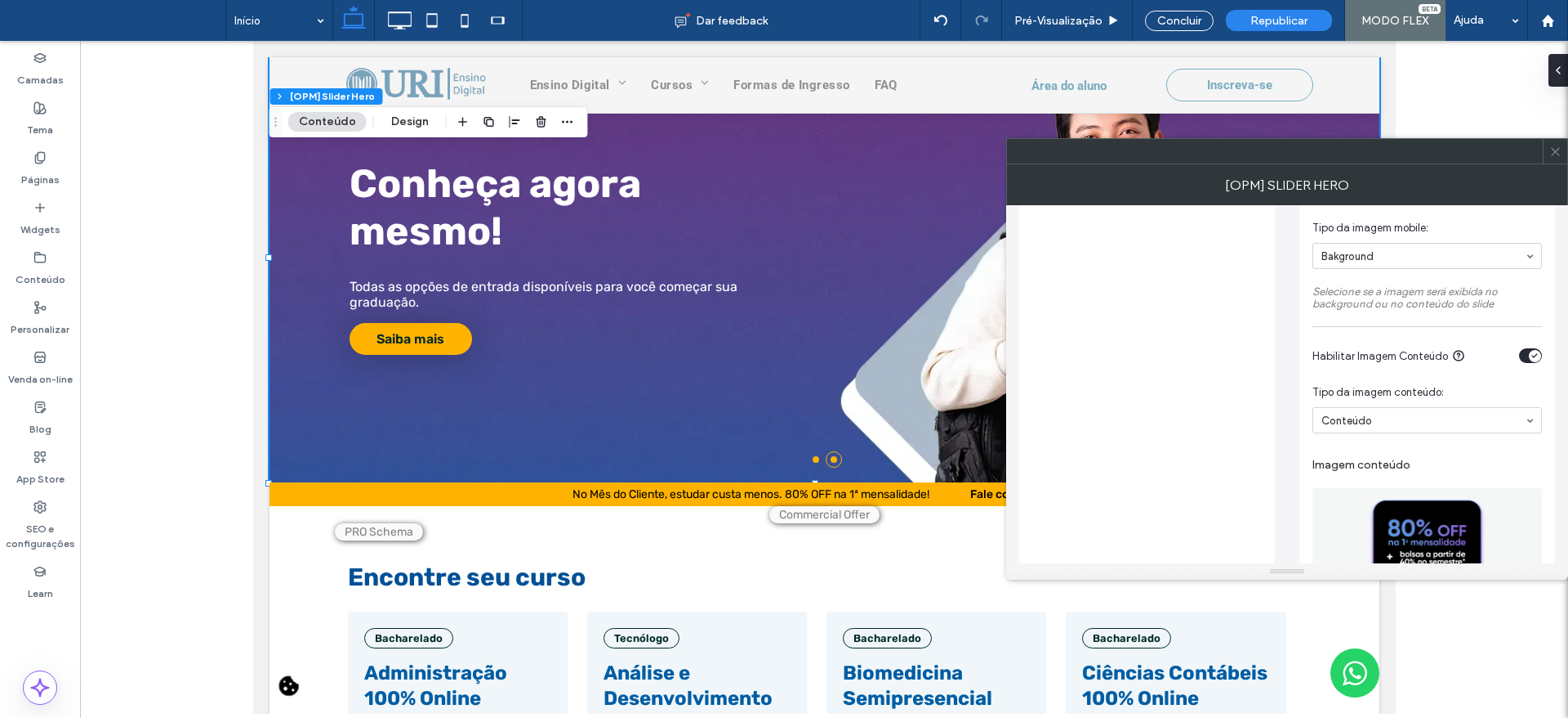
click at [1553, 147] on icon at bounding box center [1555, 152] width 13 height 13
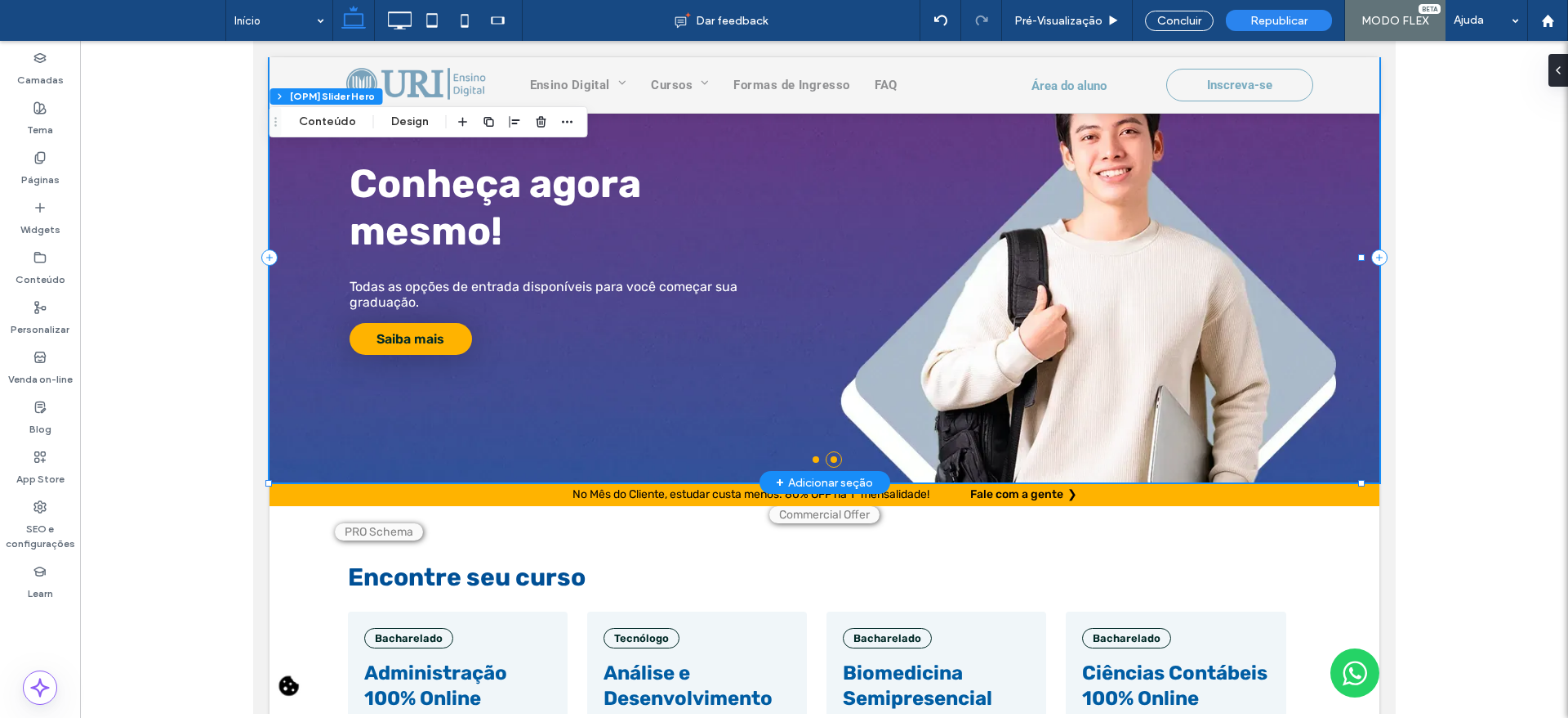
click at [811, 462] on li at bounding box center [814, 459] width 7 height 7
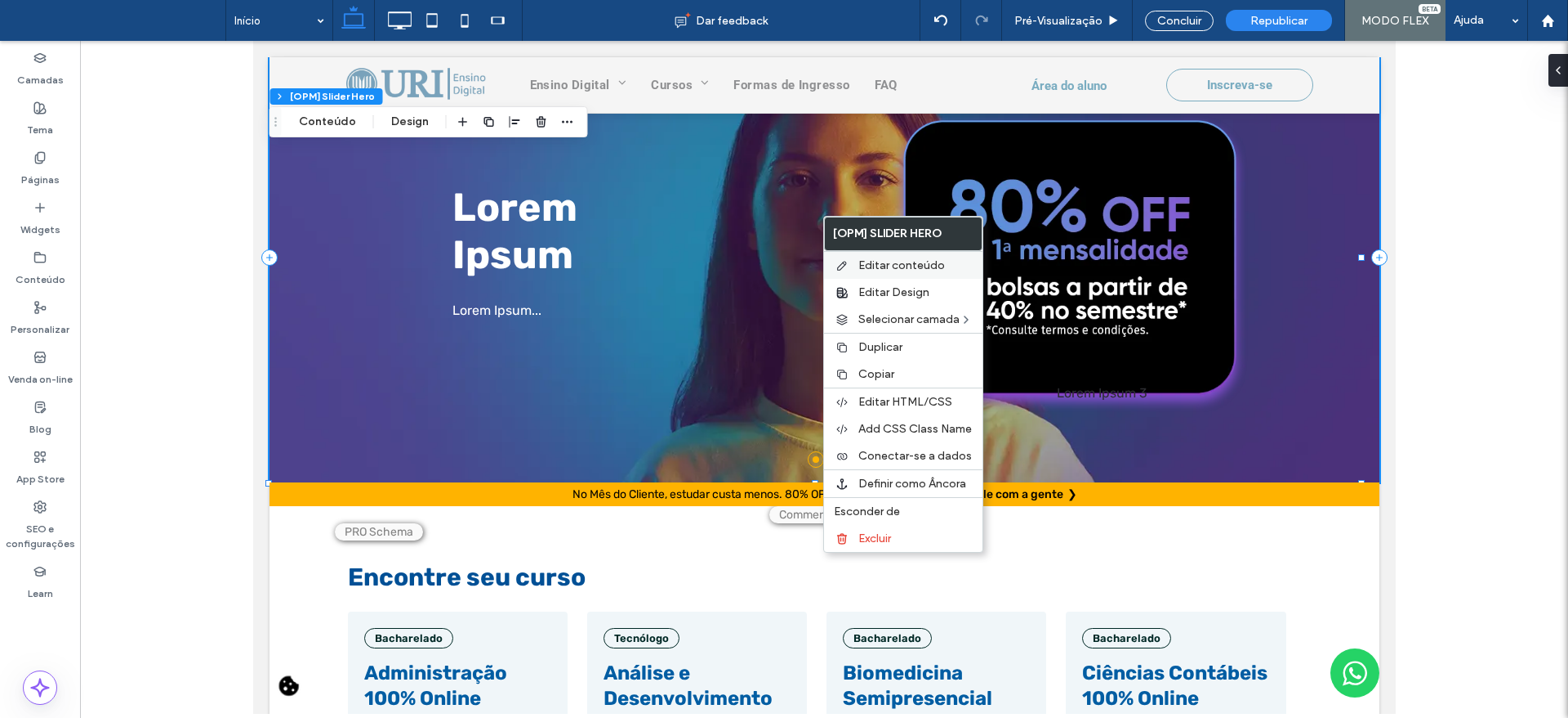
click at [858, 269] on span "Editar conteúdo" at bounding box center [901, 265] width 87 height 14
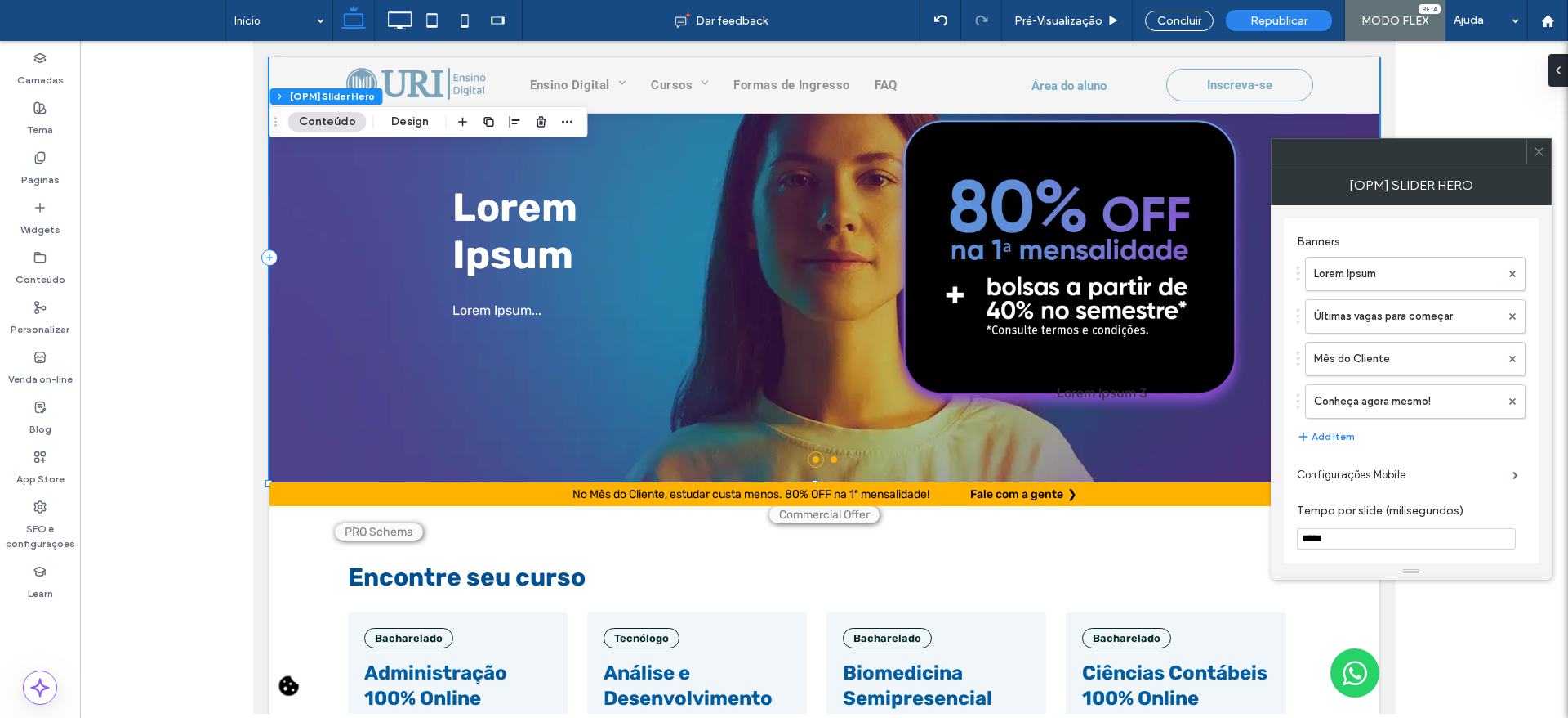
drag, startPoint x: 1392, startPoint y: 281, endPoint x: 1459, endPoint y: 295, distance: 68.4
click at [1392, 281] on label "Lorem Ipsum" at bounding box center [1407, 273] width 186 height 32
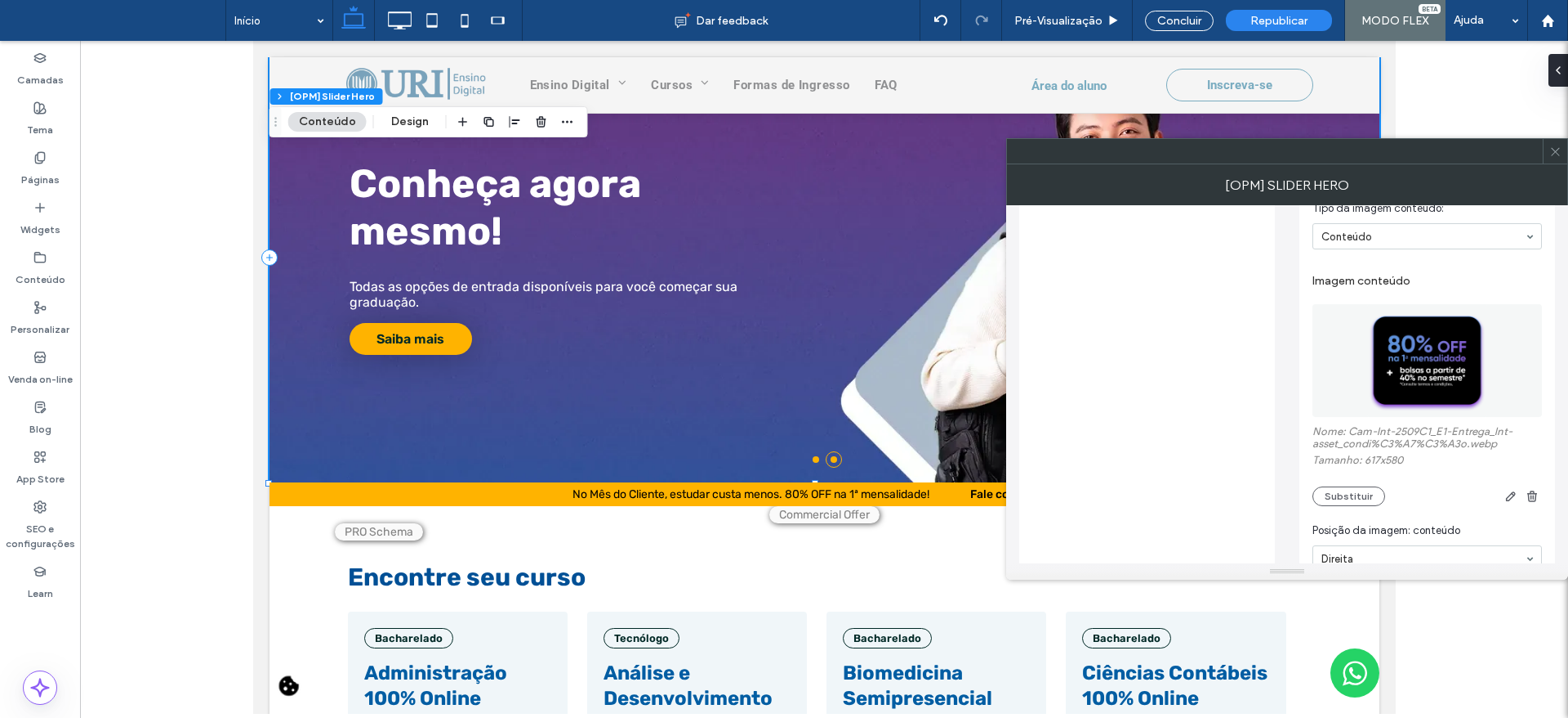
scroll to position [1096, 0]
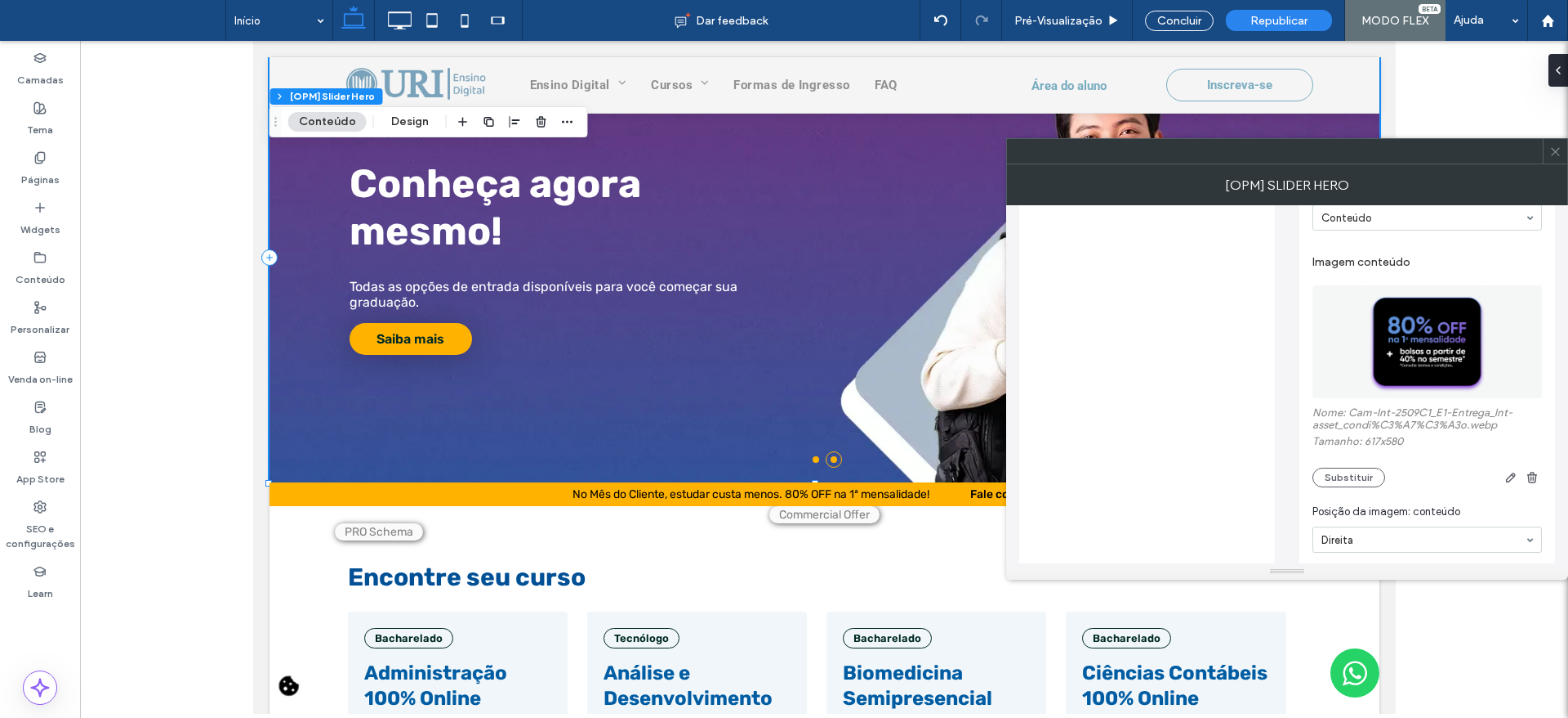
click at [1397, 366] on img at bounding box center [1427, 341] width 120 height 112
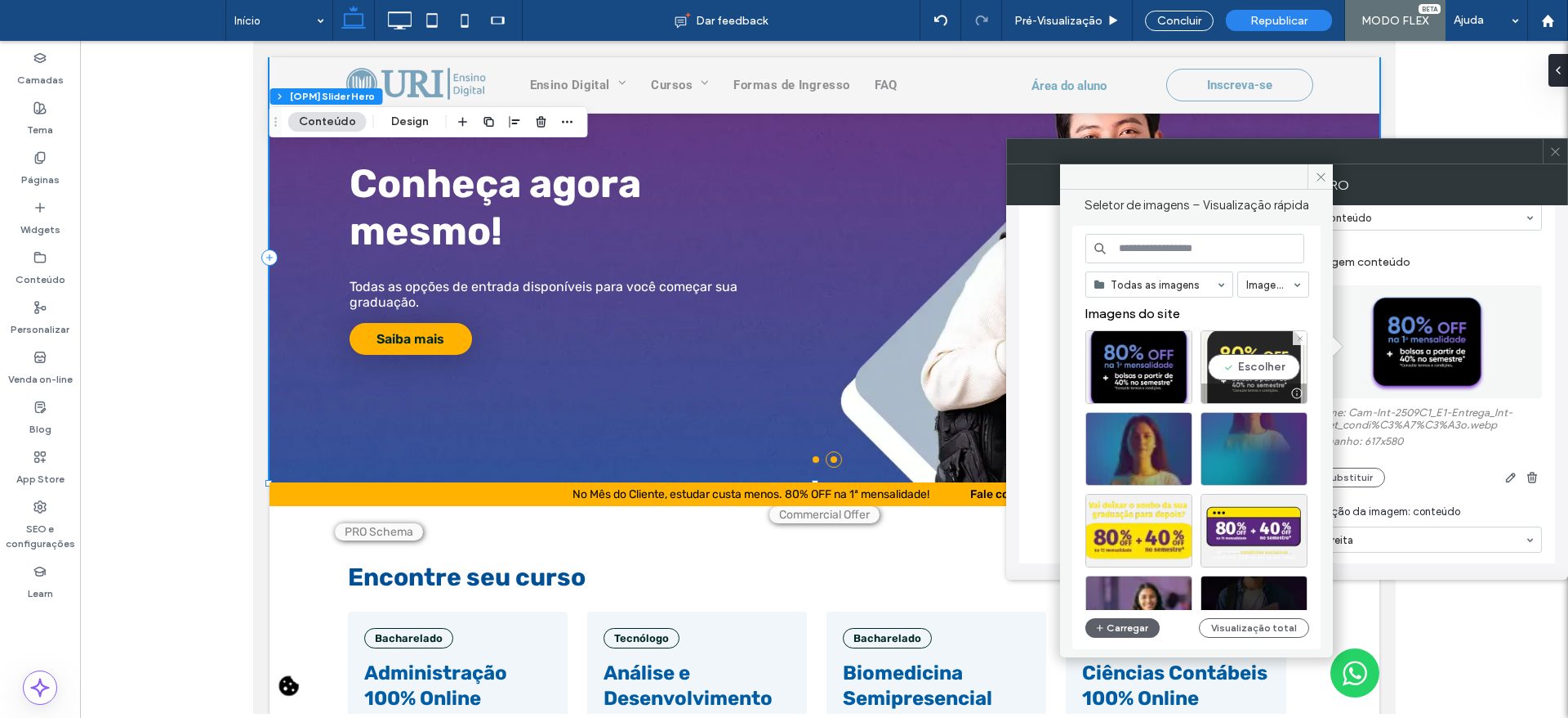
click at [1285, 361] on div "Escolher" at bounding box center [1253, 367] width 107 height 73
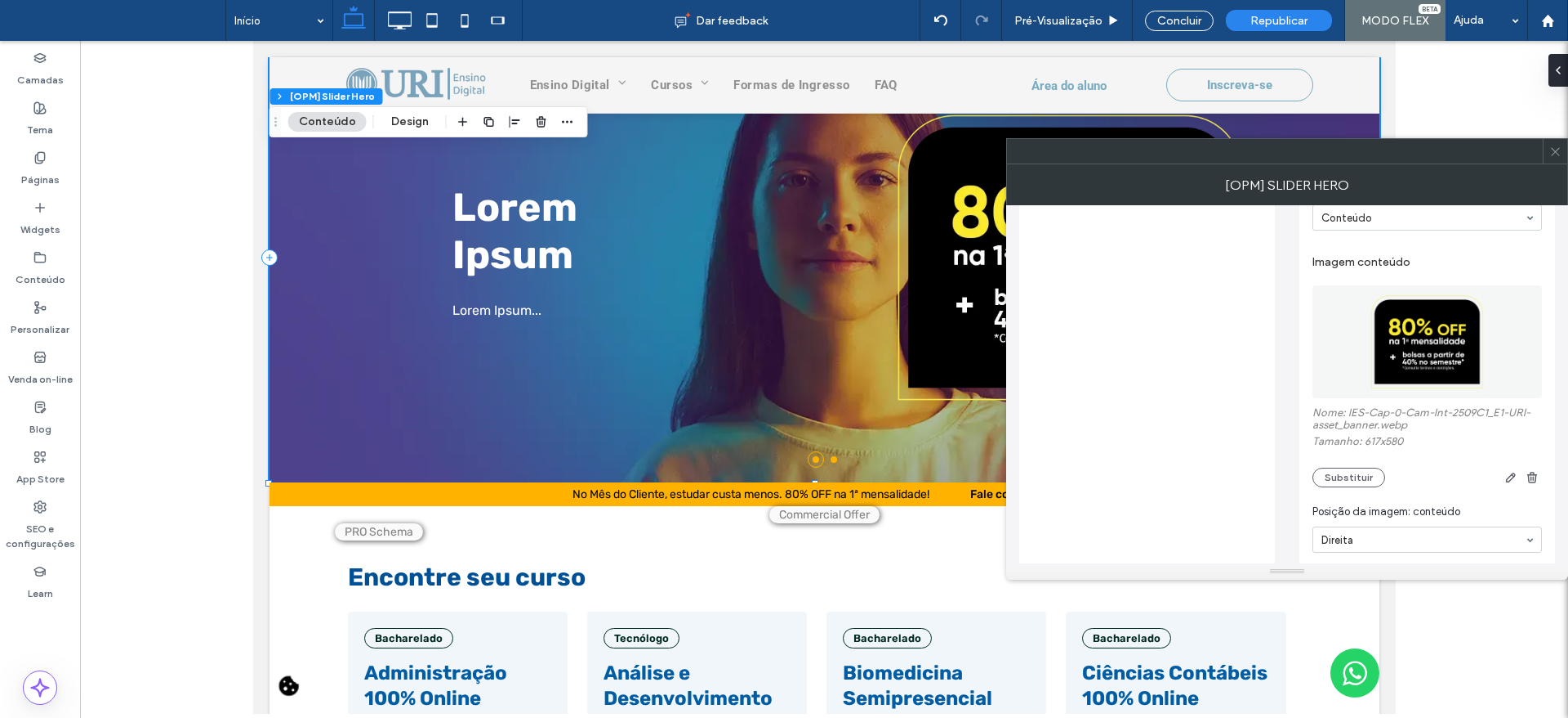
click at [1552, 147] on icon at bounding box center [1555, 152] width 13 height 13
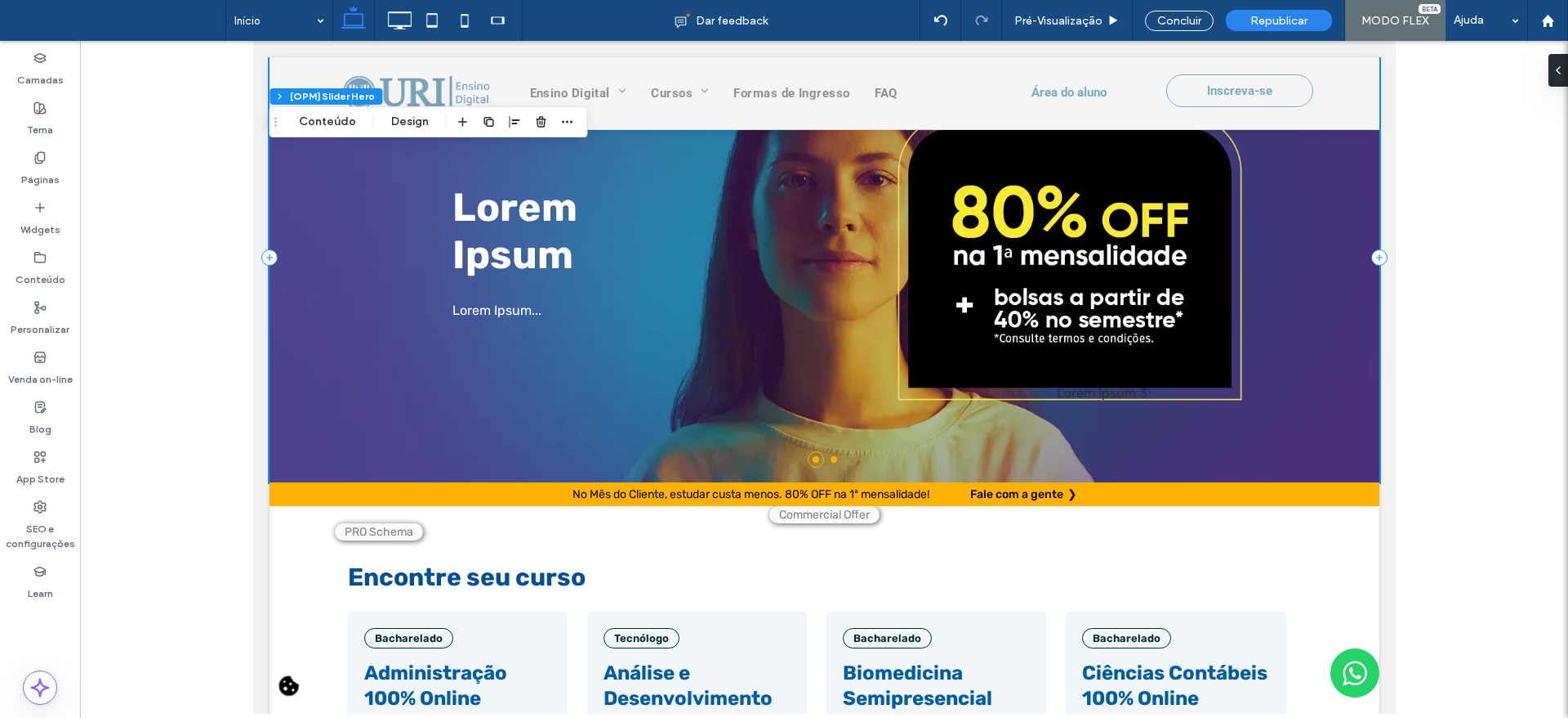
scroll to position [0, 0]
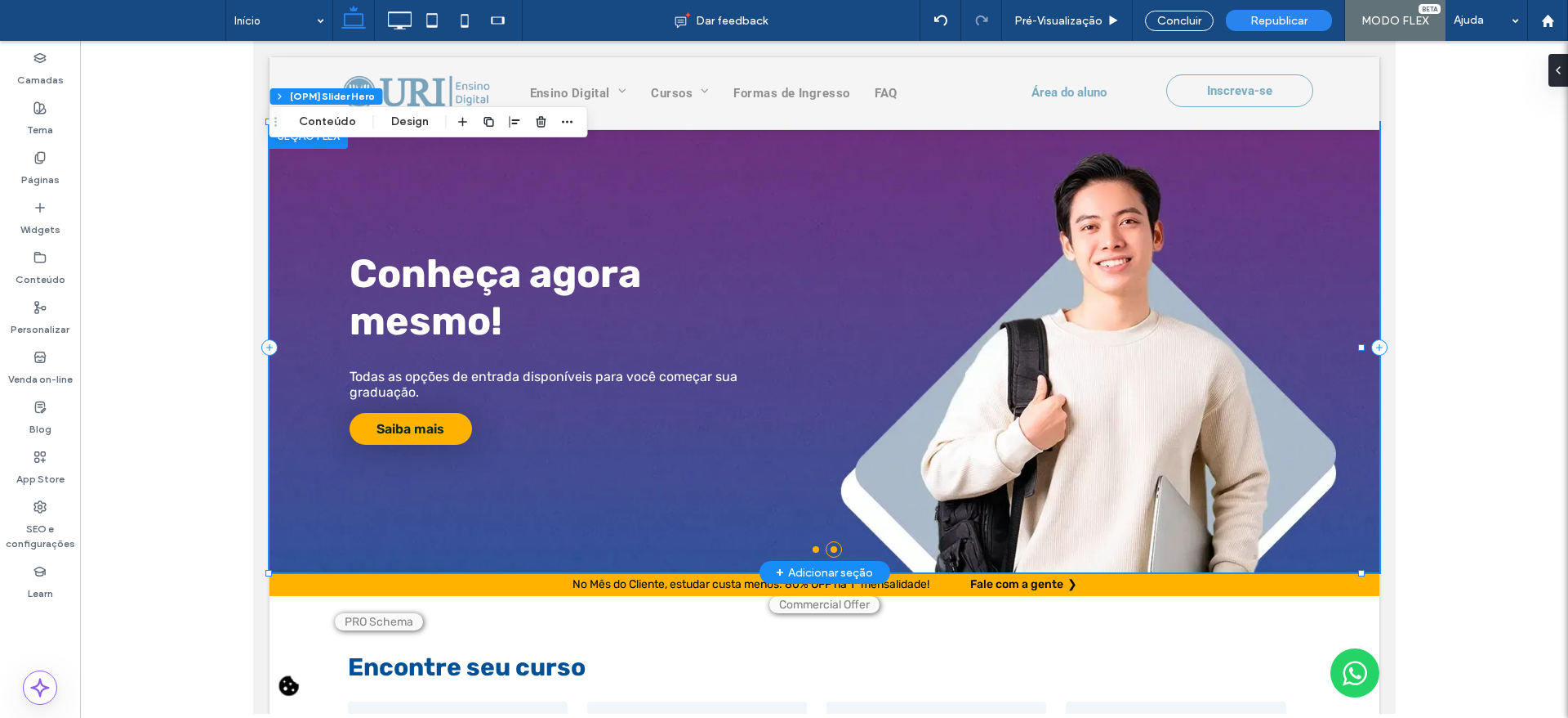
click at [811, 548] on li at bounding box center [814, 549] width 7 height 7
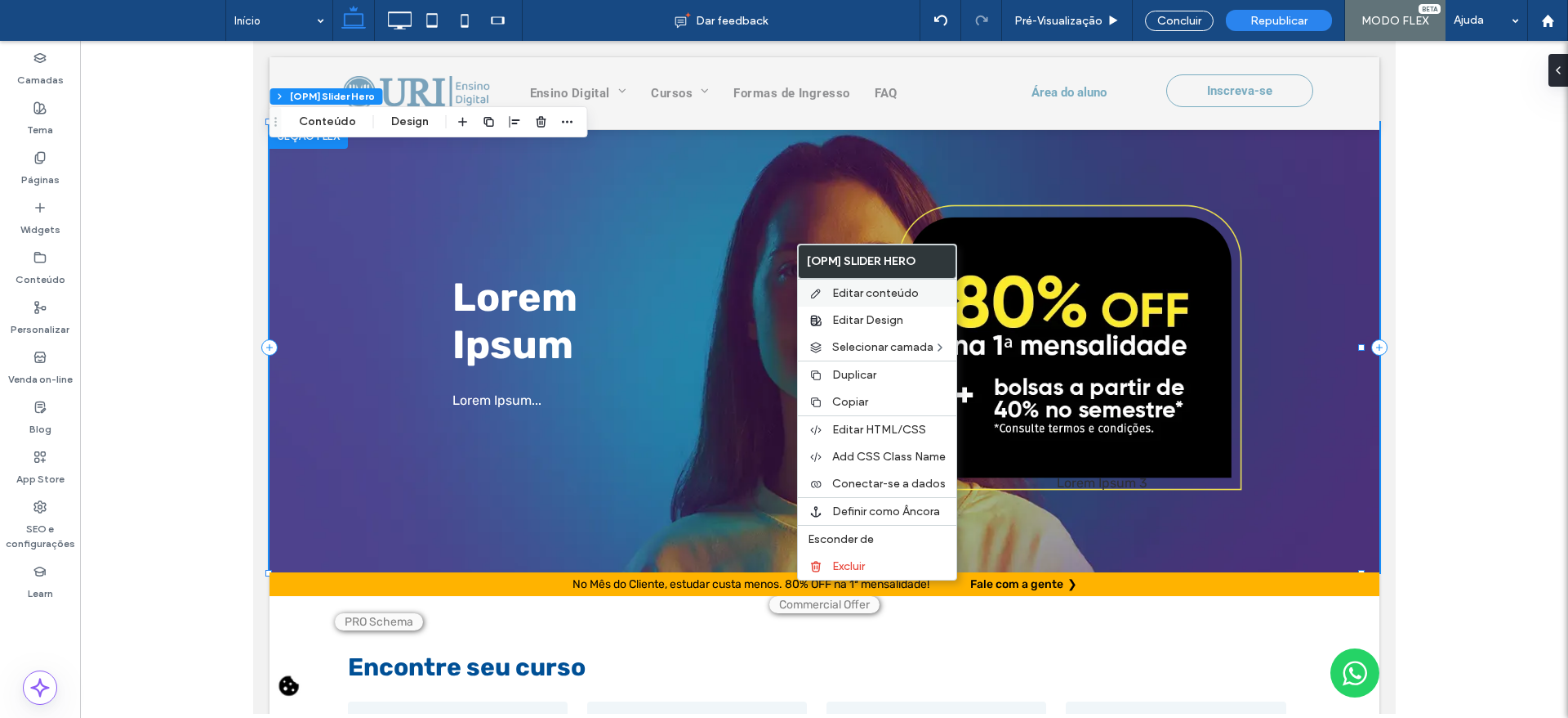
click at [852, 292] on span "Editar conteúdo" at bounding box center [875, 292] width 87 height 14
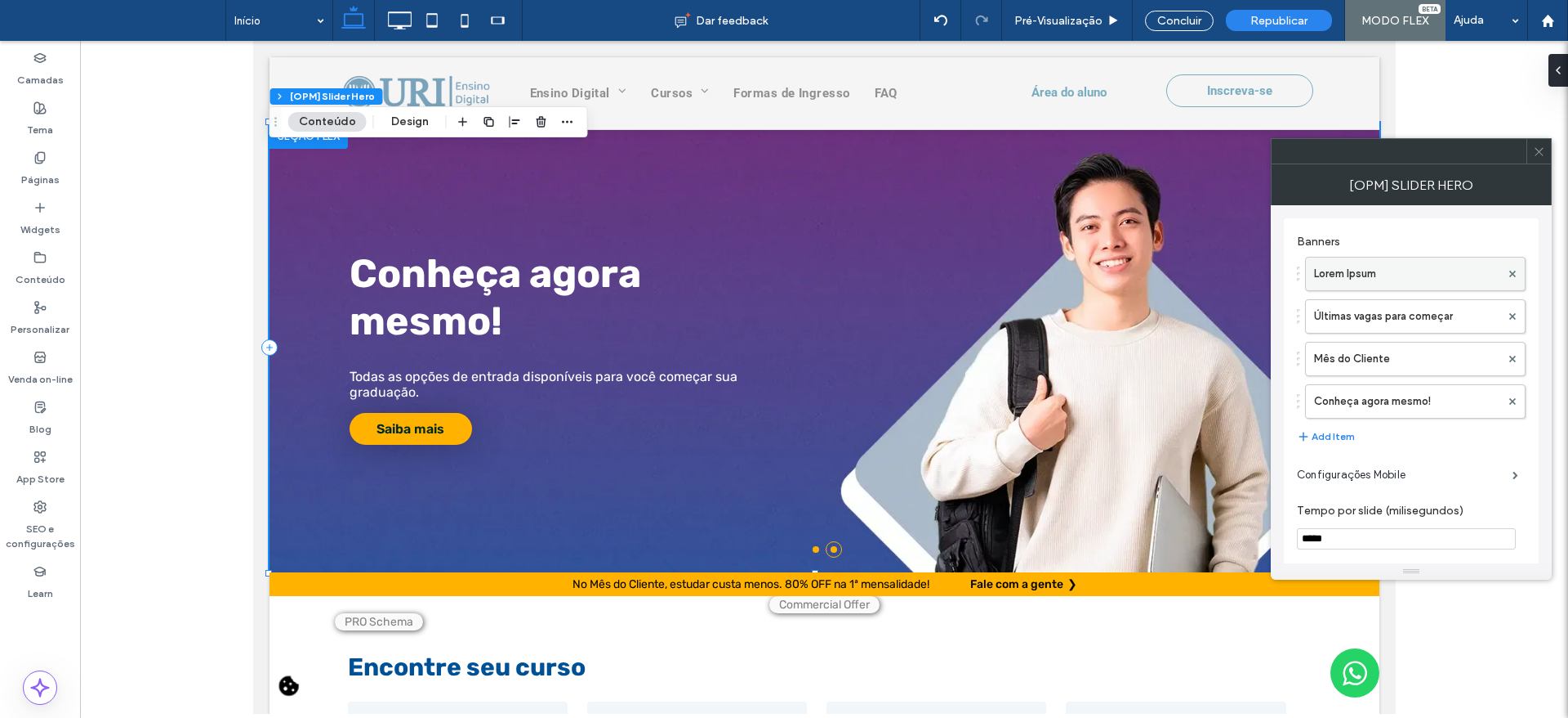
drag, startPoint x: 1331, startPoint y: 272, endPoint x: 1318, endPoint y: 286, distance: 19.1
click at [1331, 271] on label "Lorem Ipsum" at bounding box center [1407, 273] width 186 height 32
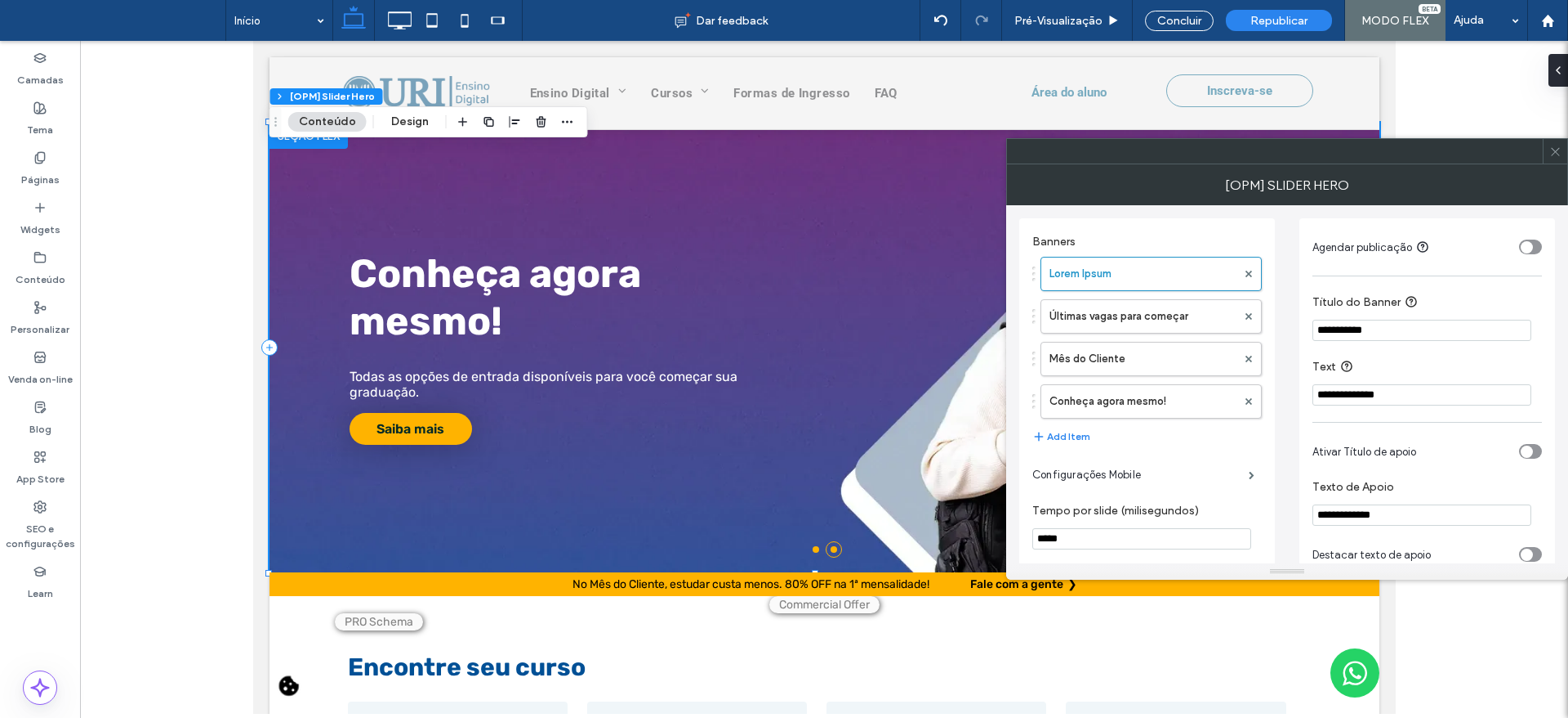
drag, startPoint x: 1548, startPoint y: 157, endPoint x: 486, endPoint y: 479, distance: 1109.7
click at [1548, 157] on div at bounding box center [1554, 151] width 24 height 24
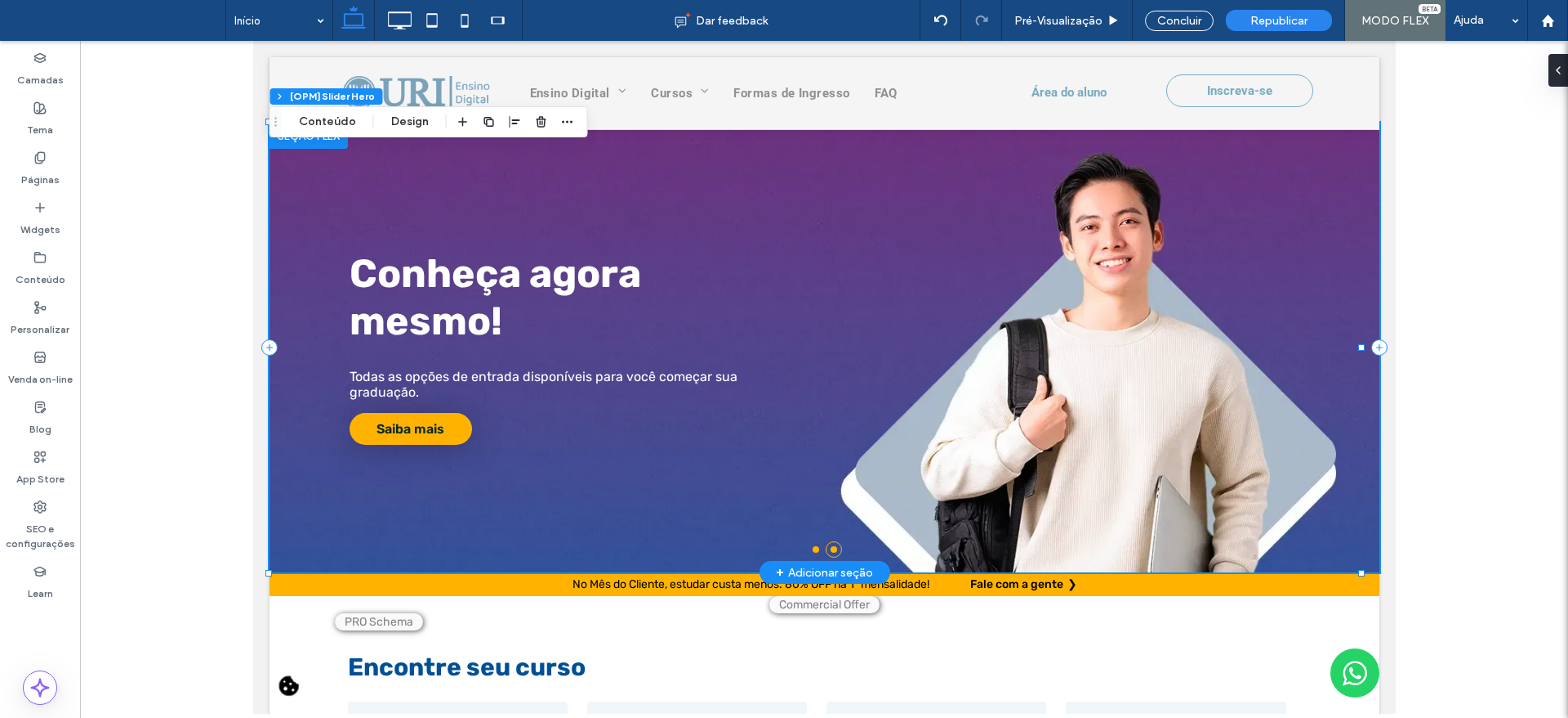
click at [811, 546] on li at bounding box center [814, 549] width 7 height 7
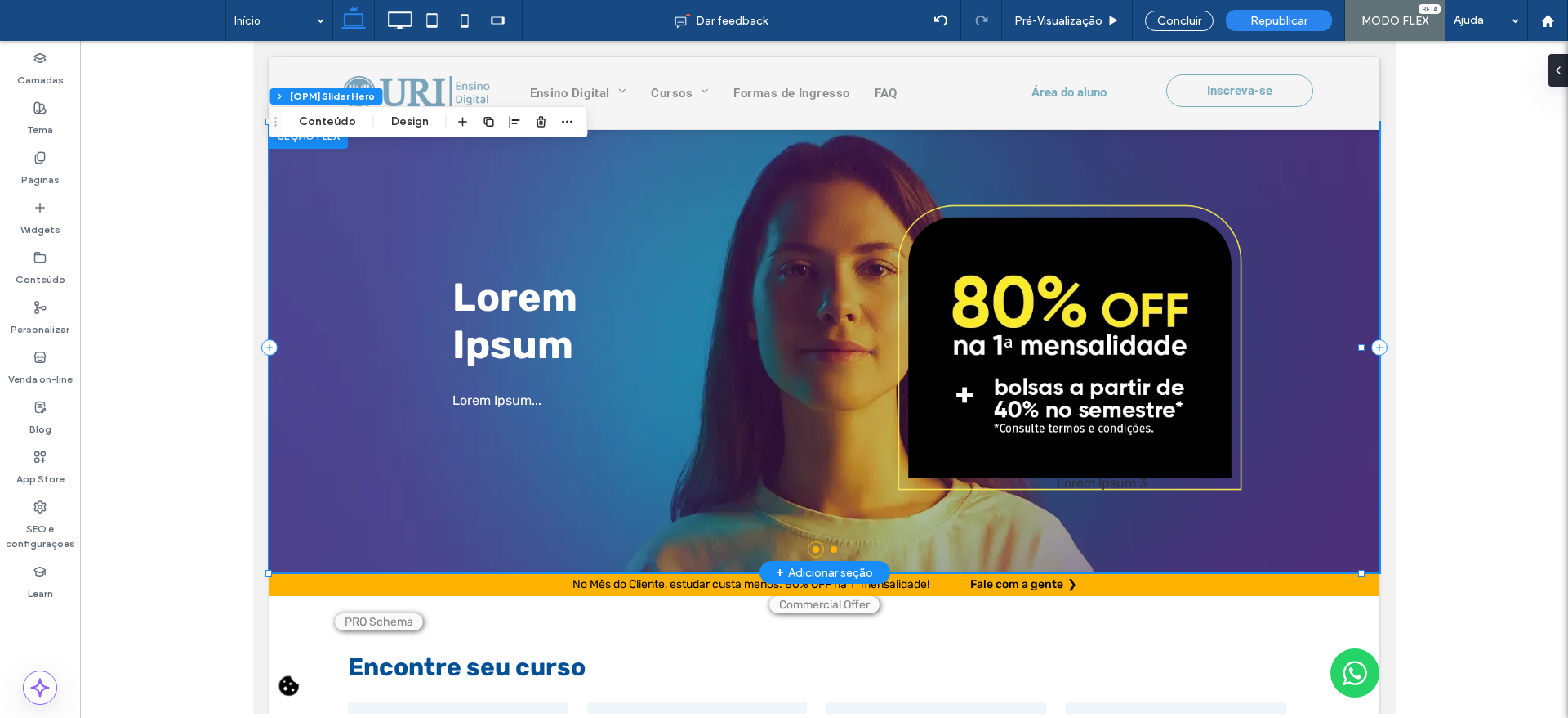
click at [811, 546] on li at bounding box center [814, 549] width 7 height 7
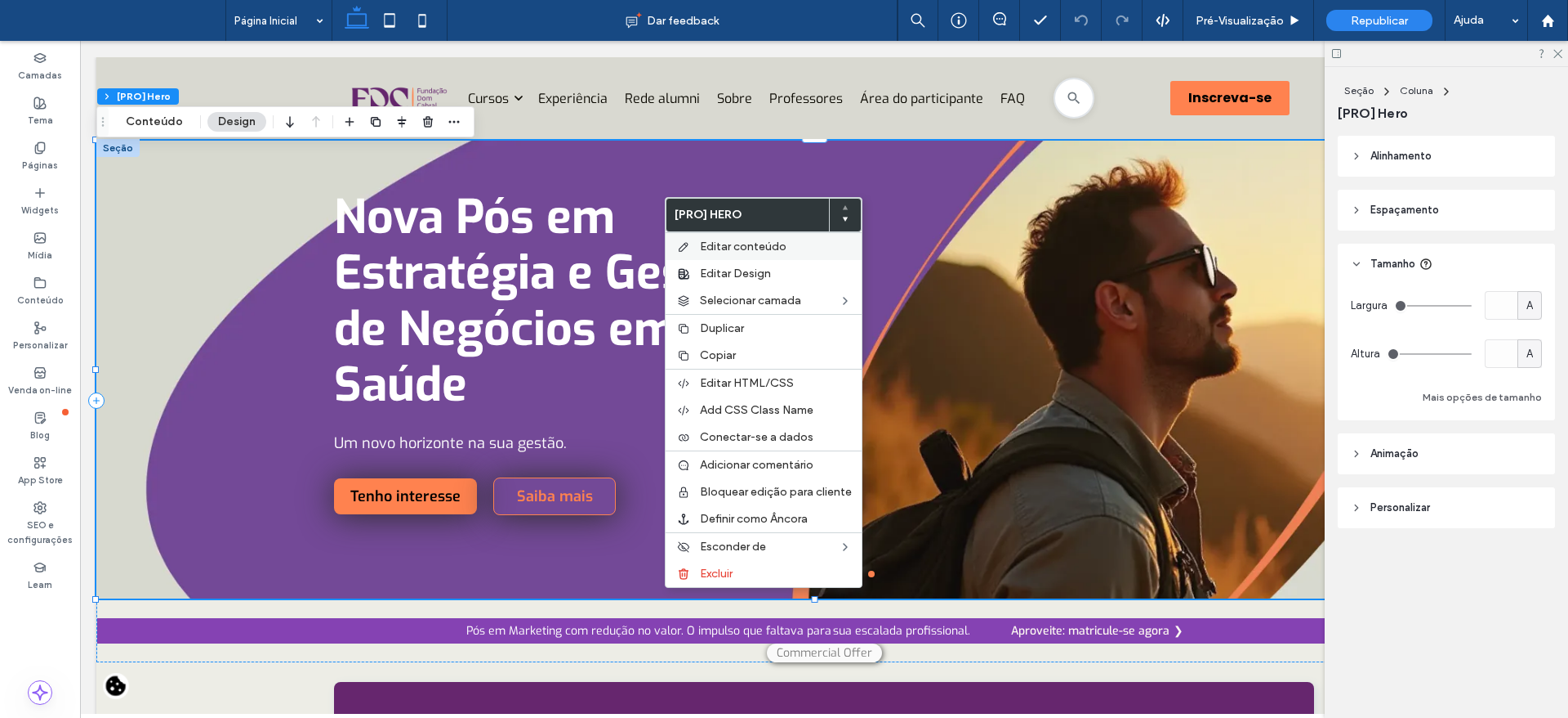
click at [703, 241] on span "Editar conteúdo" at bounding box center [743, 247] width 87 height 14
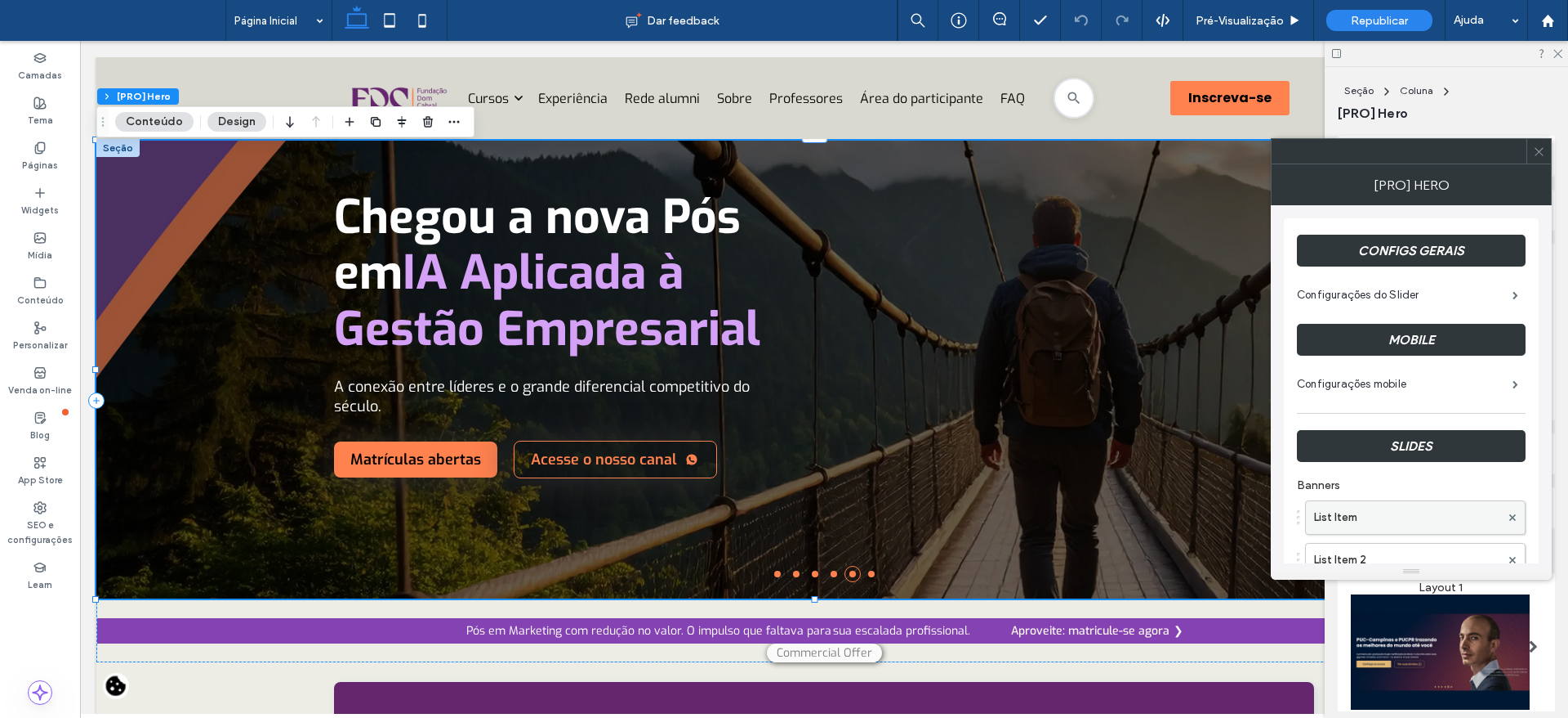
click at [1411, 506] on label "List Item" at bounding box center [1407, 516] width 186 height 32
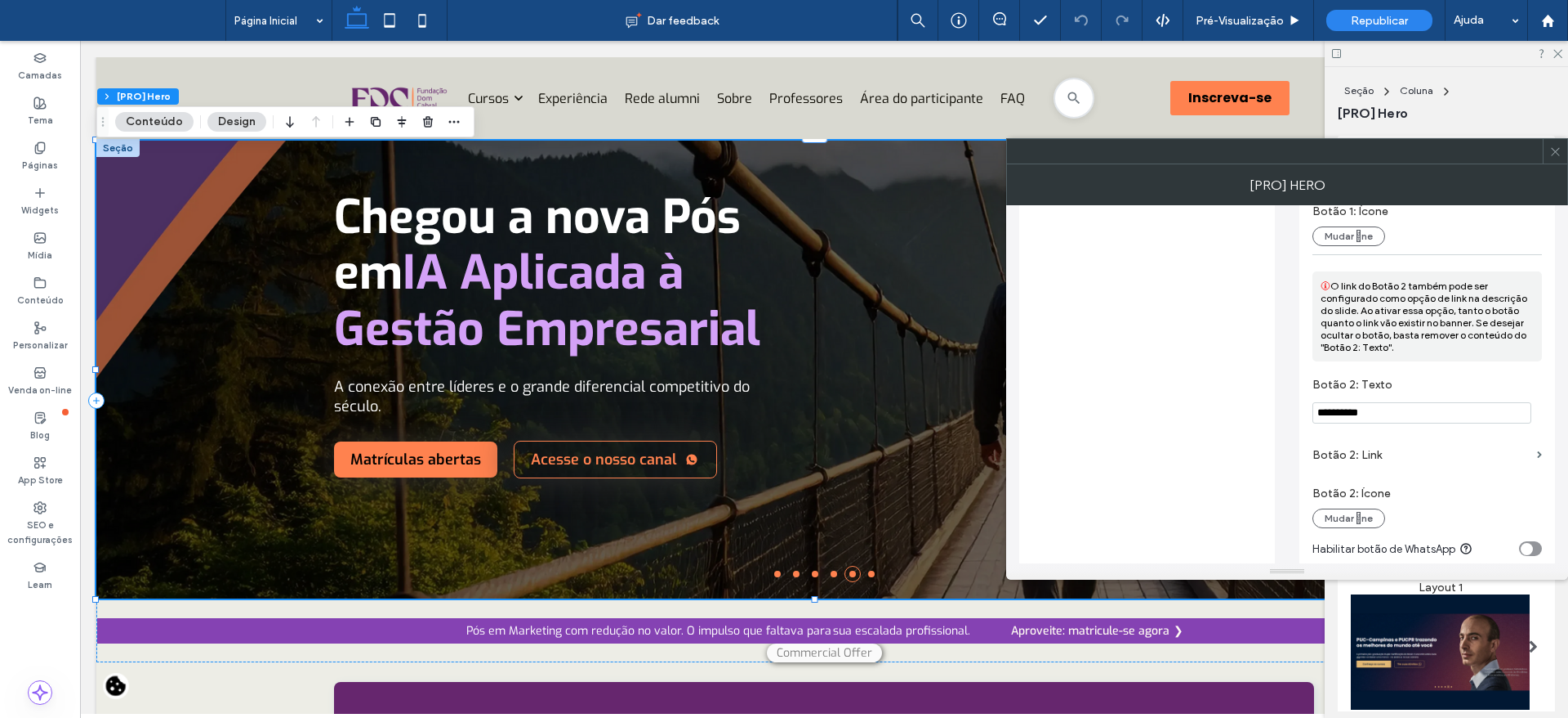
scroll to position [1780, 0]
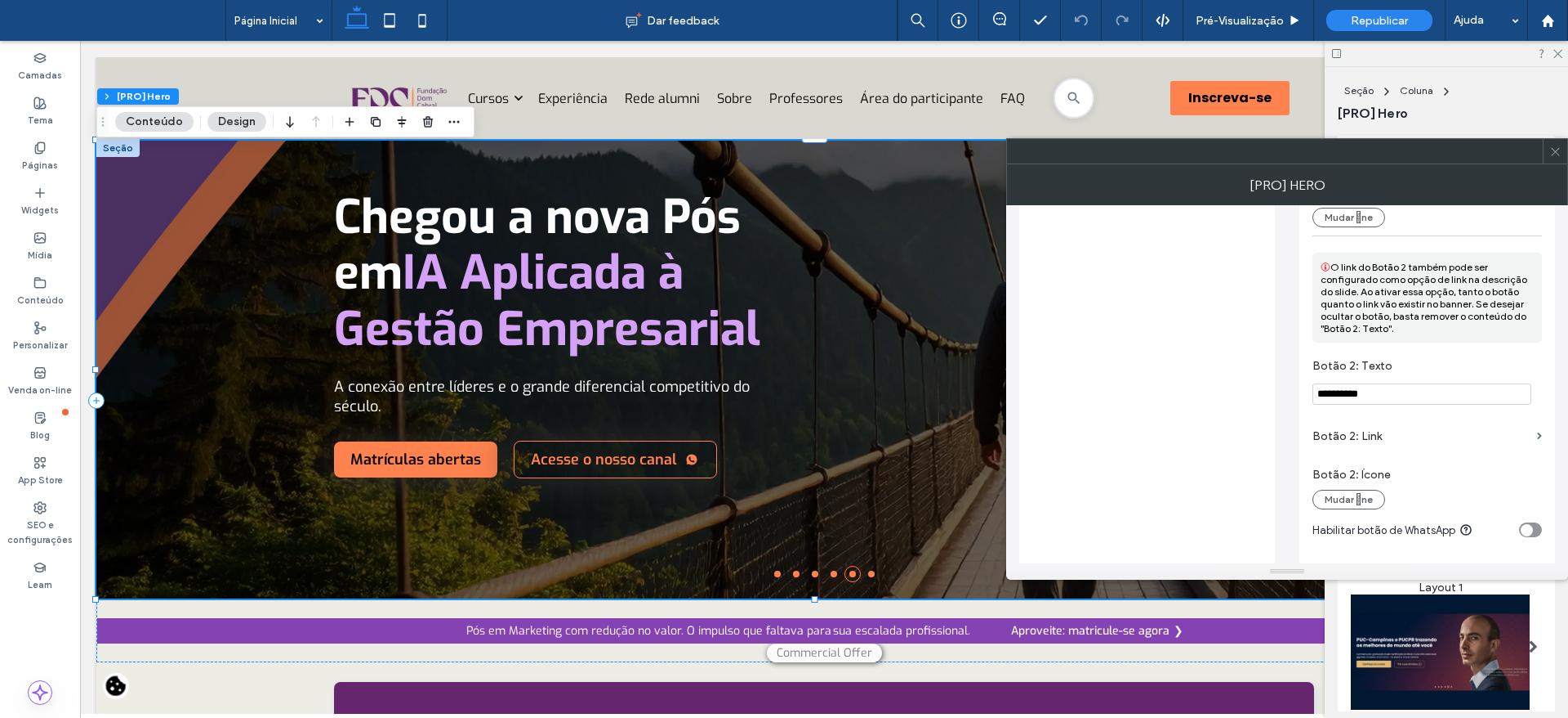
click at [1417, 401] on input "**********" at bounding box center [1422, 394] width 219 height 22
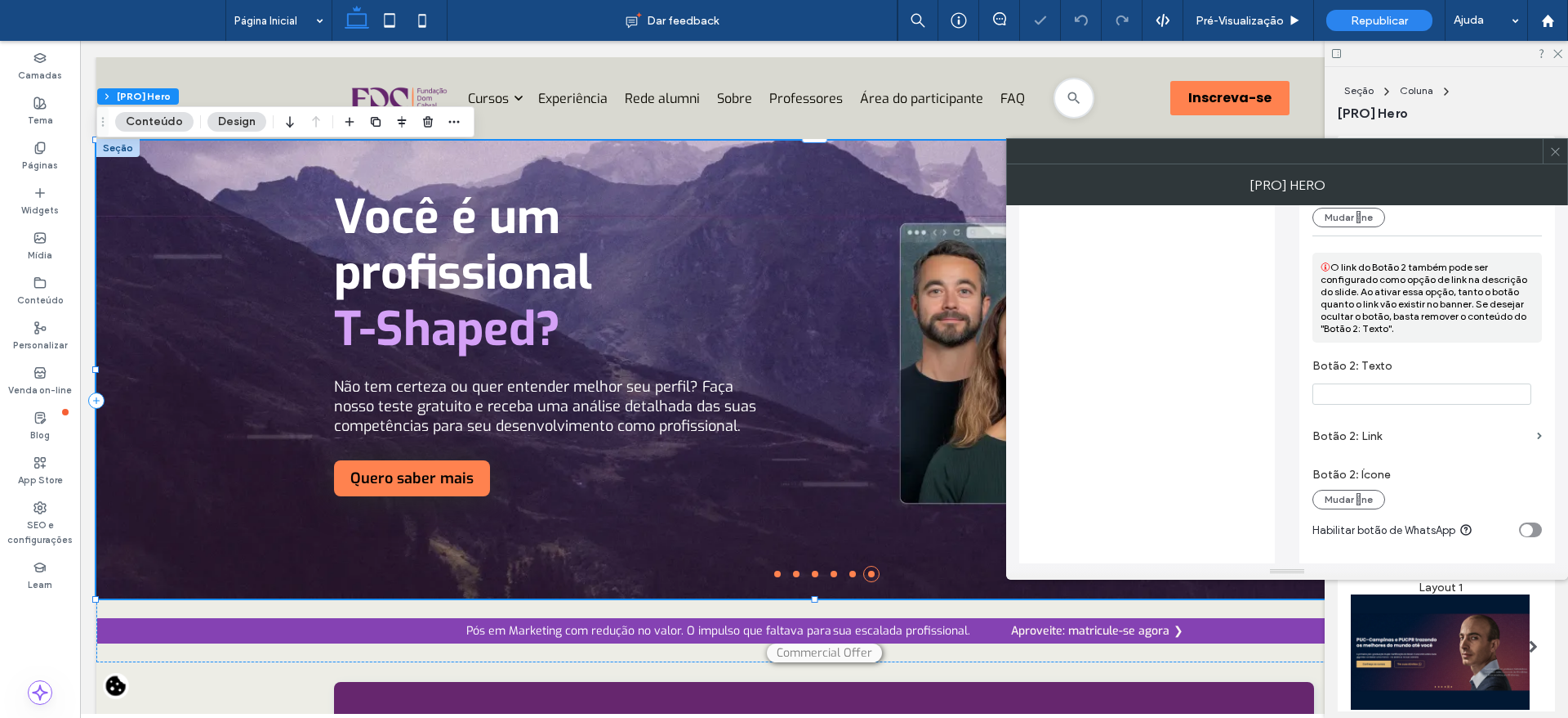
click at [1453, 361] on section "Botão 2: Texto" at bounding box center [1427, 381] width 230 height 62
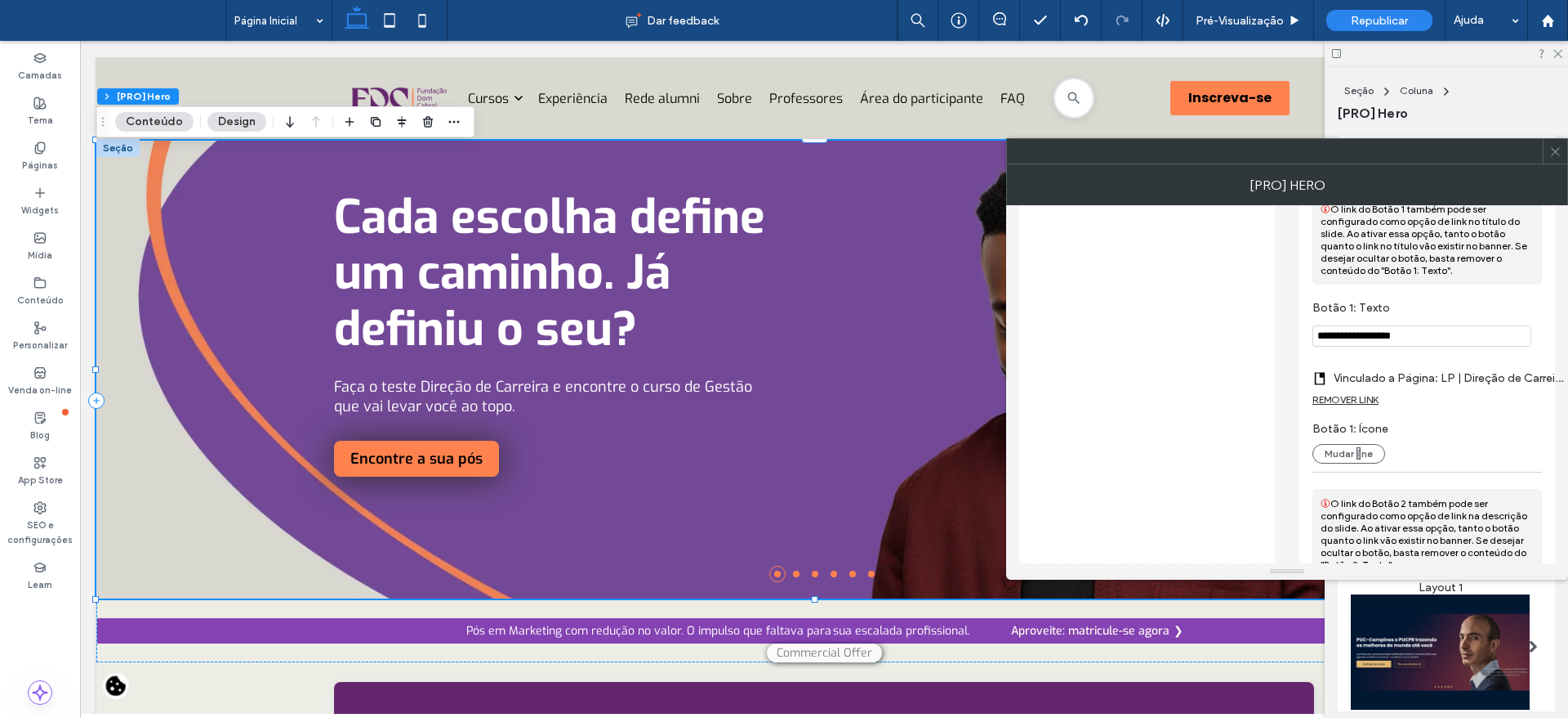
scroll to position [1514, 0]
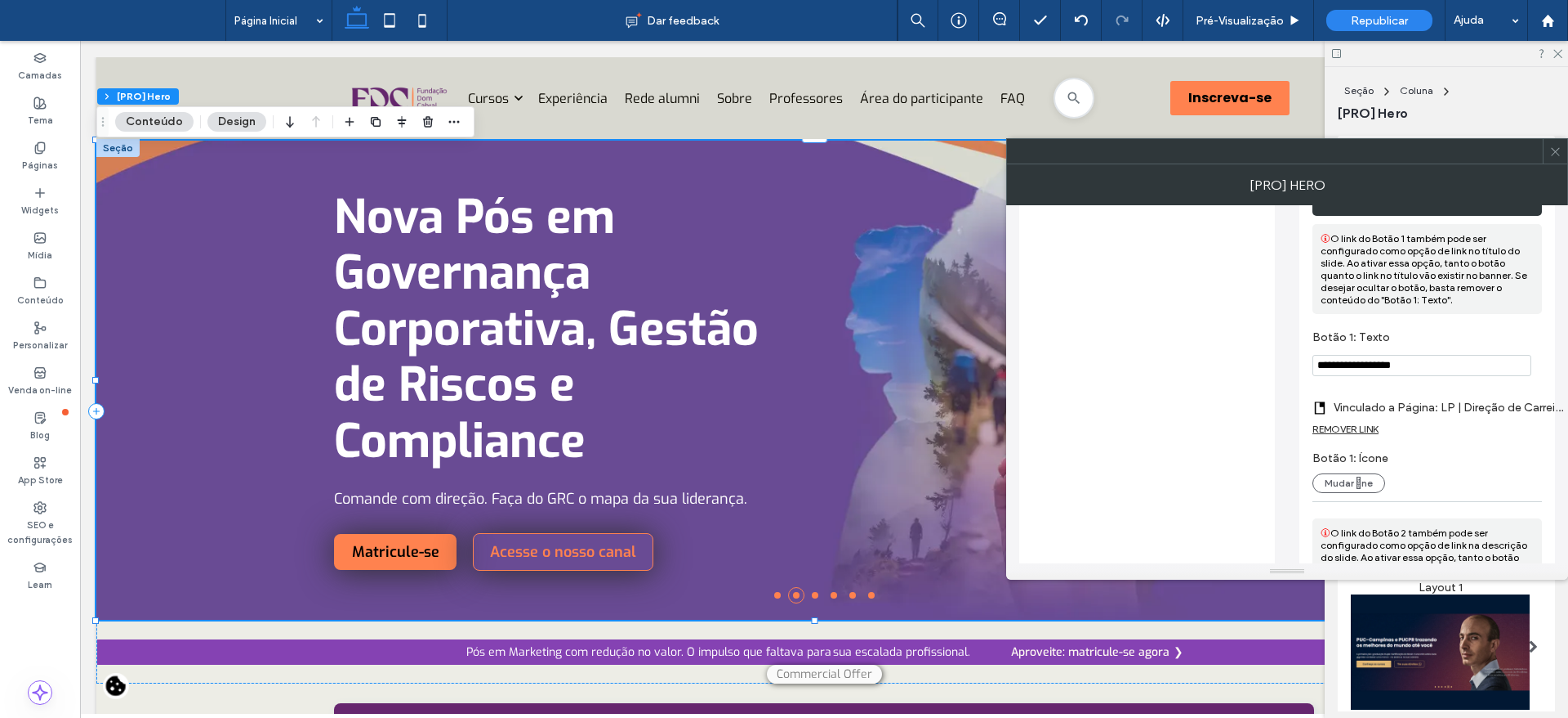
click at [1559, 150] on icon at bounding box center [1555, 152] width 13 height 13
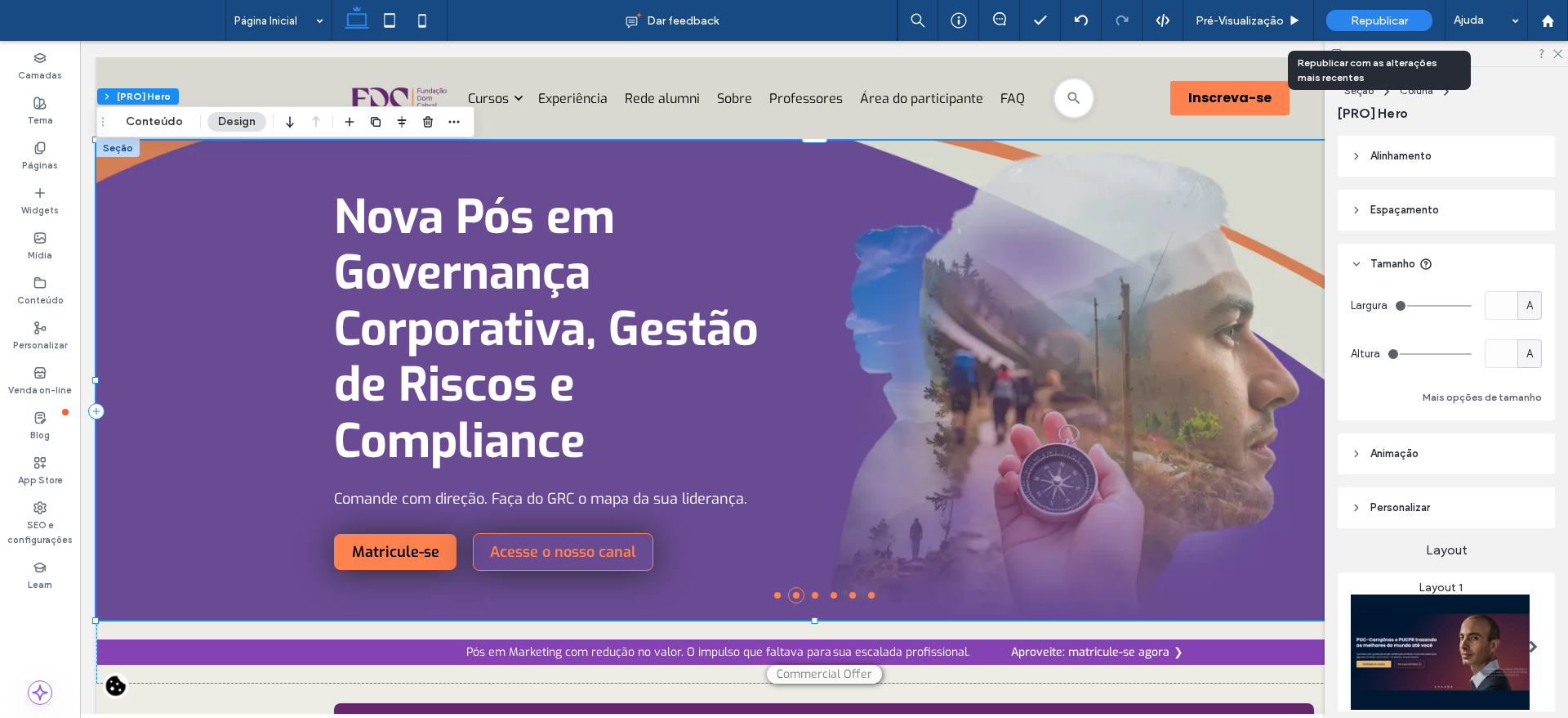
click at [1402, 8] on div "Republicar" at bounding box center [1379, 21] width 107 height 41
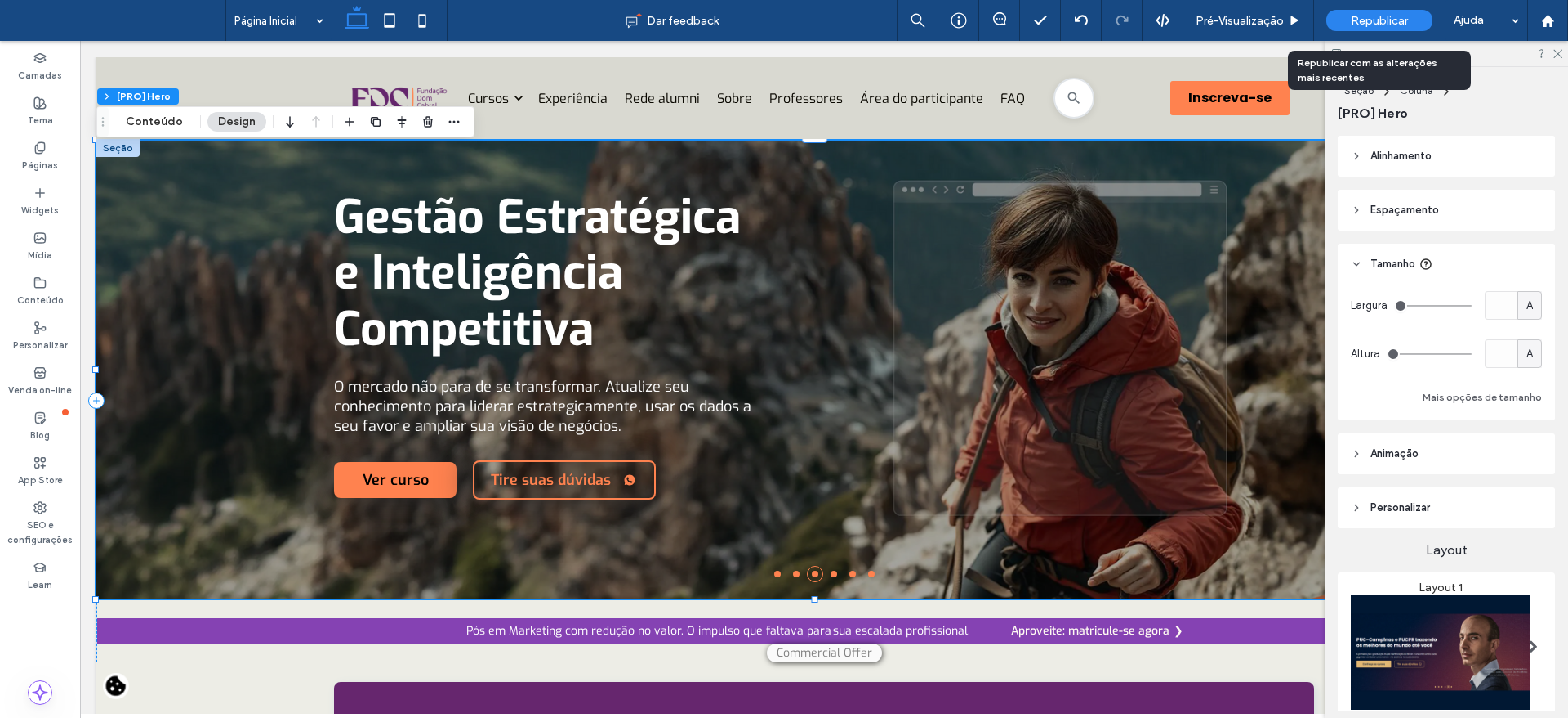
click at [1410, 18] on div "Republicar" at bounding box center [1379, 21] width 107 height 22
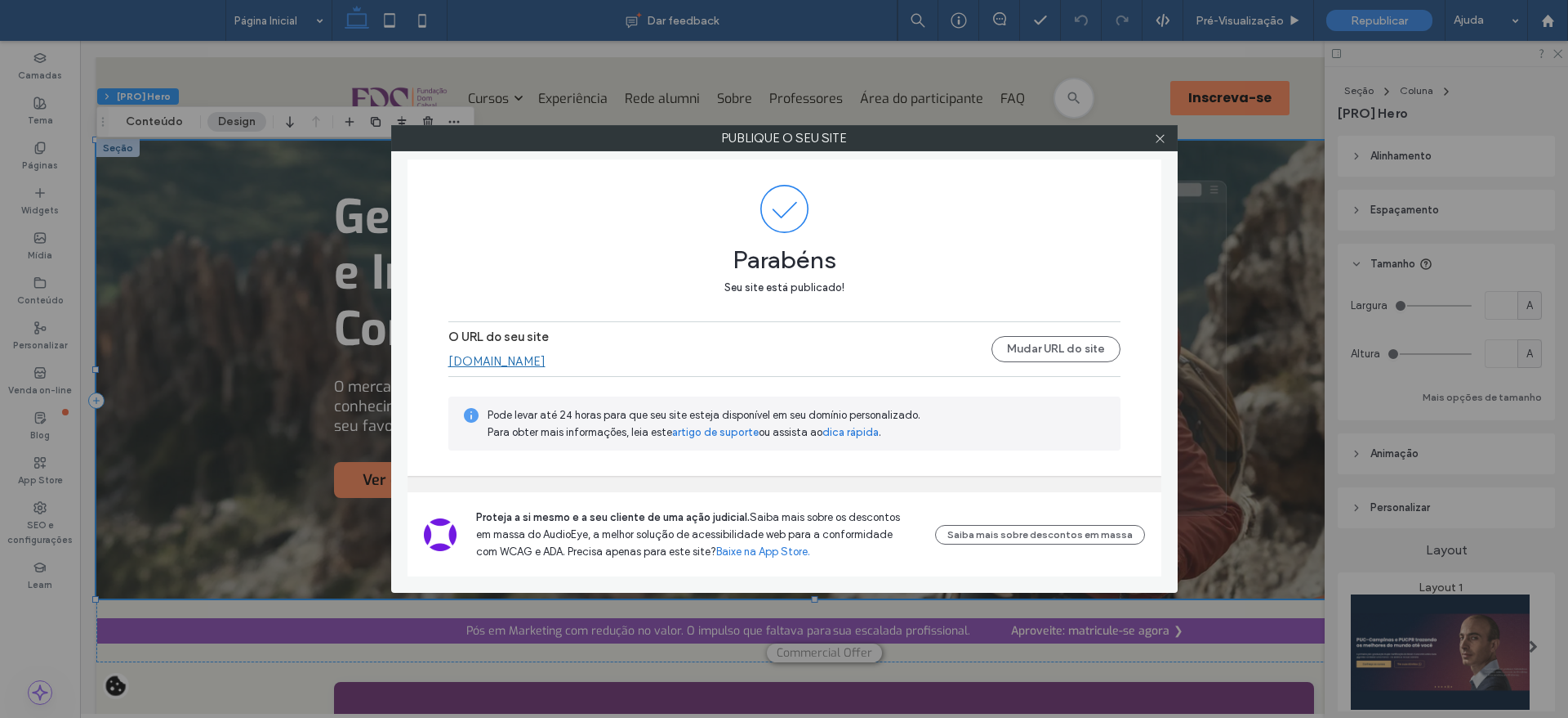
click at [1166, 139] on div at bounding box center [1160, 138] width 24 height 24
click at [1162, 139] on icon at bounding box center [1160, 138] width 13 height 13
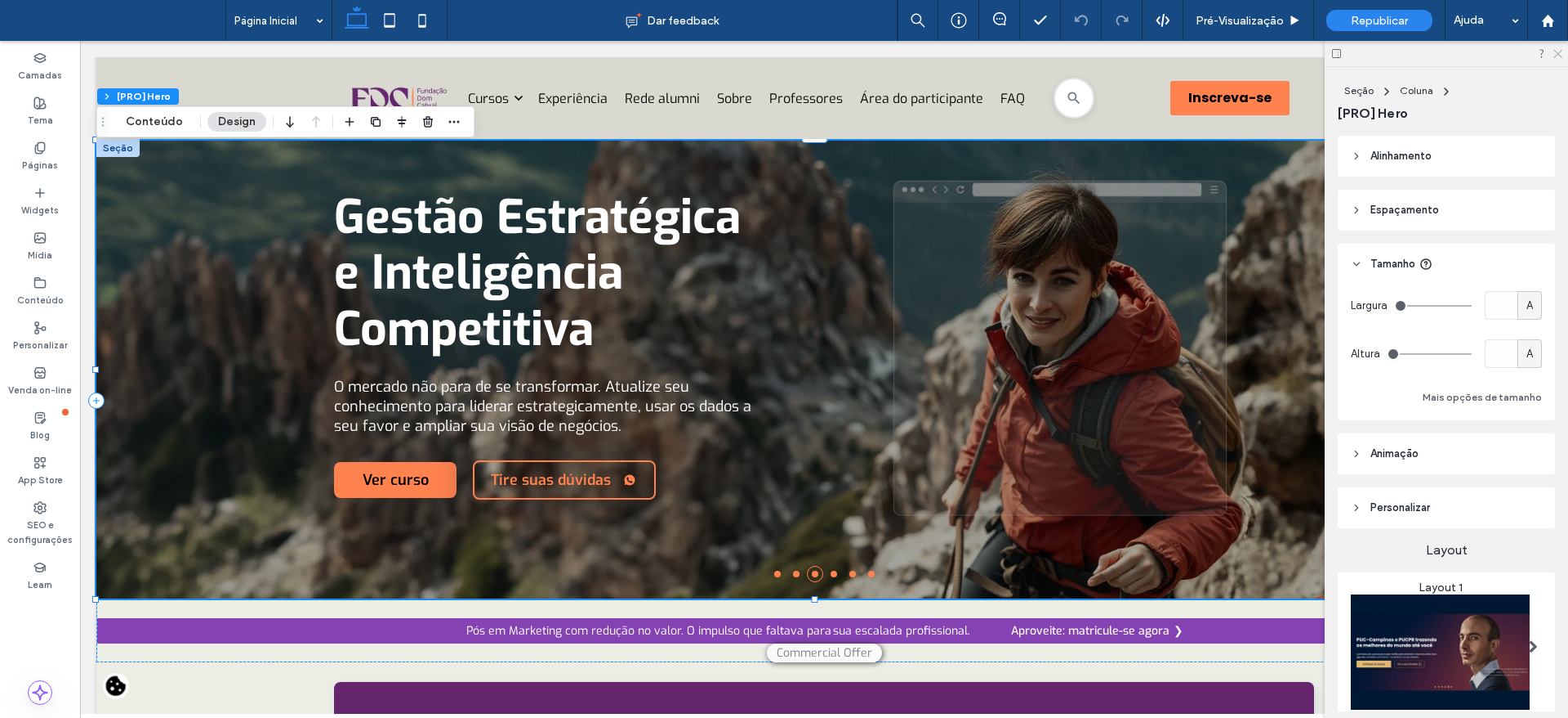
click at [1556, 48] on icon at bounding box center [1556, 52] width 11 height 11
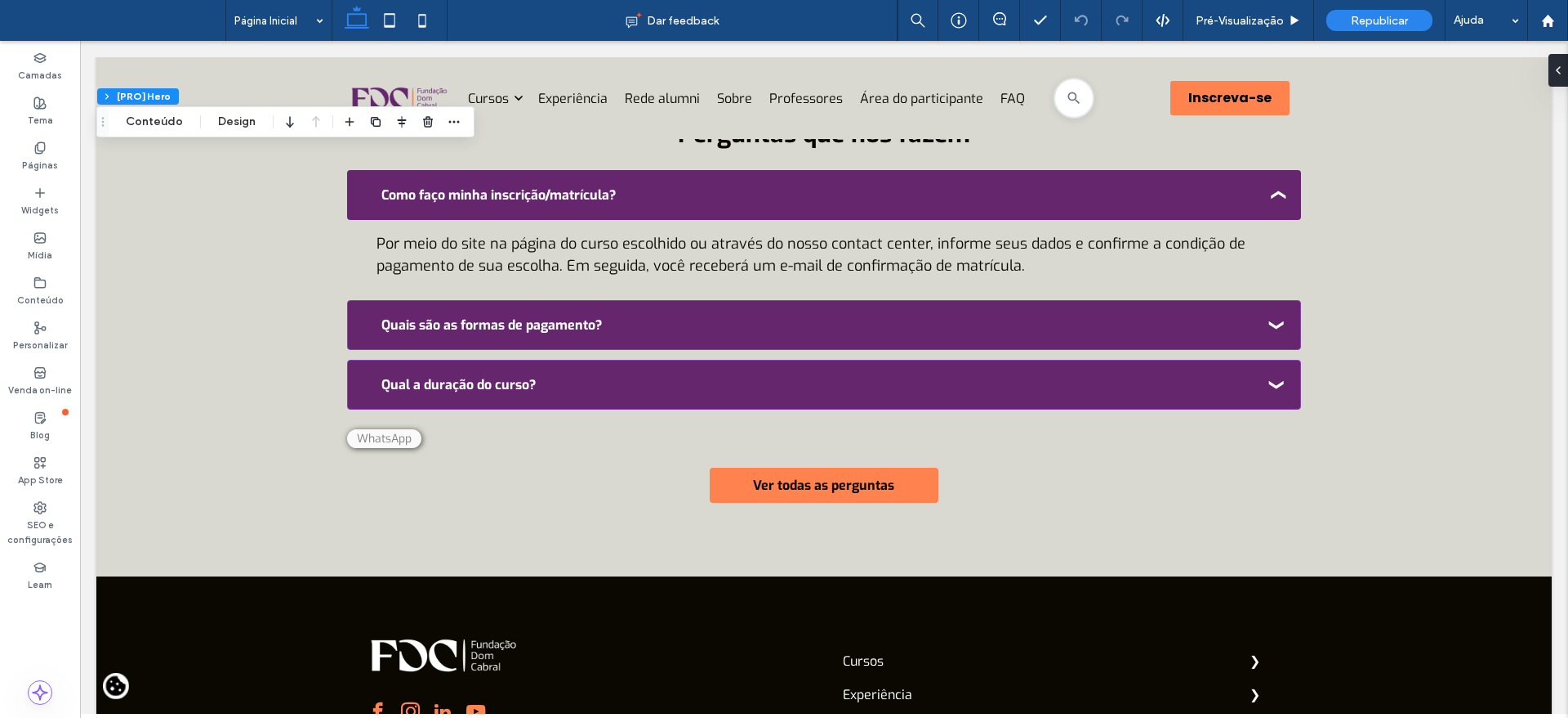
scroll to position [6122, 0]
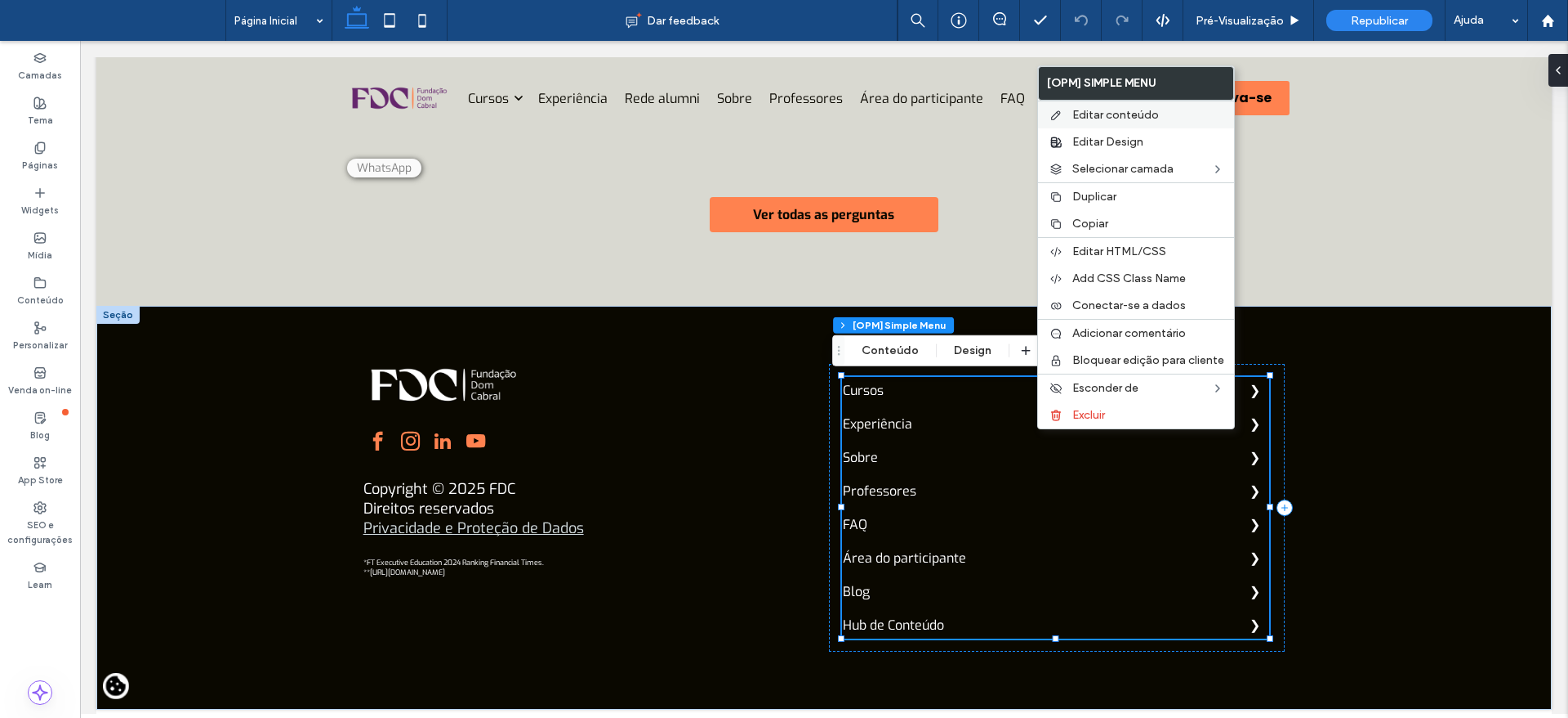
click at [1114, 114] on span "Editar conteúdo" at bounding box center [1115, 114] width 87 height 14
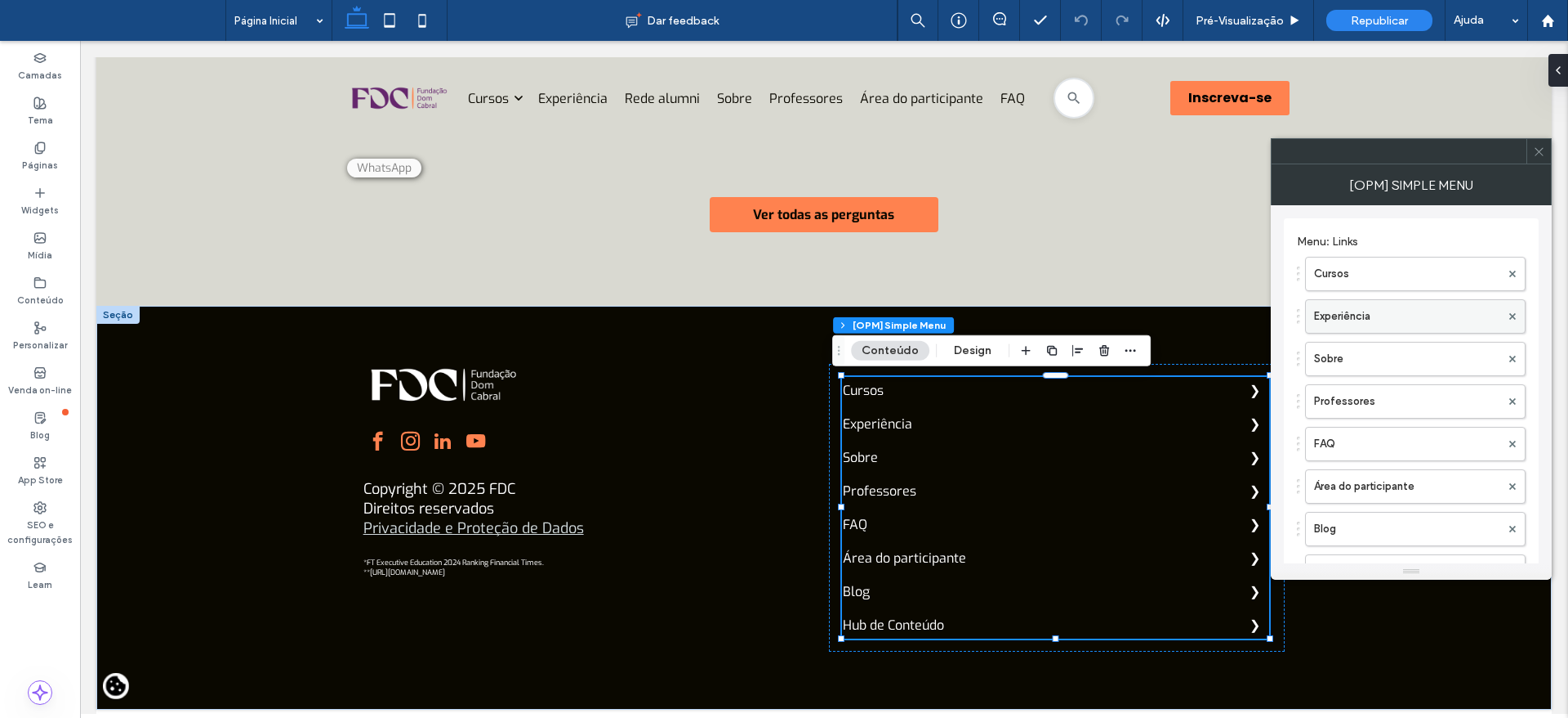
click at [1365, 323] on label "Experiência" at bounding box center [1407, 316] width 186 height 32
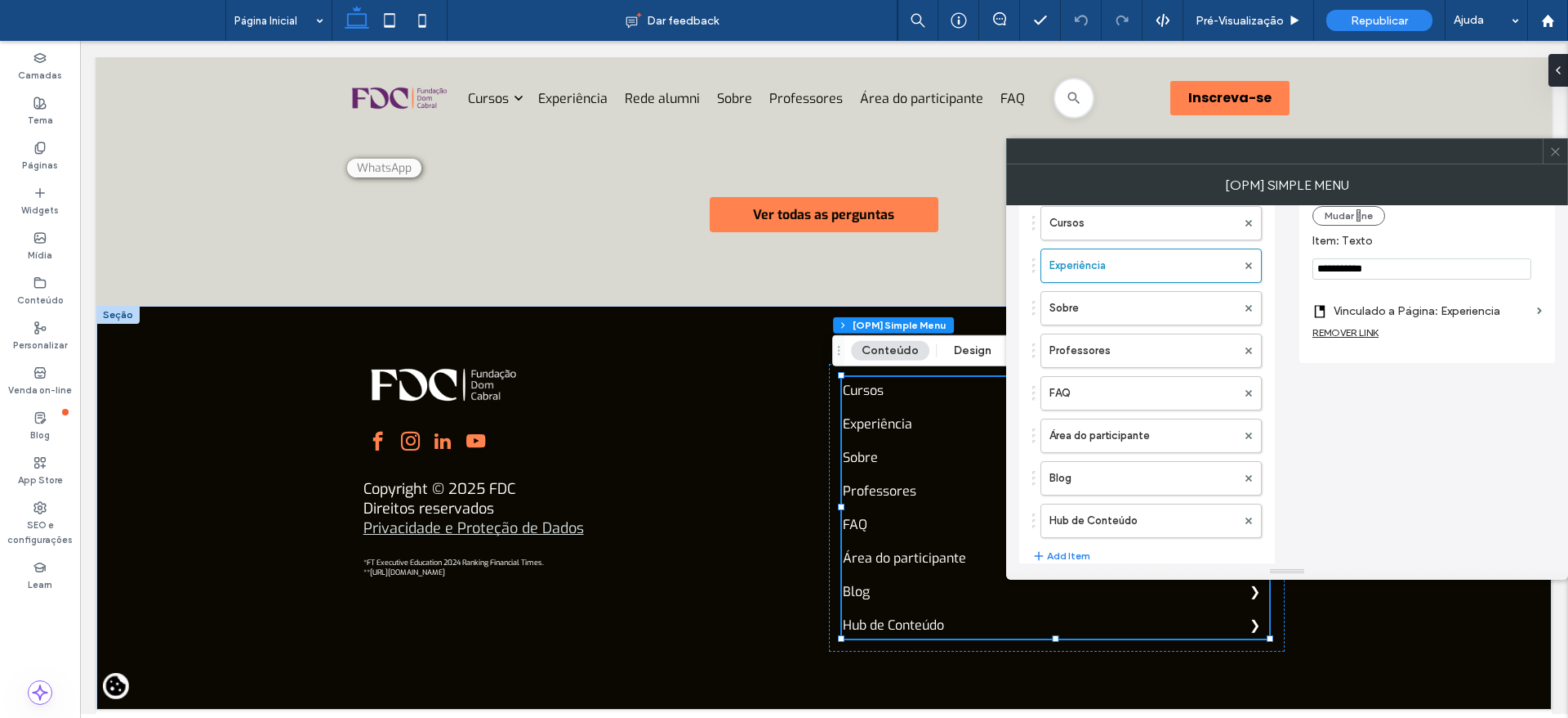
scroll to position [67, 0]
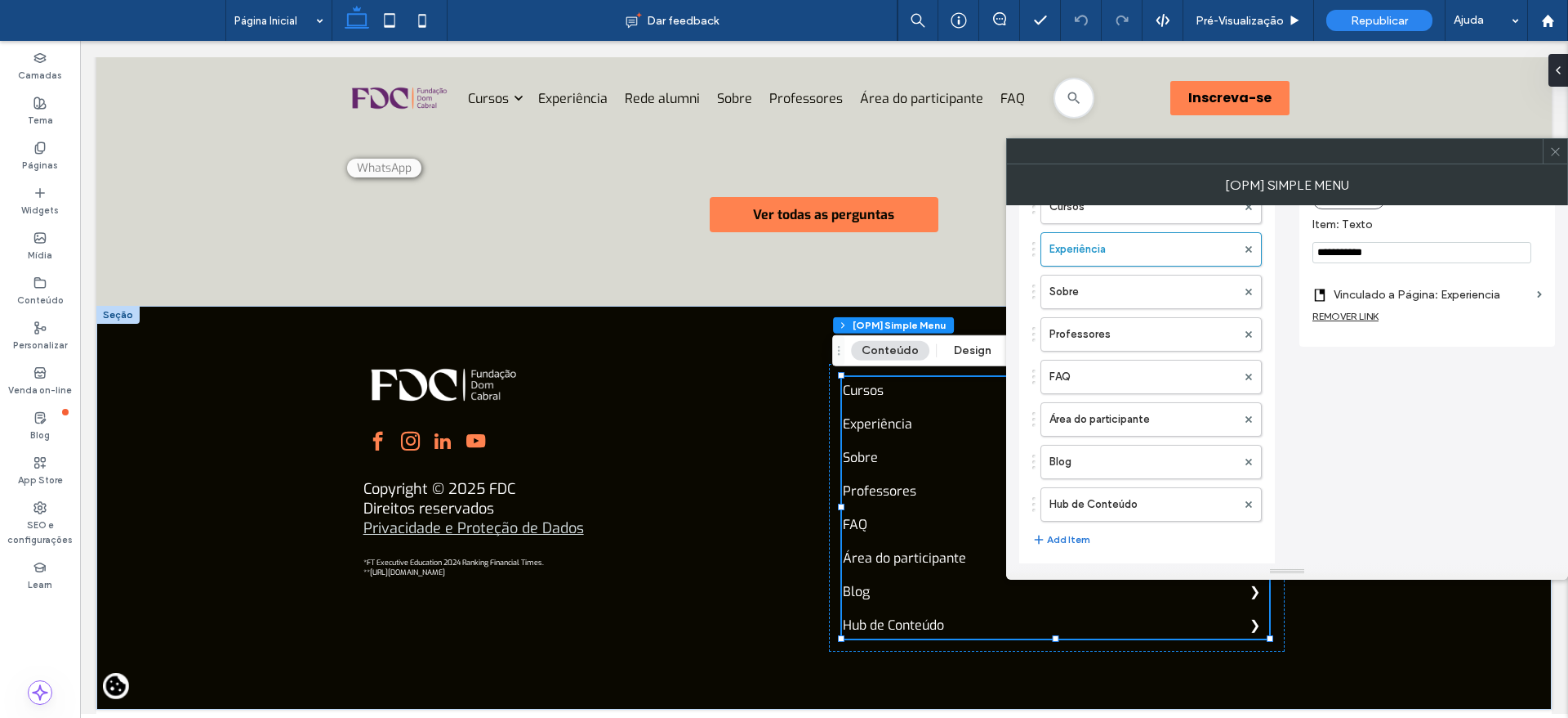
click at [1072, 545] on button "Add Item" at bounding box center [1061, 539] width 58 height 20
click at [1095, 546] on label "Lorem Ipsum" at bounding box center [1143, 546] width 187 height 32
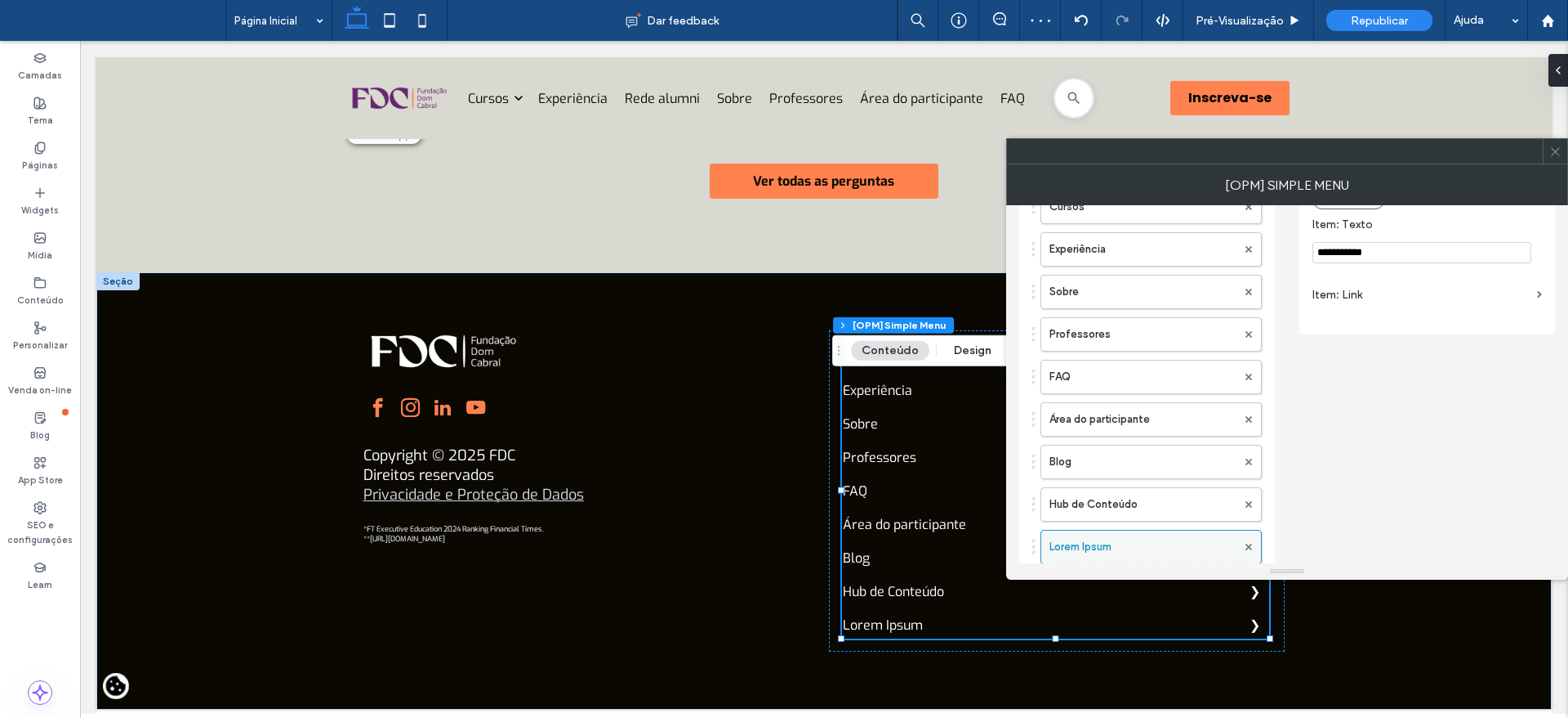
scroll to position [6122, 0]
click at [1389, 257] on input "**********" at bounding box center [1422, 252] width 219 height 22
click at [1389, 256] on input "**********" at bounding box center [1422, 252] width 219 height 22
type input "**********"
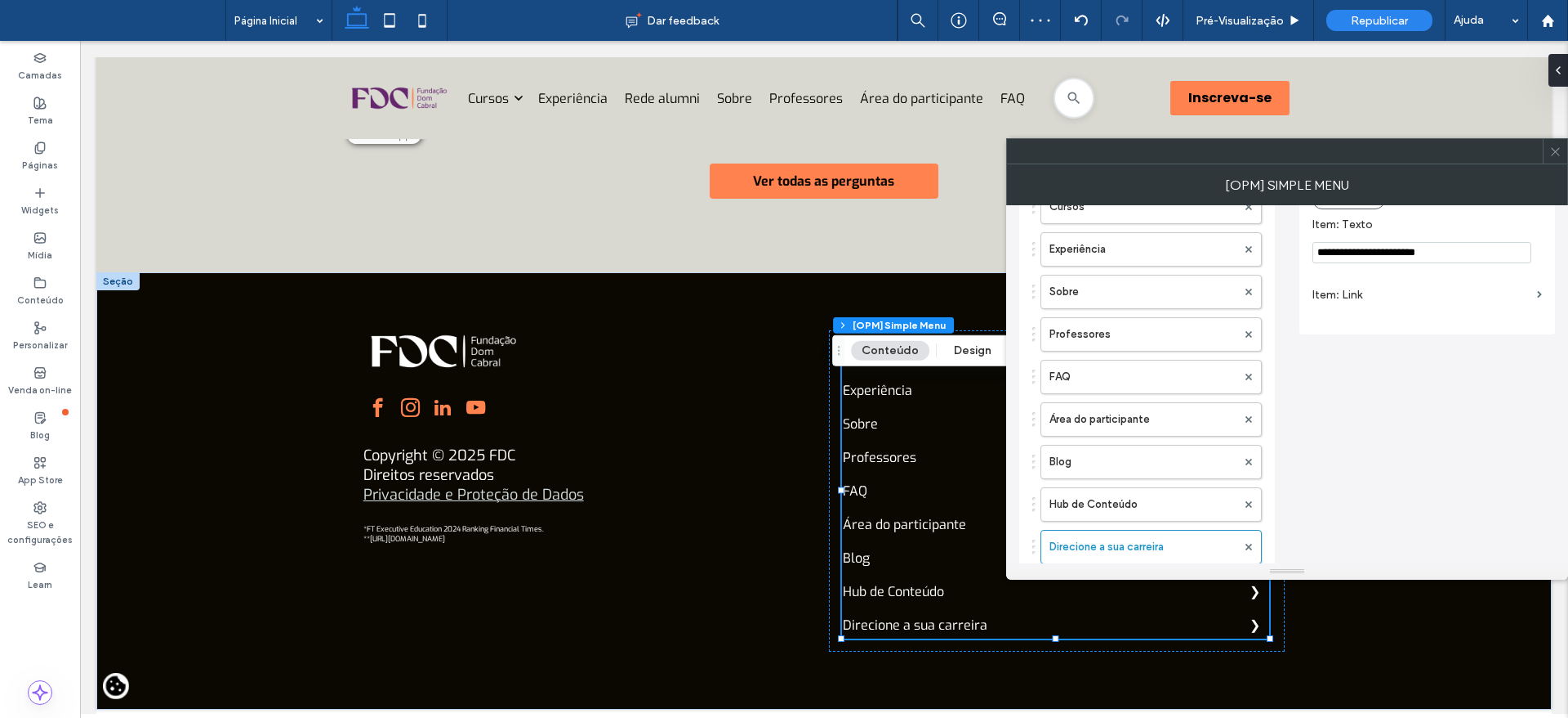
click at [1382, 297] on label "Item: Link" at bounding box center [1421, 294] width 218 height 30
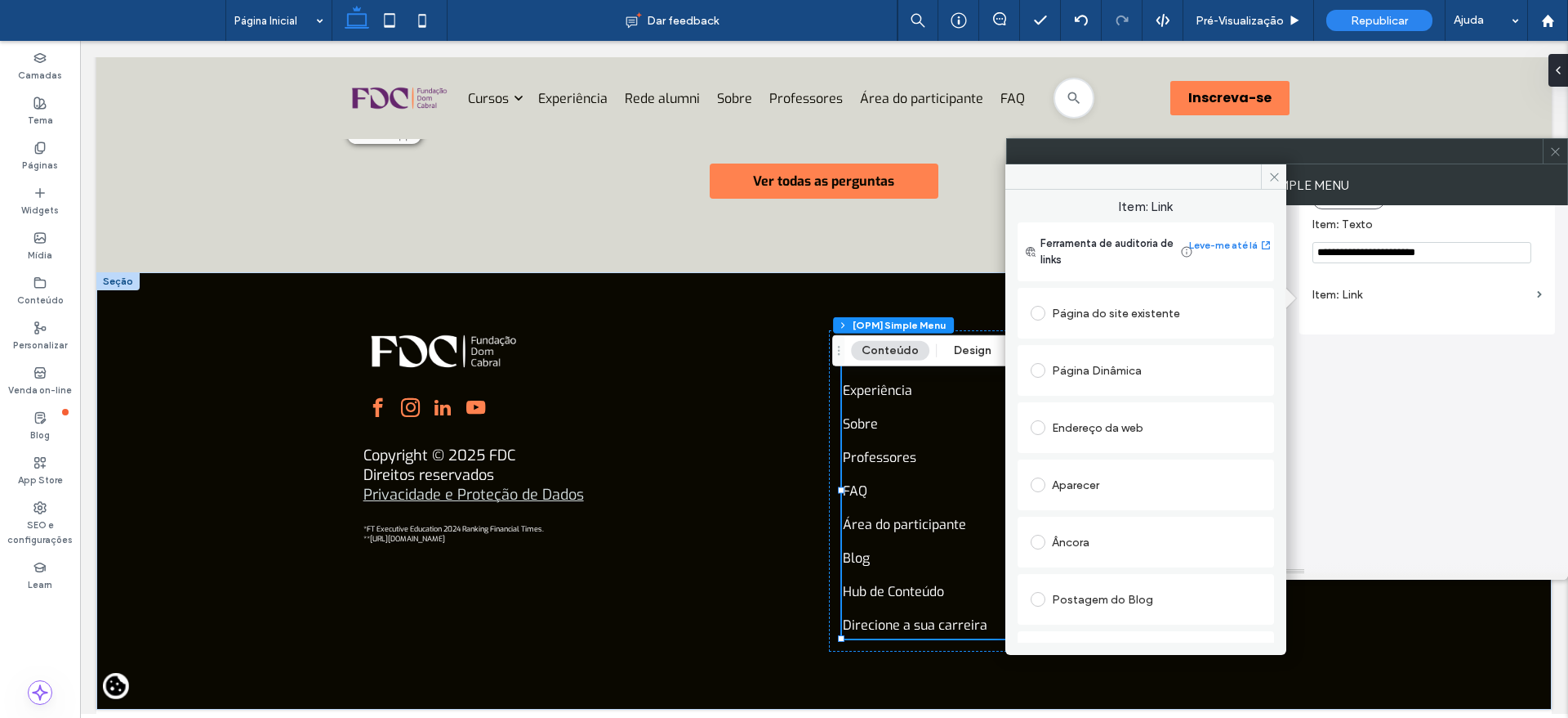
click at [1121, 324] on div "Página do site existente" at bounding box center [1146, 313] width 231 height 26
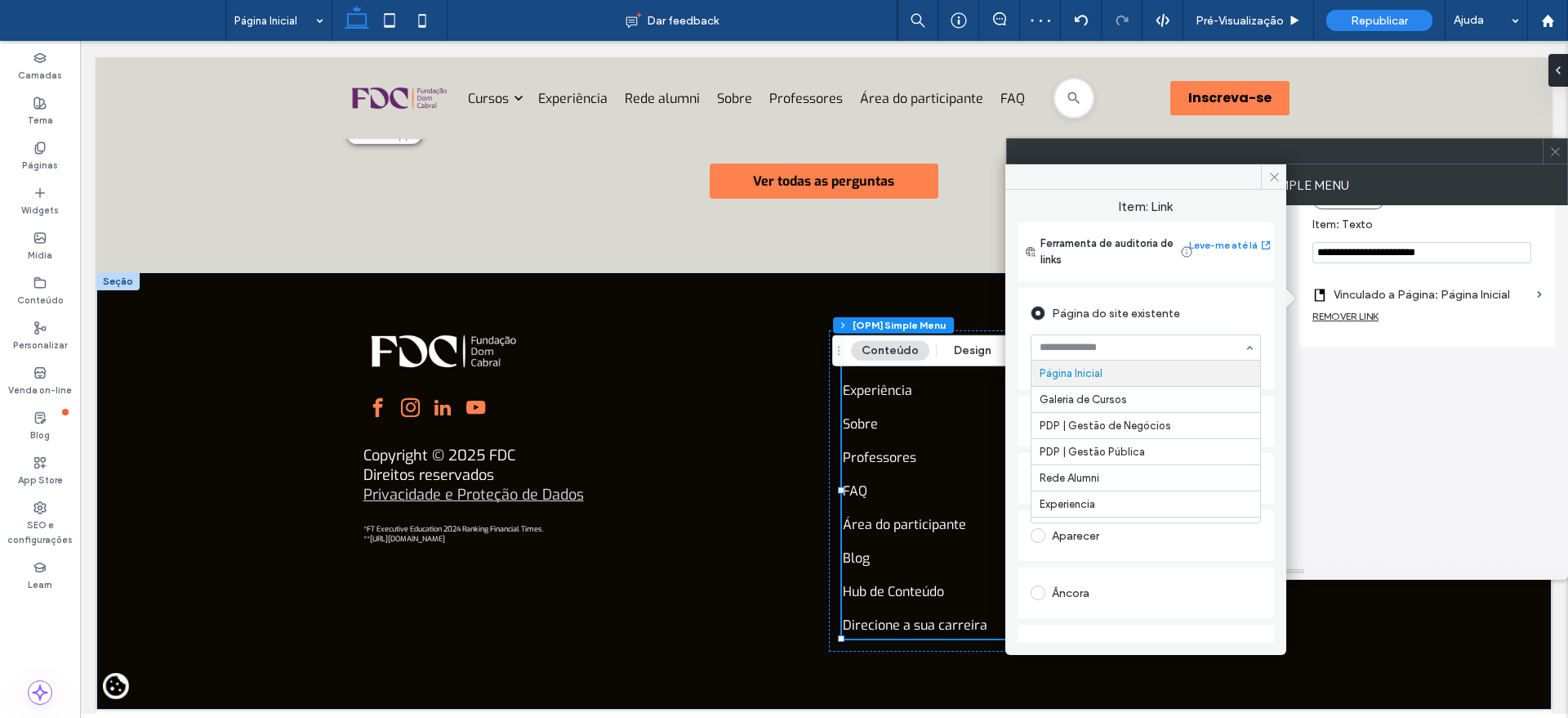
type input "*"
type input "****"
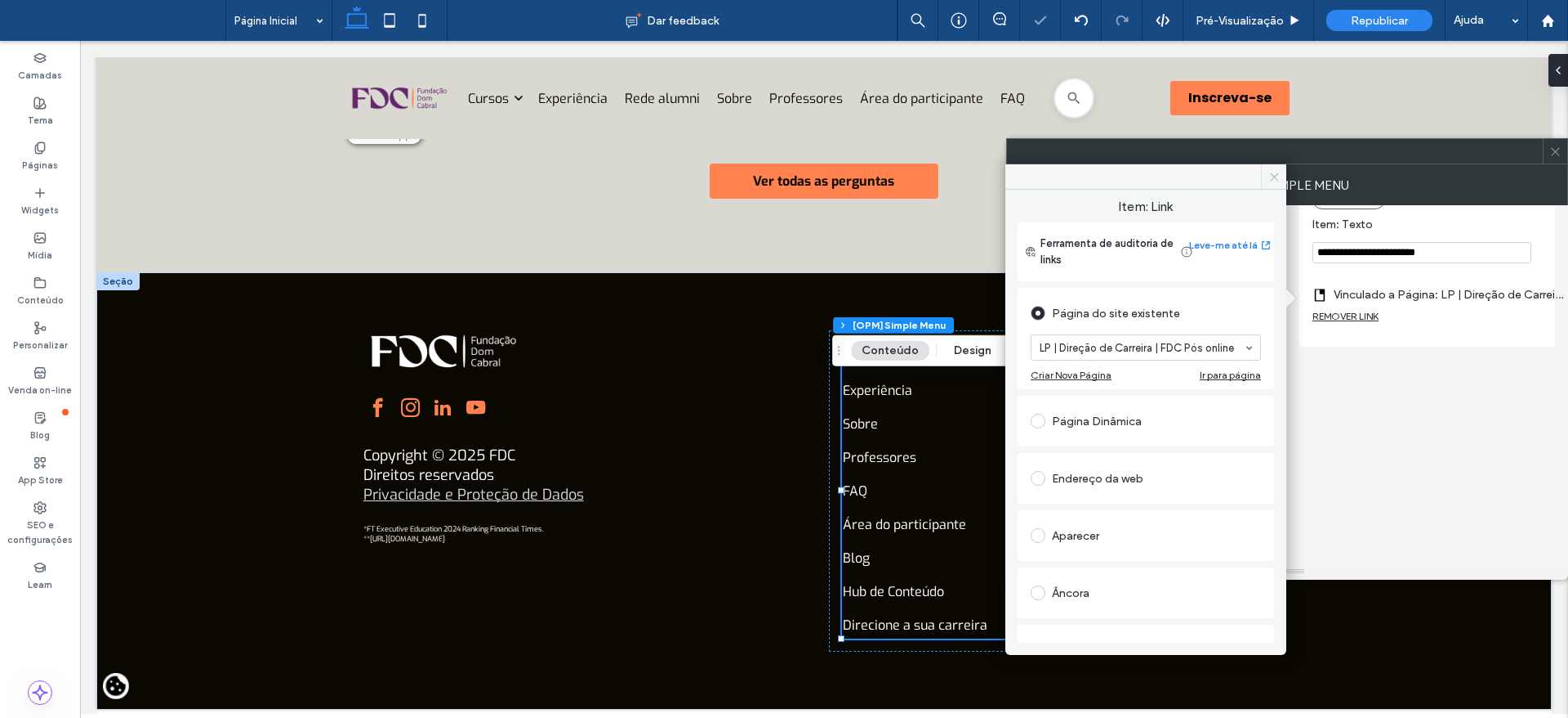
click at [1271, 181] on icon at bounding box center [1275, 177] width 13 height 13
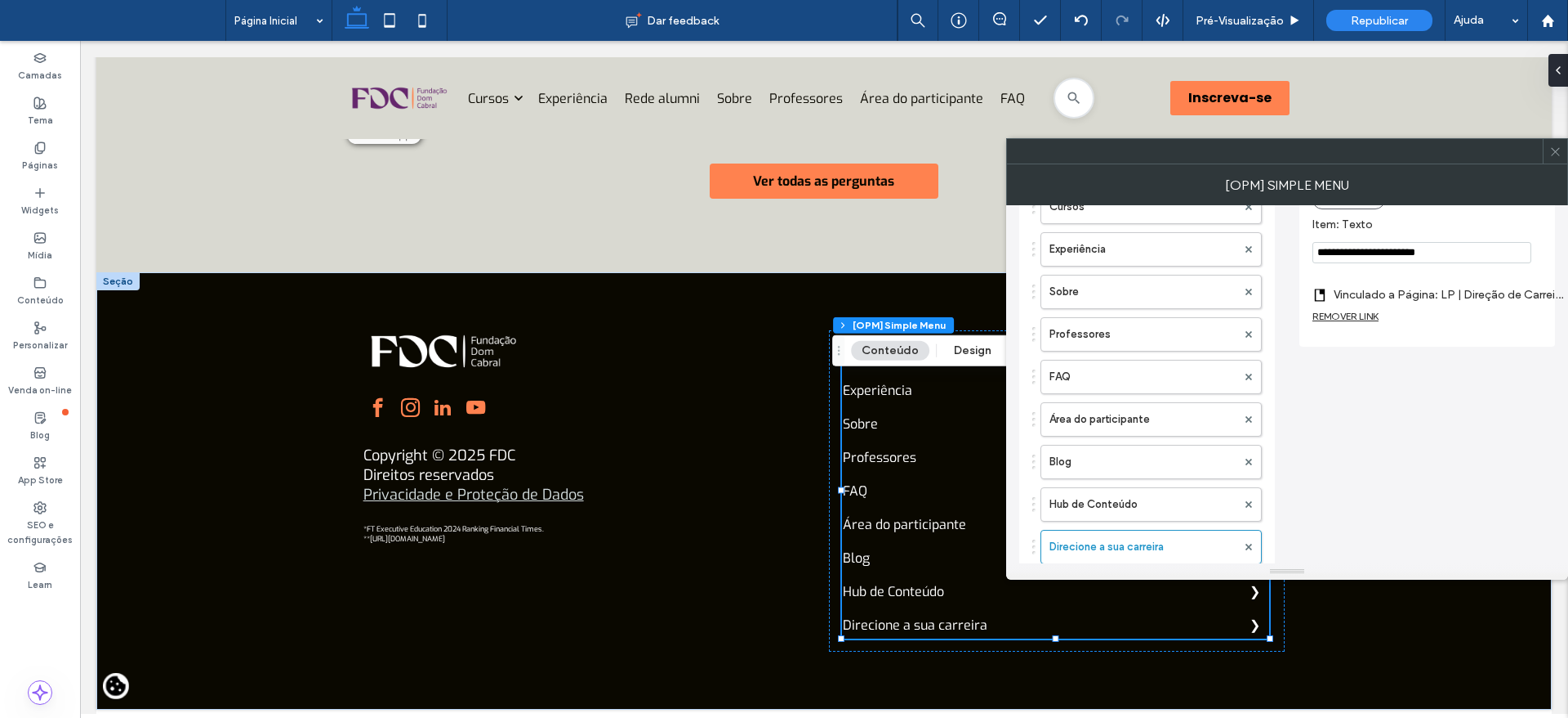
click at [1552, 156] on icon at bounding box center [1555, 152] width 13 height 13
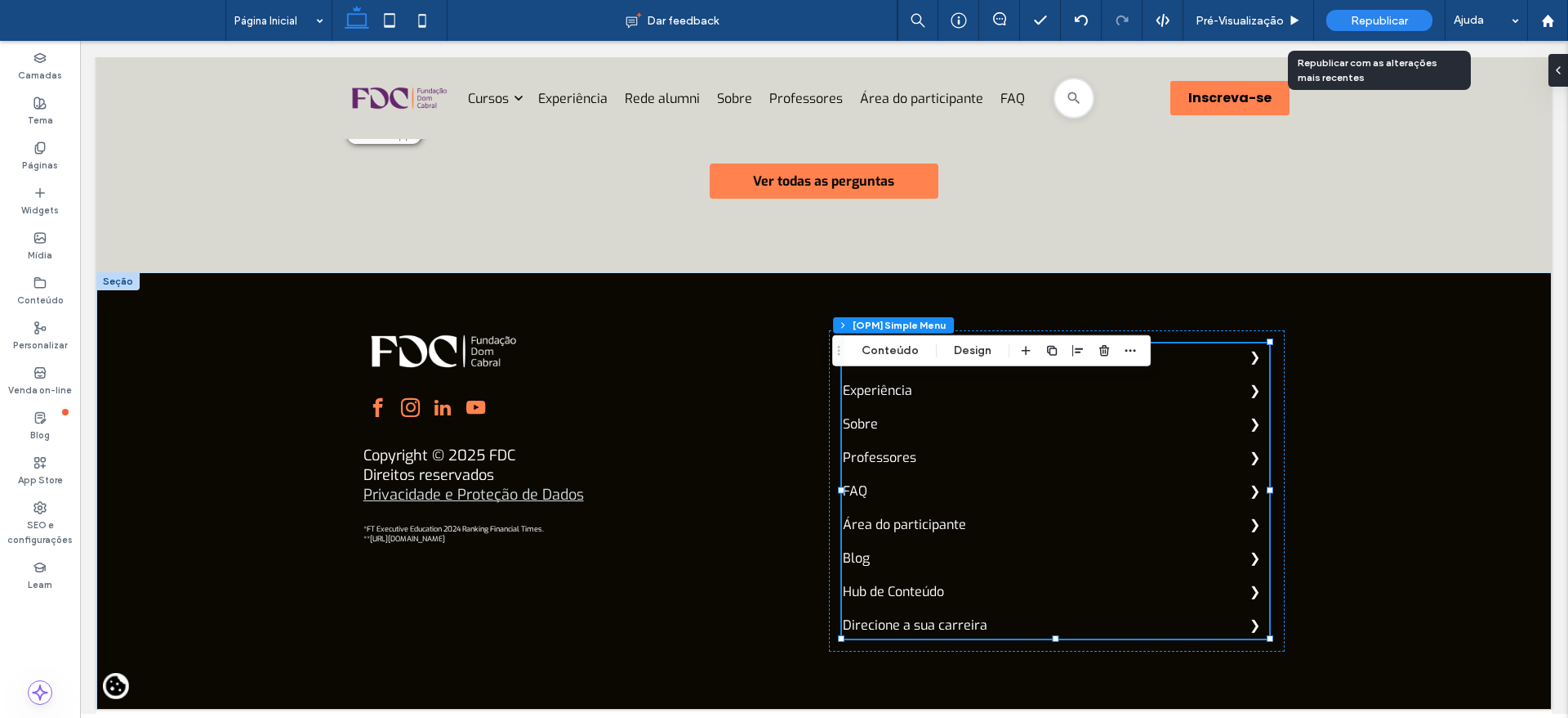
click at [1348, 18] on div "Republicar" at bounding box center [1379, 21] width 107 height 22
